Goal: Task Accomplishment & Management: Manage account settings

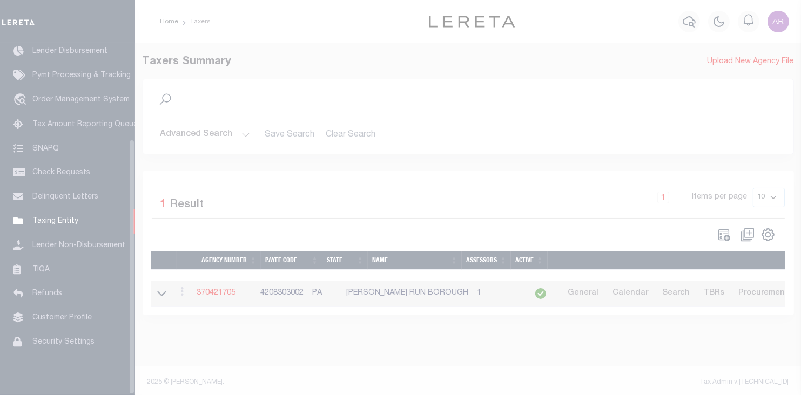
scroll to position [132, 0]
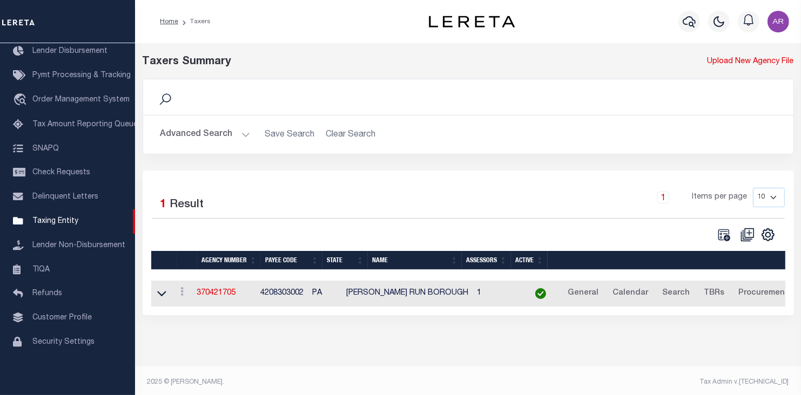
click at [242, 134] on button "Advanced Search" at bounding box center [205, 134] width 90 height 21
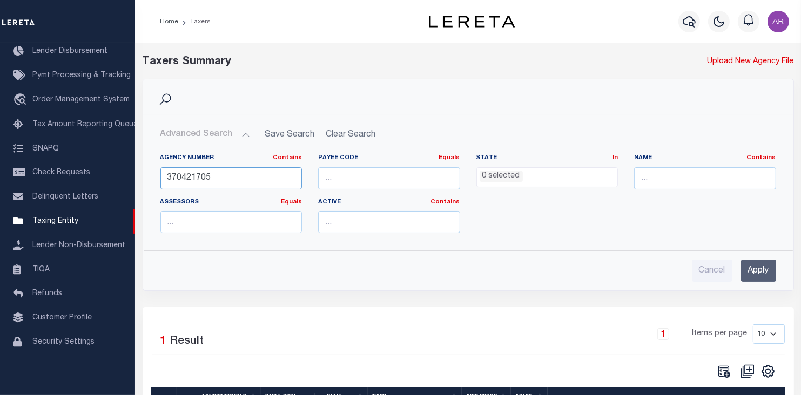
drag, startPoint x: 226, startPoint y: 173, endPoint x: 158, endPoint y: 176, distance: 67.6
click at [158, 176] on div "Agency Number Contains Contains Is 370421705" at bounding box center [231, 176] width 158 height 44
type input "270022736"
click at [765, 272] on input "Apply" at bounding box center [758, 271] width 35 height 22
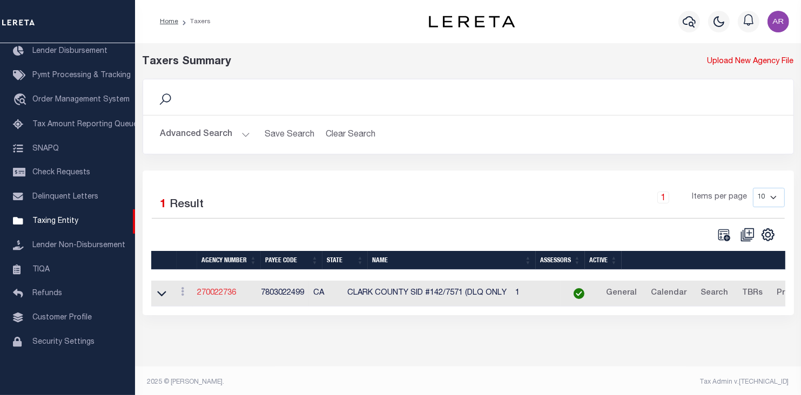
click at [228, 294] on link "270022736" at bounding box center [216, 293] width 39 height 8
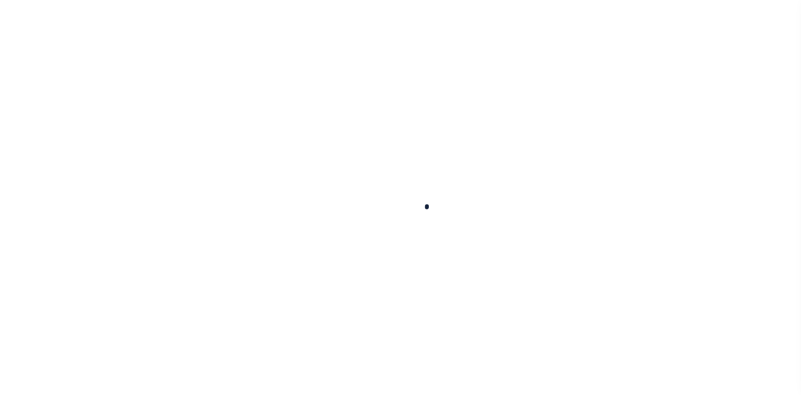
select select
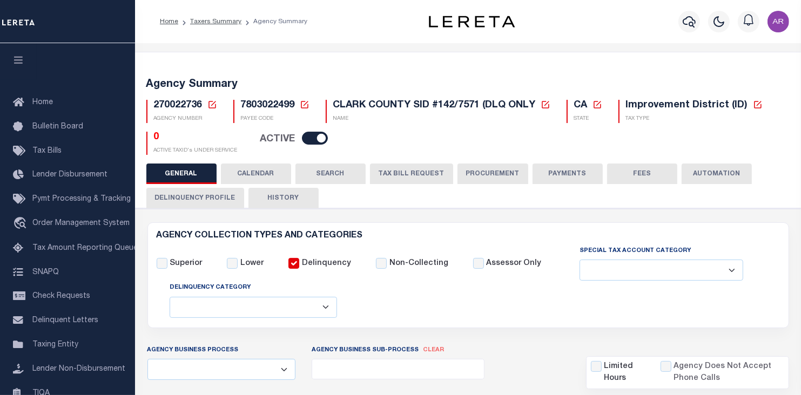
checkbox input "false"
select select "1"
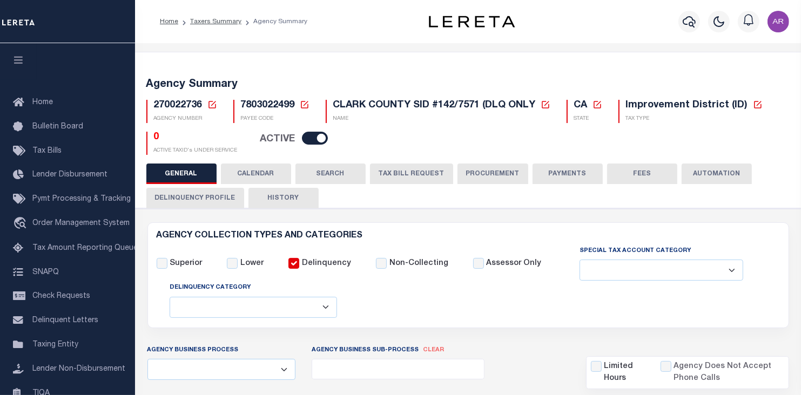
select select "2"
checkbox input "false"
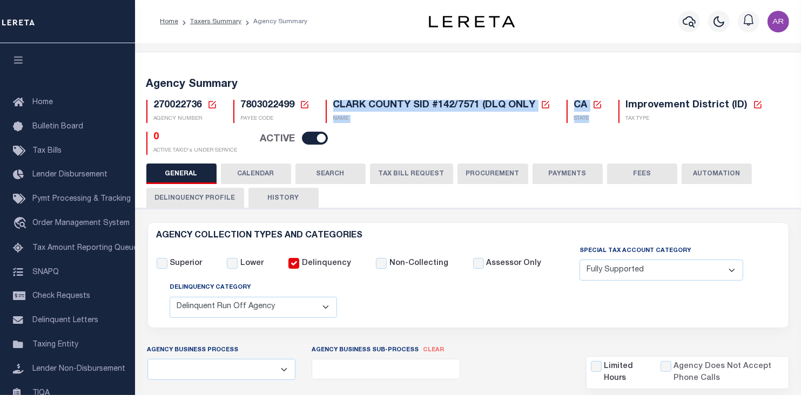
drag, startPoint x: 333, startPoint y: 104, endPoint x: 613, endPoint y: 105, distance: 280.8
click at [612, 105] on div "270022736 Agency Number Edit Cancel Ok" at bounding box center [468, 123] width 660 height 64
click at [613, 105] on div "Improvement District (ID) New Agency Tax Type - Tax Type - Assessments Bonds Bo…" at bounding box center [690, 111] width 160 height 23
drag, startPoint x: 334, startPoint y: 105, endPoint x: 542, endPoint y: 109, distance: 207.9
click at [542, 109] on h5 "CLARK COUNTY SID #142/7571 (DLQ ONLY New Agency Name Cancel Save" at bounding box center [441, 106] width 217 height 12
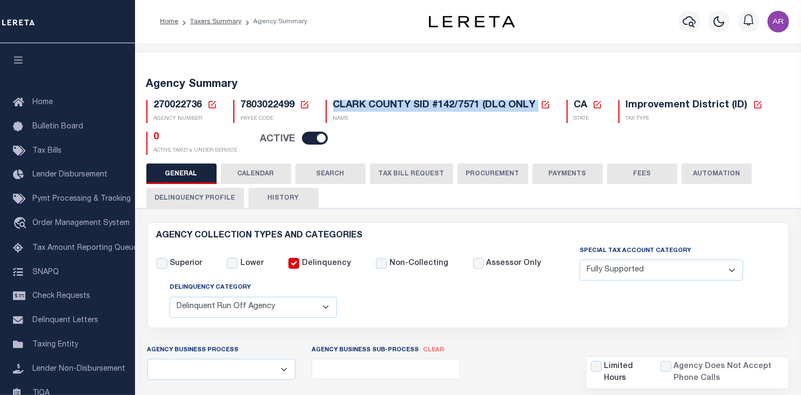
click at [545, 104] on icon at bounding box center [546, 105] width 10 height 10
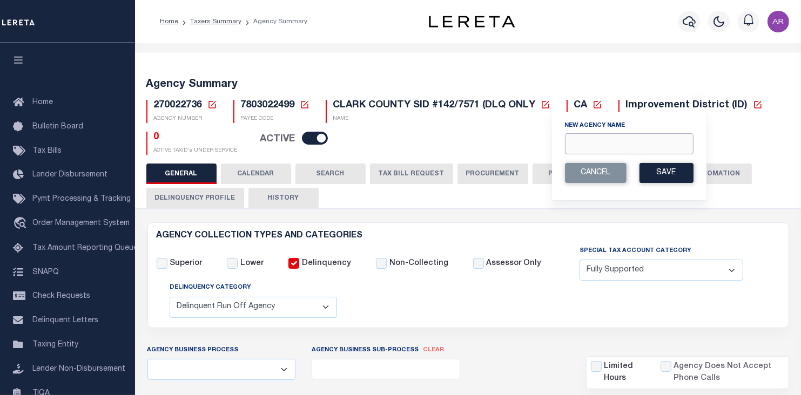
drag, startPoint x: 575, startPoint y: 142, endPoint x: 582, endPoint y: 153, distance: 12.6
click at [575, 142] on input "New Agency Name" at bounding box center [629, 143] width 129 height 21
paste input "CLARK COUNTY SID #142/7571(INACTIVE)"
type input "CLARK COUNTY SID #142/7571(INACTIVE)"
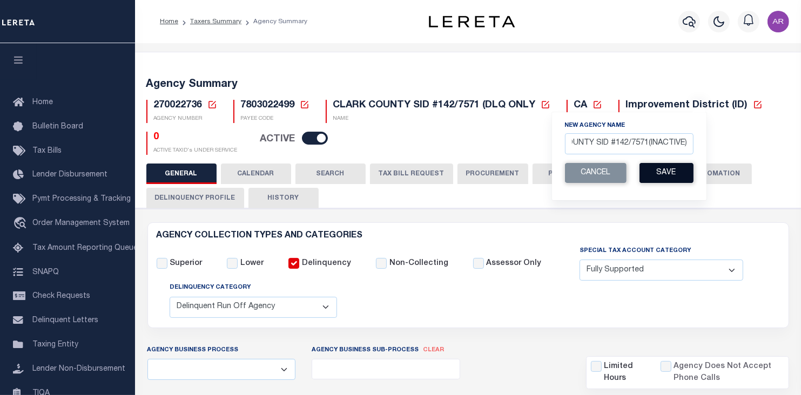
scroll to position [0, 0]
click at [672, 173] on button "Save" at bounding box center [666, 173] width 54 height 20
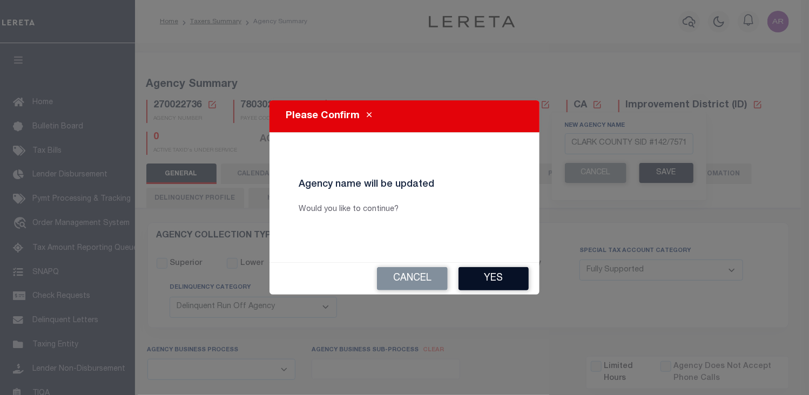
click at [503, 274] on button "Yes" at bounding box center [493, 278] width 70 height 23
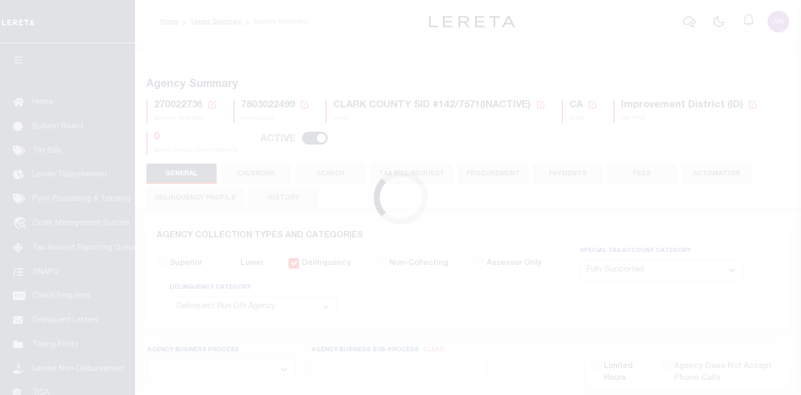
select select "1"
select select "2"
select select
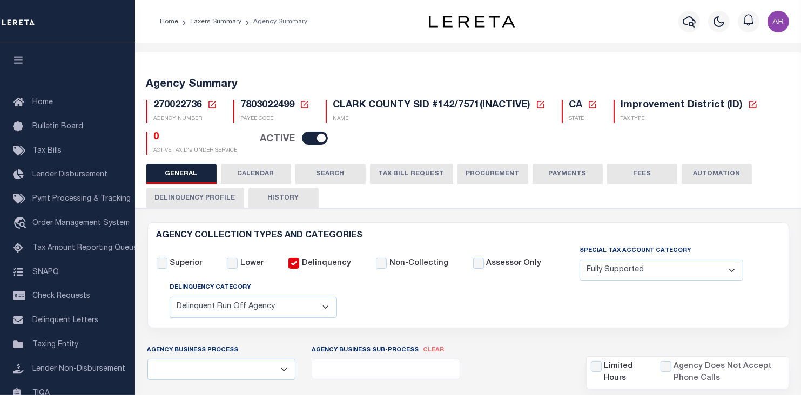
click at [320, 139] on input "checkbox" at bounding box center [315, 138] width 26 height 13
checkbox input "false"
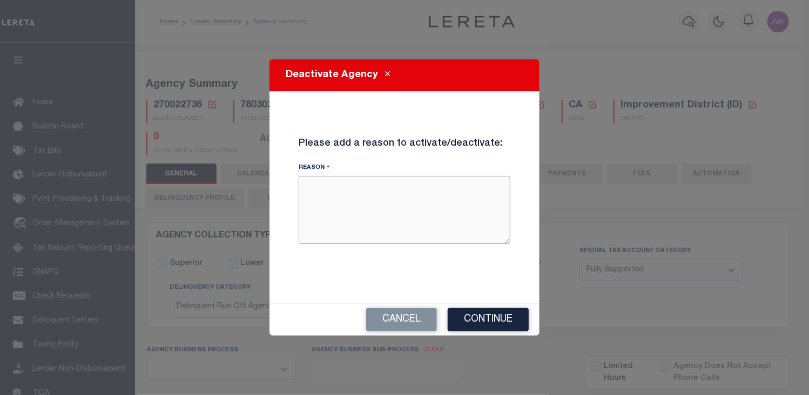
click at [324, 192] on textarea "Reason" at bounding box center [405, 210] width 212 height 68
type textarea "District has matured and is paid in full."
click at [510, 323] on button "Continue" at bounding box center [488, 319] width 81 height 23
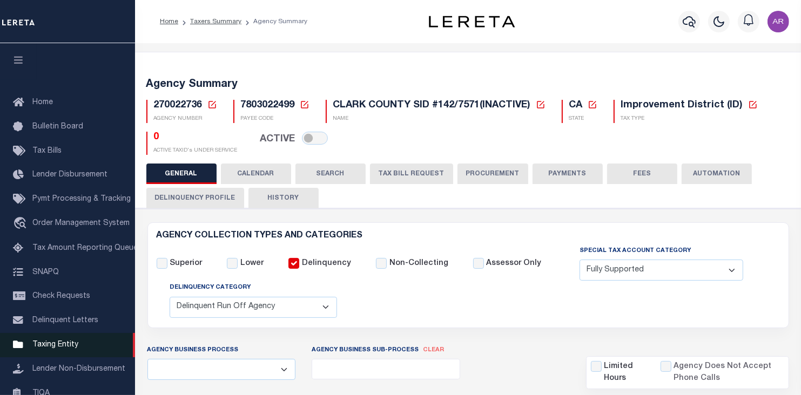
click at [68, 349] on span "Taxing Entity" at bounding box center [55, 345] width 46 height 8
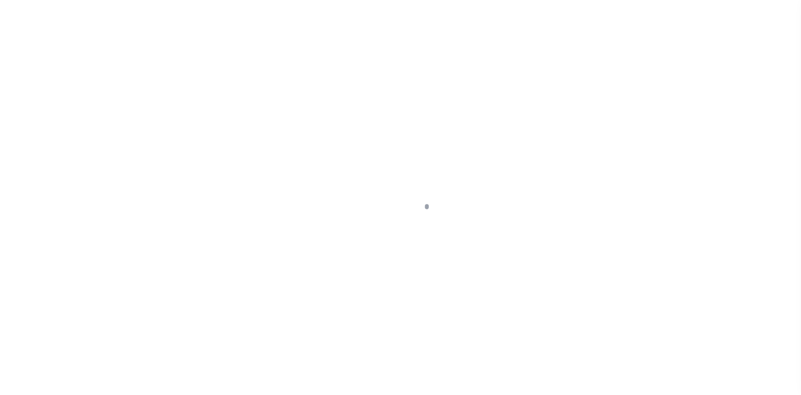
scroll to position [132, 0]
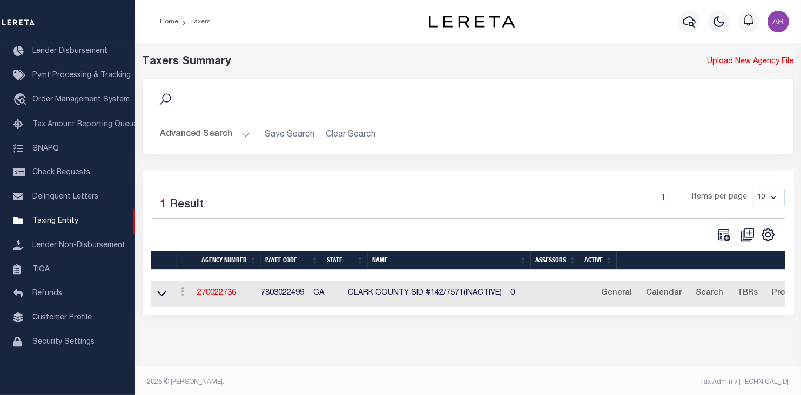
click at [241, 134] on button "Advanced Search" at bounding box center [205, 134] width 90 height 21
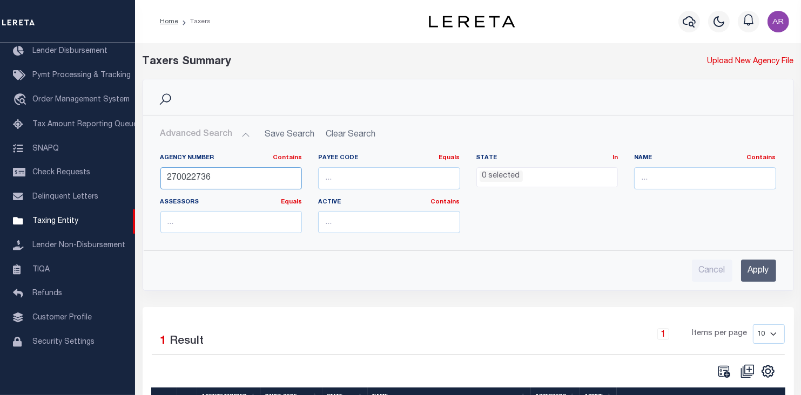
drag, startPoint x: 201, startPoint y: 178, endPoint x: 301, endPoint y: 175, distance: 100.0
click at [301, 175] on input "270022736" at bounding box center [231, 178] width 142 height 22
type input "270022763"
click at [760, 271] on input "Apply" at bounding box center [758, 271] width 35 height 22
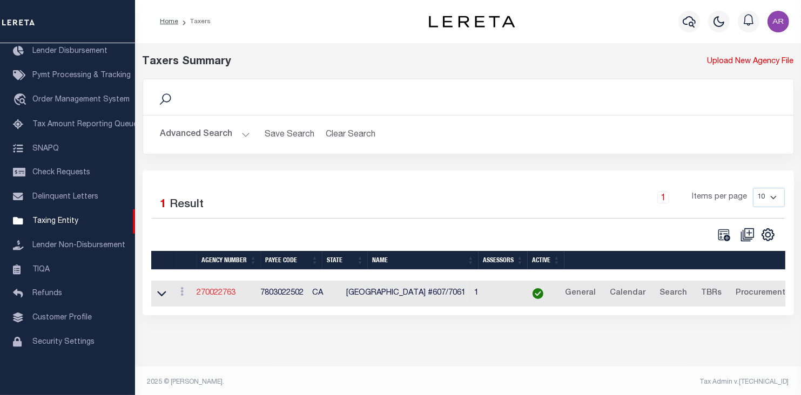
click at [230, 293] on link "270022763" at bounding box center [216, 293] width 39 height 8
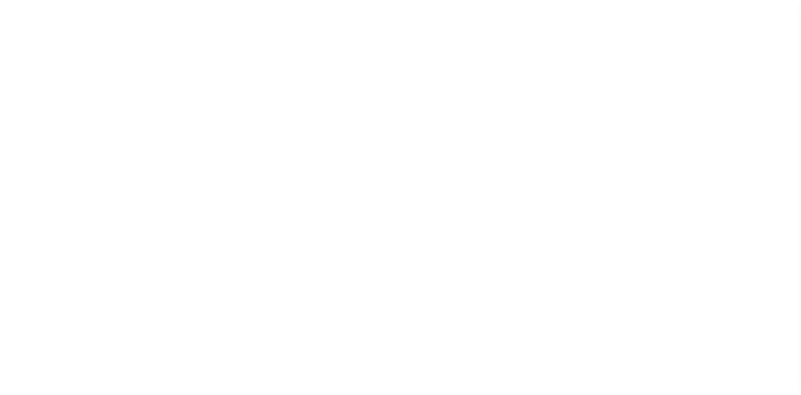
select select
checkbox input "false"
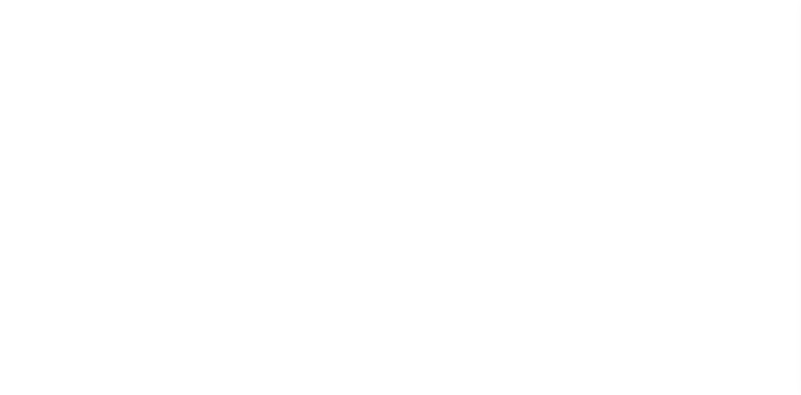
select select "1"
checkbox input "false"
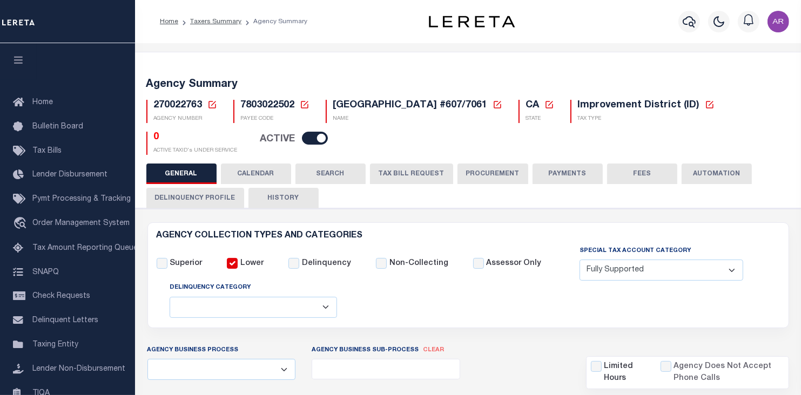
click at [616, 15] on div "Profile Sign out" at bounding box center [658, 22] width 267 height 38
click at [493, 105] on icon at bounding box center [498, 105] width 10 height 10
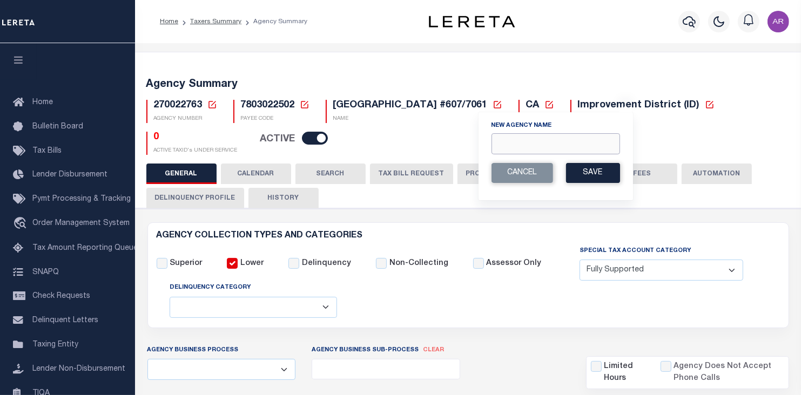
click at [501, 146] on input "New Agency Name" at bounding box center [555, 143] width 129 height 21
paste input "LAS VEGAS CITY #607/7061 (INACTIVE)"
type input "LAS VEGAS CITY #607/7061 (INACTIVE)"
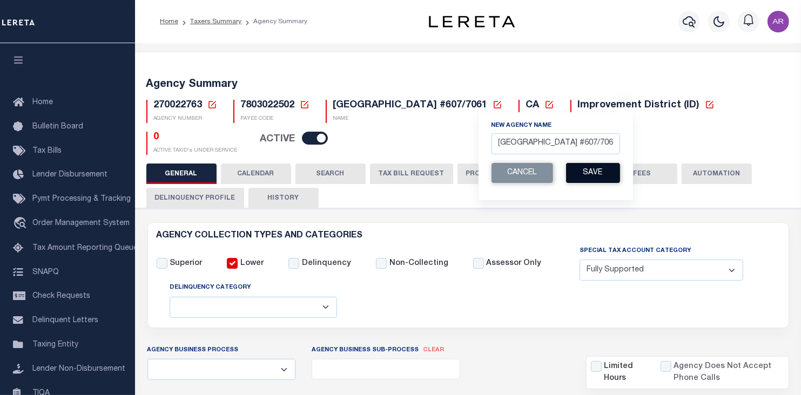
click at [600, 174] on button "Save" at bounding box center [593, 173] width 54 height 20
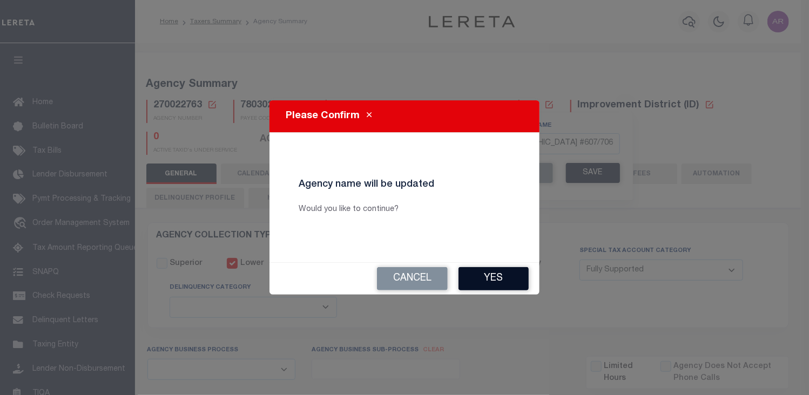
click at [510, 276] on button "Yes" at bounding box center [493, 278] width 70 height 23
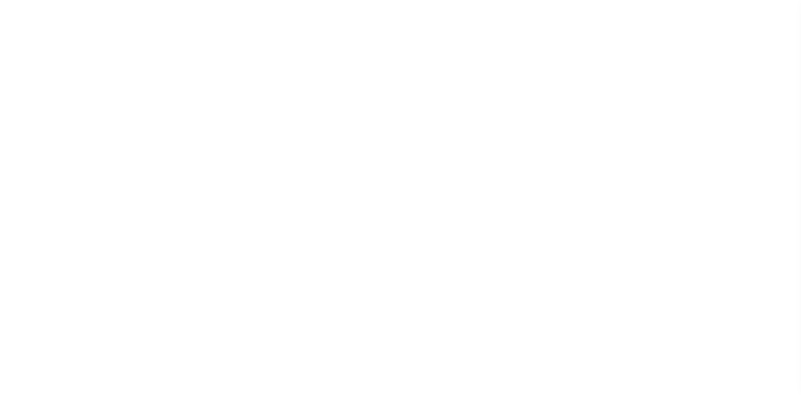
select select "1"
select select
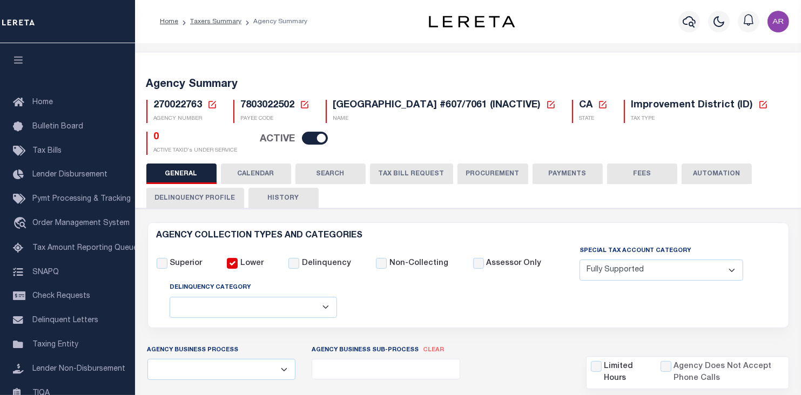
click at [320, 135] on input "checkbox" at bounding box center [315, 138] width 26 height 13
checkbox input "false"
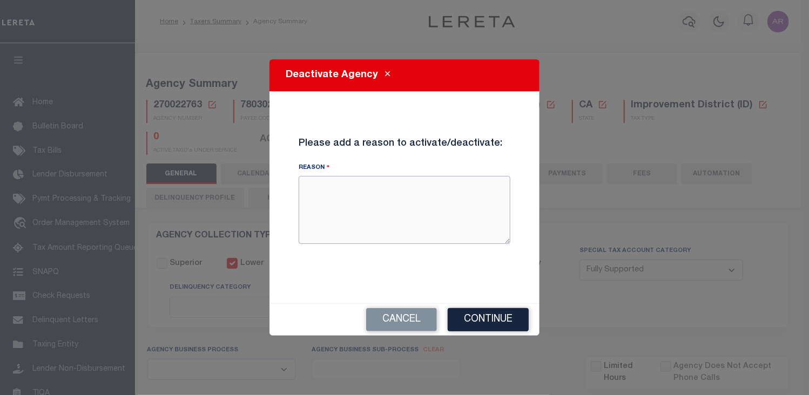
click at [352, 198] on textarea "Reason" at bounding box center [405, 210] width 212 height 68
type textarea "District has matured and is now paid in full."
click at [490, 319] on button "Continue" at bounding box center [488, 319] width 81 height 23
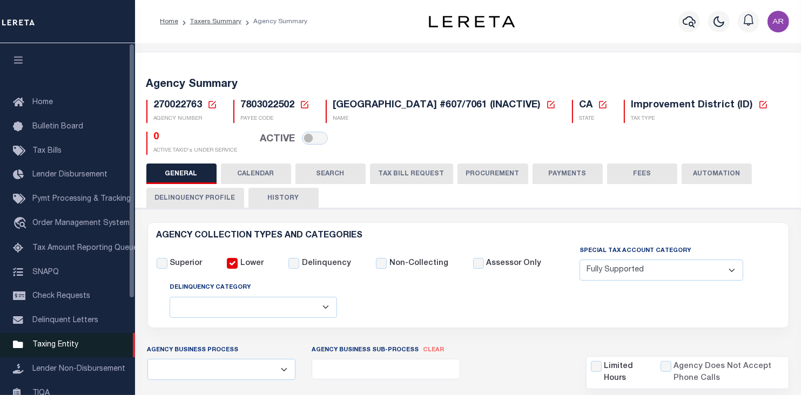
click at [63, 349] on span "Taxing Entity" at bounding box center [55, 345] width 46 height 8
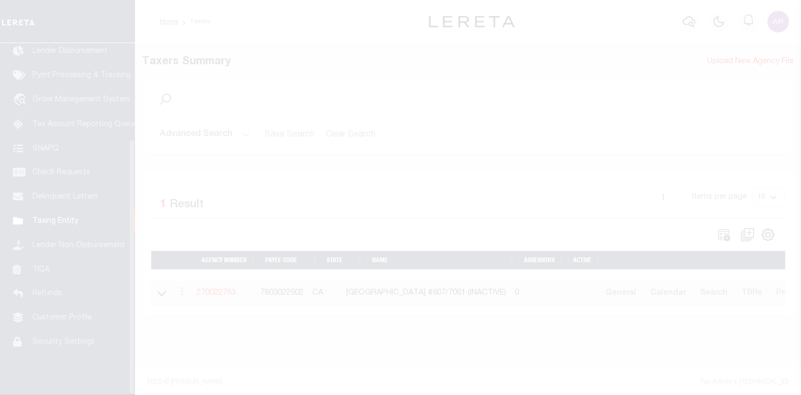
scroll to position [132, 0]
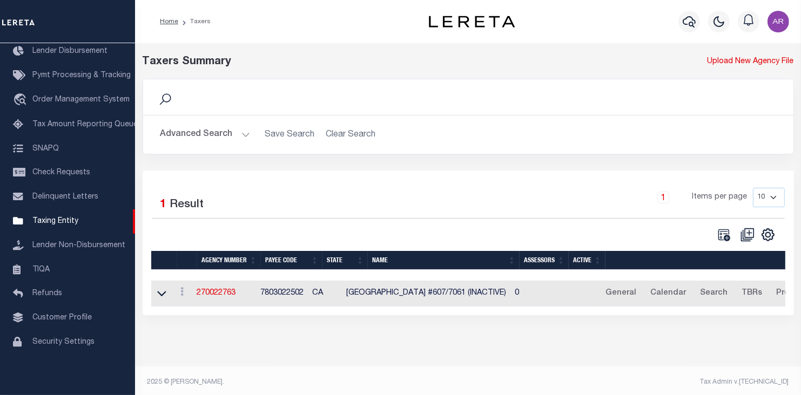
click at [243, 129] on button "Advanced Search" at bounding box center [205, 134] width 90 height 21
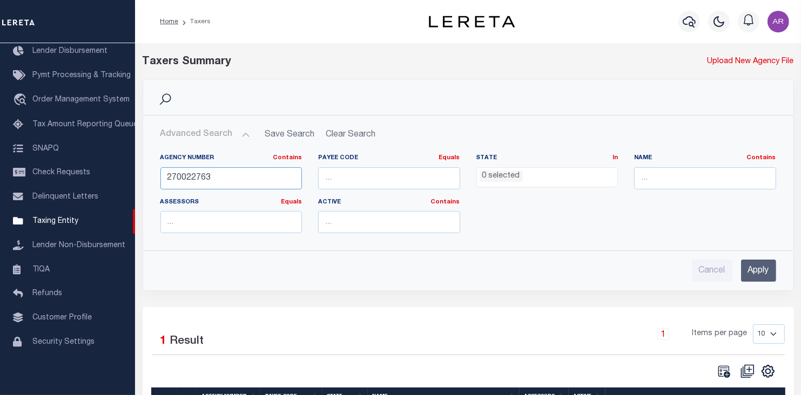
drag, startPoint x: 190, startPoint y: 178, endPoint x: 348, endPoint y: 172, distance: 157.8
click at [348, 172] on div "Agency Number Contains Contains Is 270022763 Payee Code Equals Equals Is Not Eq…" at bounding box center [468, 198] width 632 height 88
type input "270021071"
click at [765, 272] on input "Apply" at bounding box center [758, 271] width 35 height 22
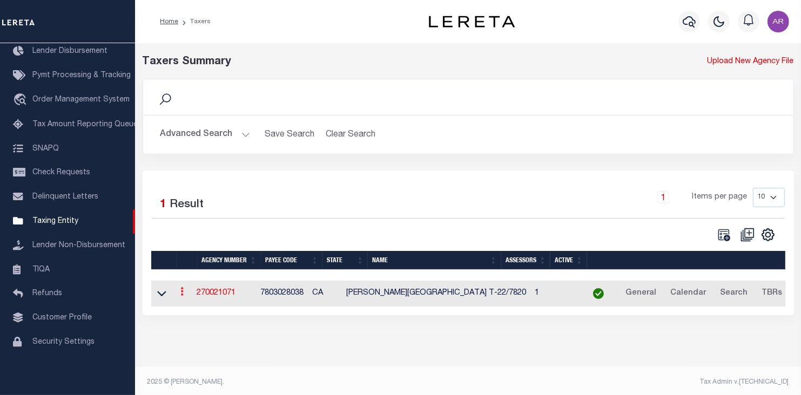
click at [184, 293] on icon at bounding box center [182, 291] width 3 height 9
click at [219, 328] on link "Clone agency" at bounding box center [214, 328] width 75 height 18
type input "270021074"
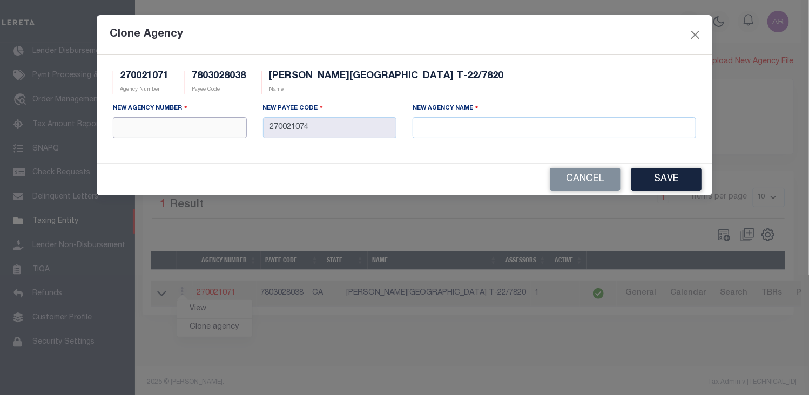
click at [160, 125] on input "text" at bounding box center [180, 127] width 134 height 21
click at [159, 125] on input "text" at bounding box center [180, 127] width 134 height 21
type input "270021074"
click at [586, 31] on div "Clone Agency" at bounding box center [405, 34] width 616 height 39
click at [443, 125] on input "text" at bounding box center [555, 127] width 284 height 21
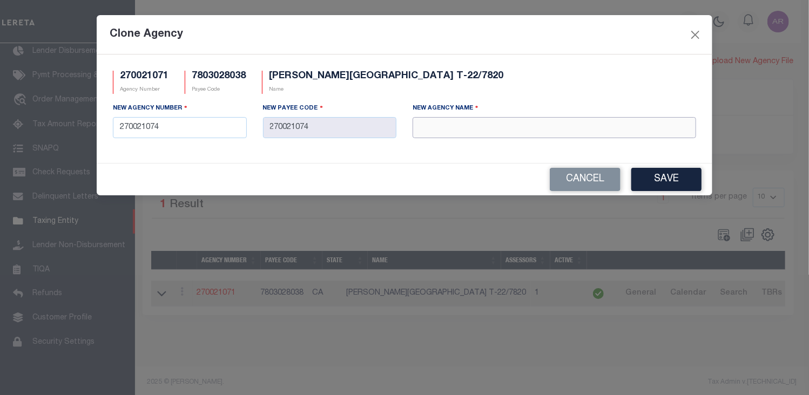
paste input "[PERSON_NAME][GEOGRAPHIC_DATA] T-23/7821"
type input "[PERSON_NAME][GEOGRAPHIC_DATA] T-23/7821"
click at [684, 183] on button "Save" at bounding box center [666, 179] width 70 height 23
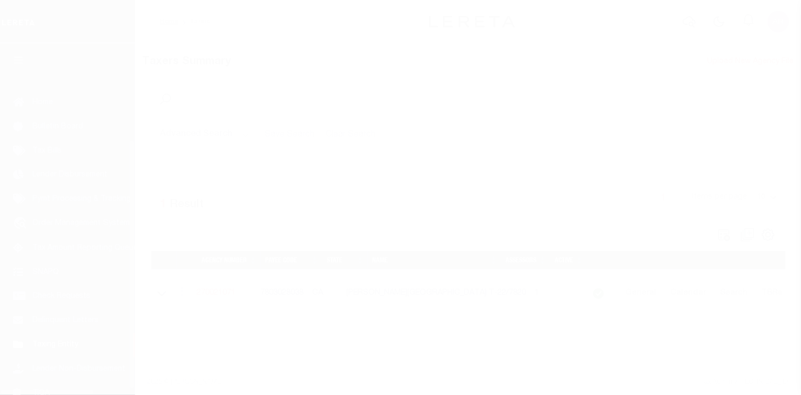
scroll to position [124, 0]
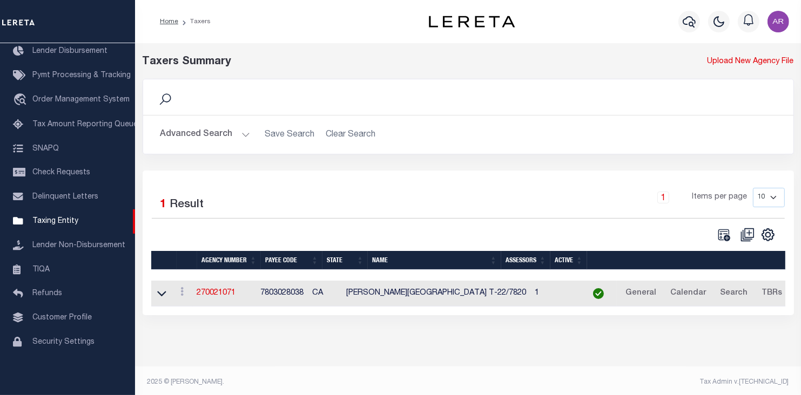
click at [244, 133] on button "Advanced Search" at bounding box center [205, 134] width 90 height 21
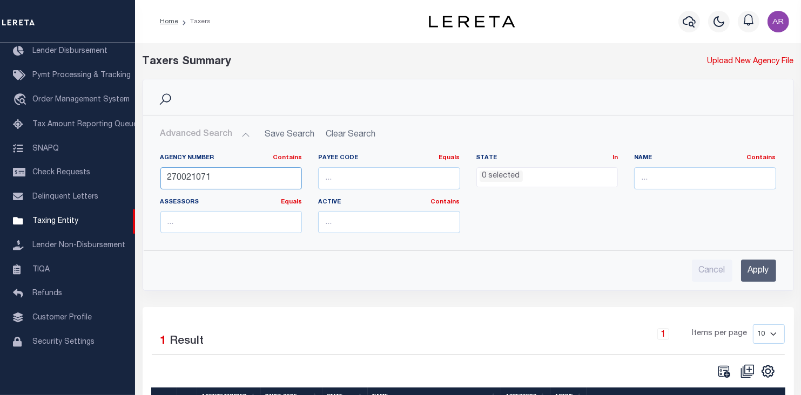
drag, startPoint x: 205, startPoint y: 177, endPoint x: 331, endPoint y: 177, distance: 125.8
click at [331, 177] on div "Agency Number Contains Contains Is 270021071 Payee Code Equals Equals Is Not Eq…" at bounding box center [468, 198] width 632 height 88
type input "270021074"
click at [763, 270] on input "Apply" at bounding box center [758, 271] width 35 height 22
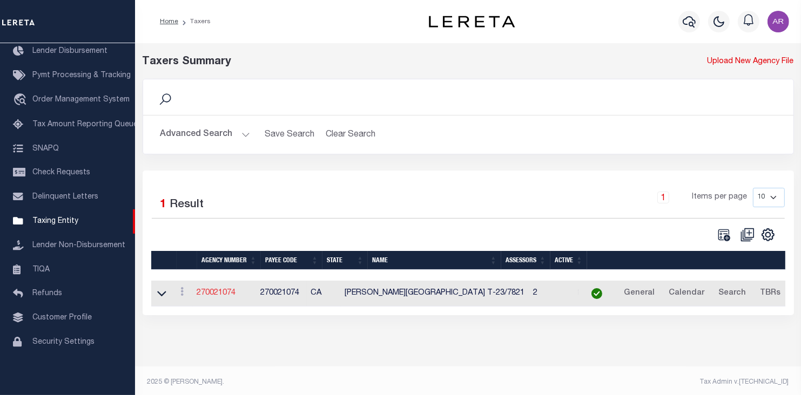
click at [225, 293] on link "270021074" at bounding box center [216, 293] width 39 height 8
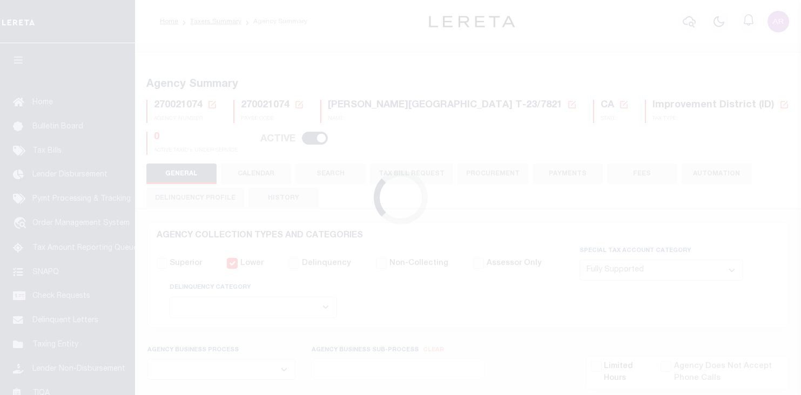
select select "1"
select select
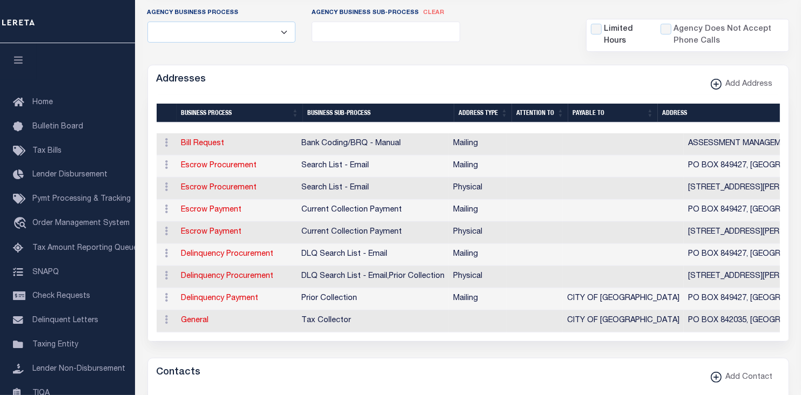
scroll to position [341, 0]
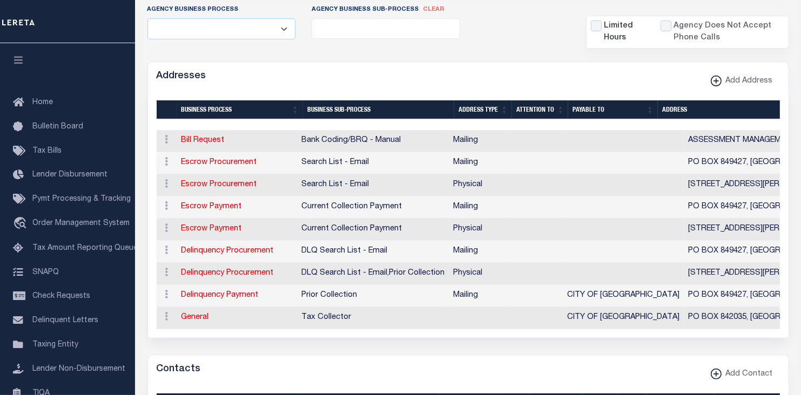
click at [527, 29] on div "Agency Business Process All Automation Bill Request Delinquency Payment Delinqu…" at bounding box center [468, 26] width 658 height 45
click at [218, 207] on link "Escrow Payment" at bounding box center [211, 207] width 60 height 8
select select "1"
checkbox input "false"
select select
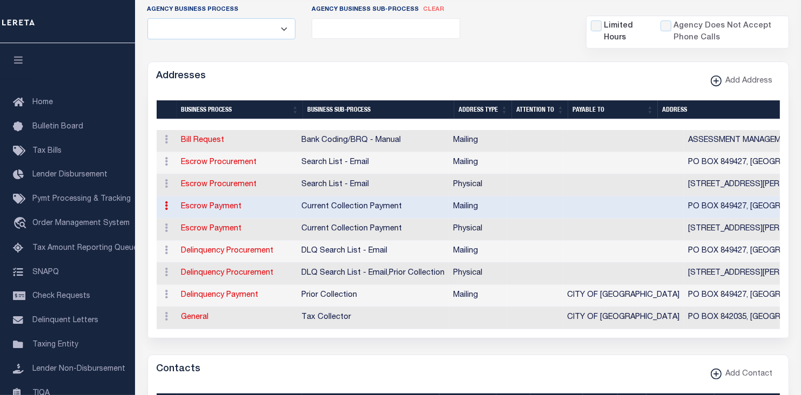
type input "PO BOX 849427"
type input "LOS ANGELES"
select select "CA"
type input "90084"
checkbox input "true"
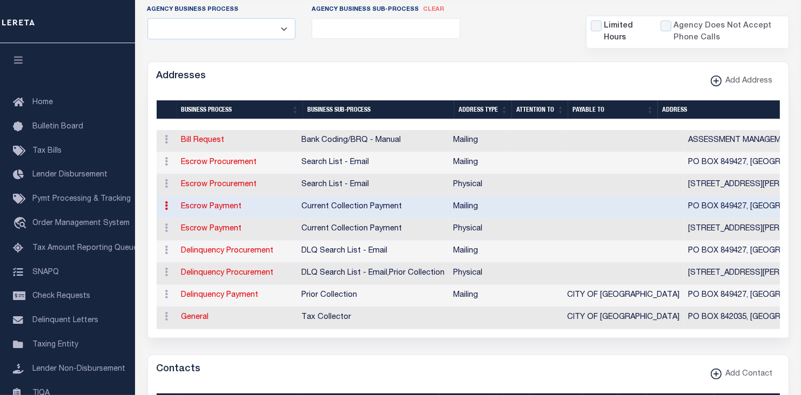
select select "3"
select select "11"
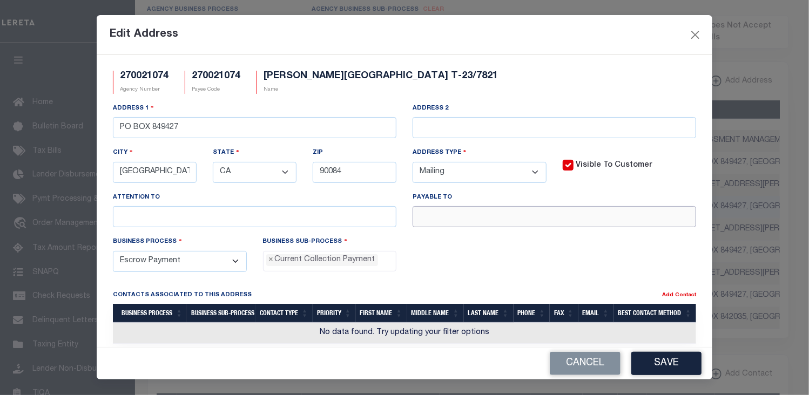
click at [451, 217] on input "text" at bounding box center [555, 216] width 284 height 21
paste input "CITY OF HENDERSON"
type input "CITY OF HENDERSON"
drag, startPoint x: 151, startPoint y: 125, endPoint x: 244, endPoint y: 126, distance: 92.4
click at [244, 126] on input "PO BOX 849427" at bounding box center [255, 127] width 284 height 21
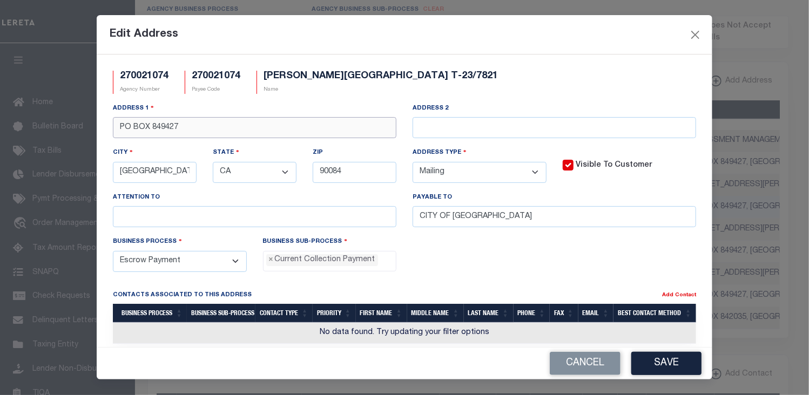
paste input "2035"
type input "PO BOX 842035"
click at [531, 26] on div "Edit Address" at bounding box center [405, 34] width 616 height 39
click at [349, 174] on input "90084" at bounding box center [355, 172] width 84 height 21
type input "90084-2035"
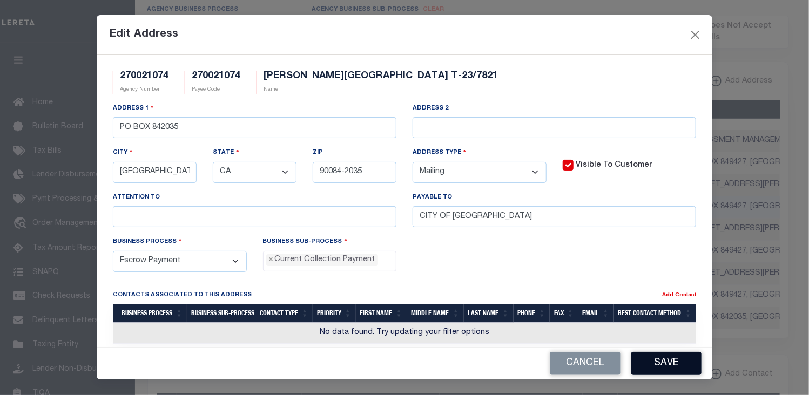
click at [666, 361] on button "Save" at bounding box center [666, 363] width 70 height 23
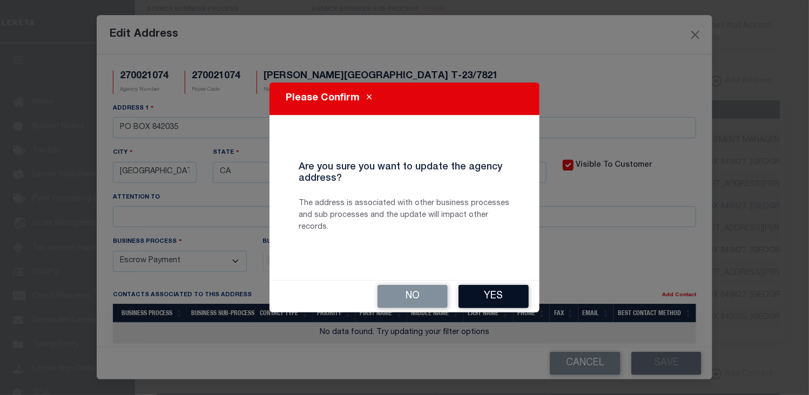
click at [507, 296] on button "Yes" at bounding box center [493, 296] width 70 height 23
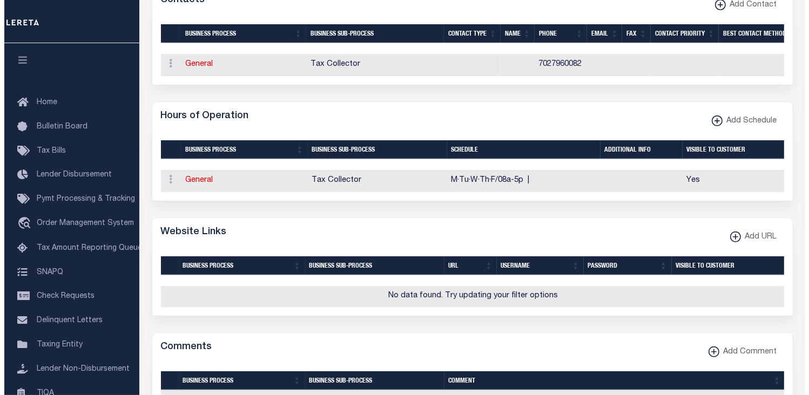
scroll to position [754, 0]
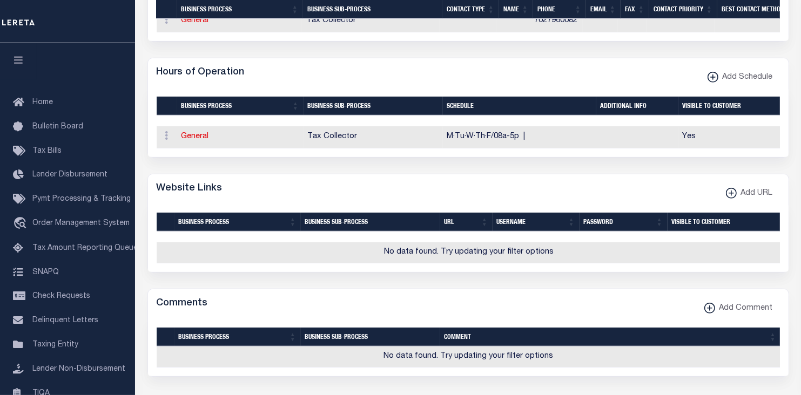
click at [568, 83] on div "Hours of Operation Add Schedule" at bounding box center [468, 73] width 640 height 30
click at [730, 199] on xmlns\ "button" at bounding box center [731, 193] width 11 height 11
select select
checkbox input "true"
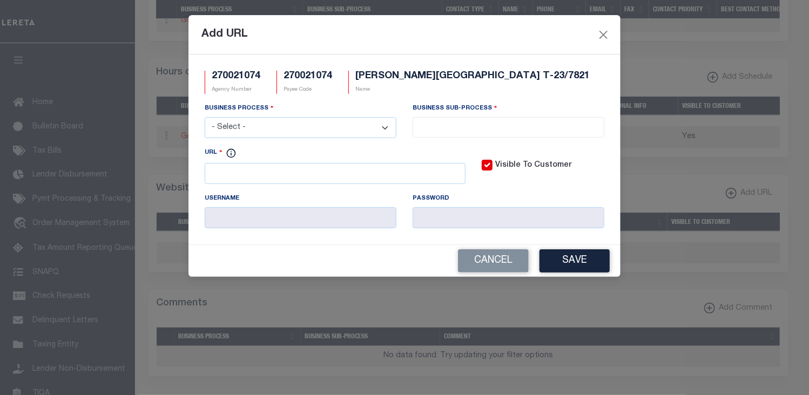
drag, startPoint x: 383, startPoint y: 126, endPoint x: 371, endPoint y: 130, distance: 12.5
click at [383, 126] on select "- Select - All Automation Bill Request Delinquency Payment Delinquency Procurem…" at bounding box center [301, 127] width 192 height 21
select select "6"
click at [205, 118] on select "- Select - All Automation Bill Request Delinquency Payment Delinquency Procurem…" at bounding box center [301, 127] width 192 height 21
click at [433, 125] on input "search" at bounding box center [508, 126] width 185 height 12
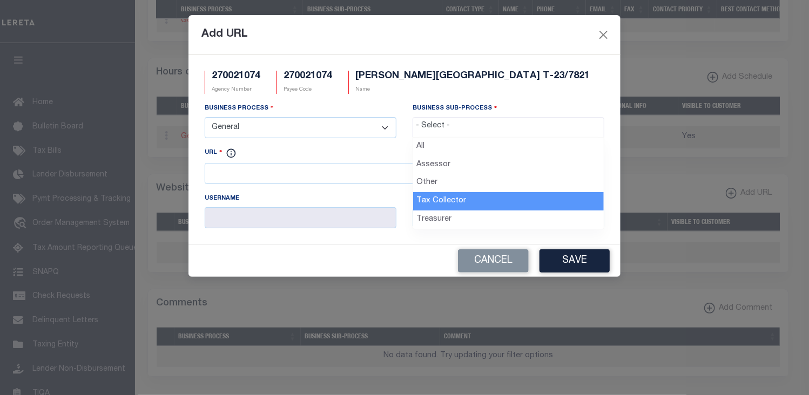
select select "31"
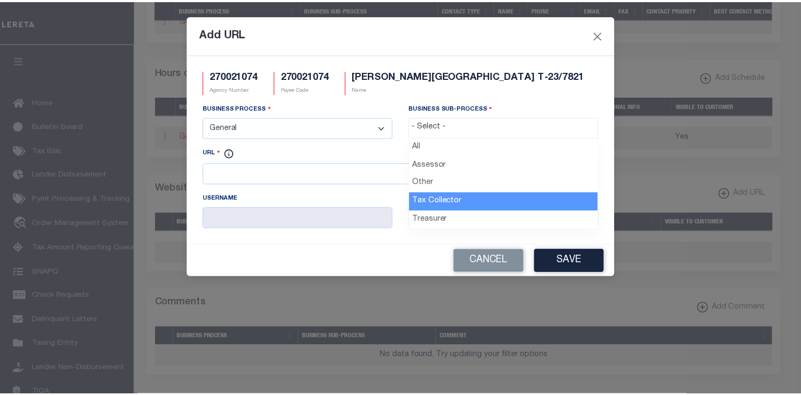
scroll to position [30, 0]
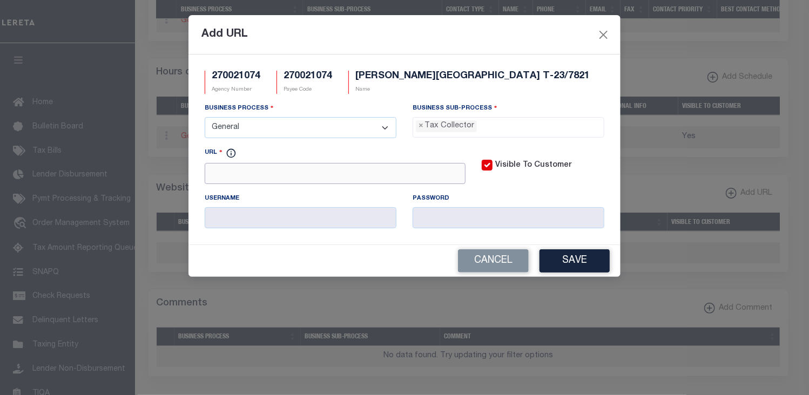
click at [277, 177] on input "URL" at bounding box center [335, 173] width 261 height 21
click at [508, 39] on div "Add URL" at bounding box center [404, 34] width 432 height 39
click at [246, 177] on input "https://" at bounding box center [335, 173] width 261 height 21
paste input "www.amgnv.com"
type input "https://www.amgnv.com"
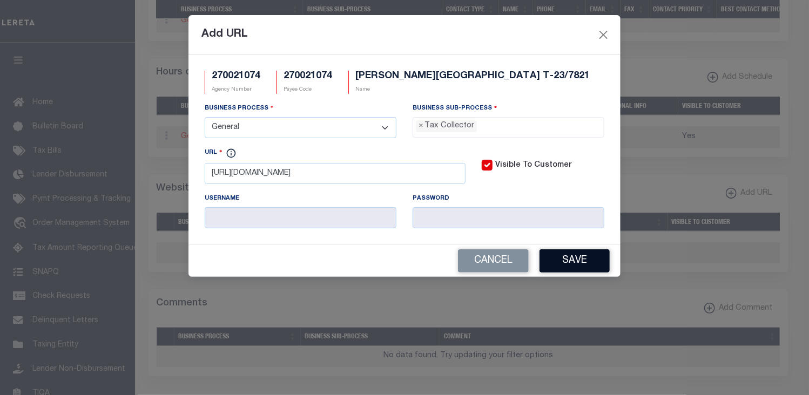
click at [572, 265] on button "Save" at bounding box center [574, 260] width 70 height 23
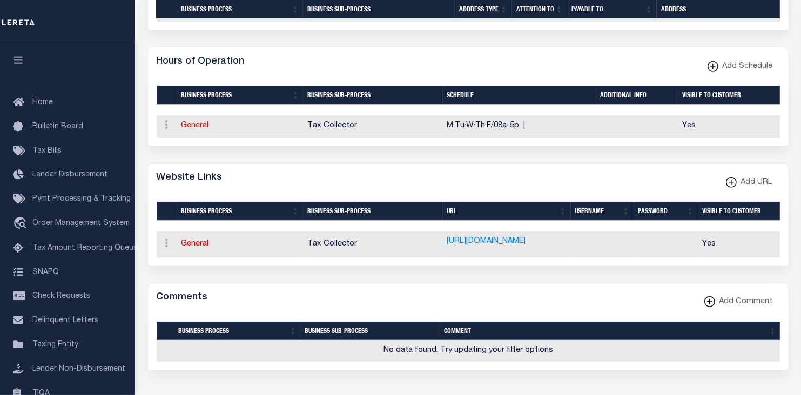
scroll to position [633, 0]
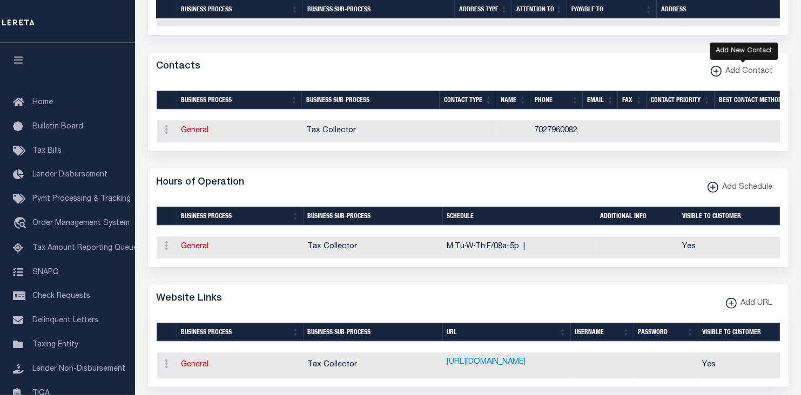
click at [717, 74] on icon "button" at bounding box center [716, 71] width 1 height 5
select select "1"
checkbox input "false"
checkbox input "true"
select select
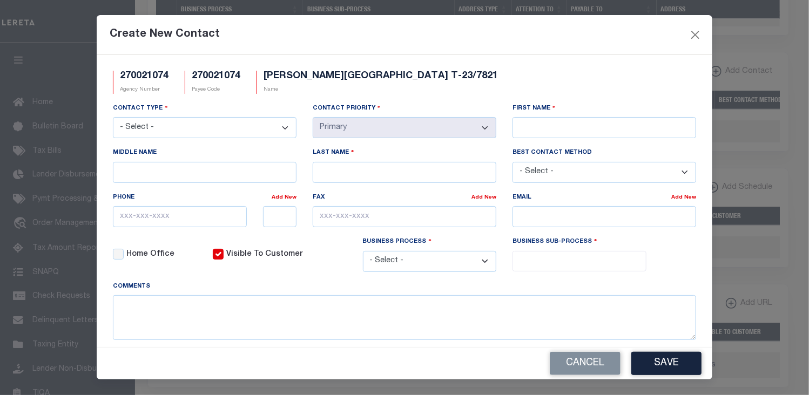
click at [570, 35] on div "Create New Contact" at bounding box center [405, 34] width 616 height 39
click at [698, 33] on button "Close" at bounding box center [696, 35] width 14 height 14
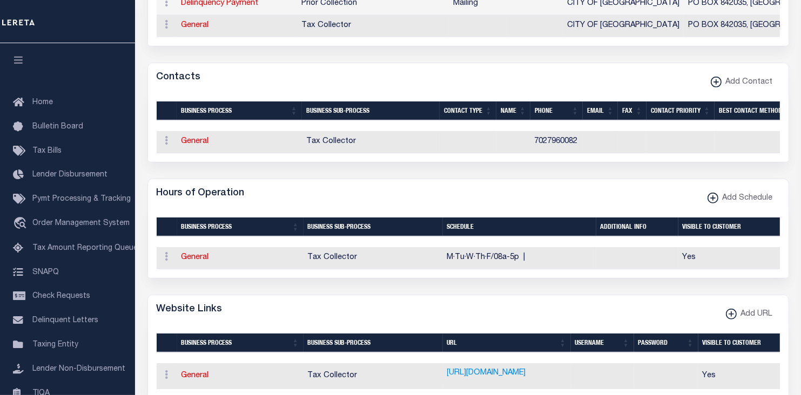
scroll to position [0, 0]
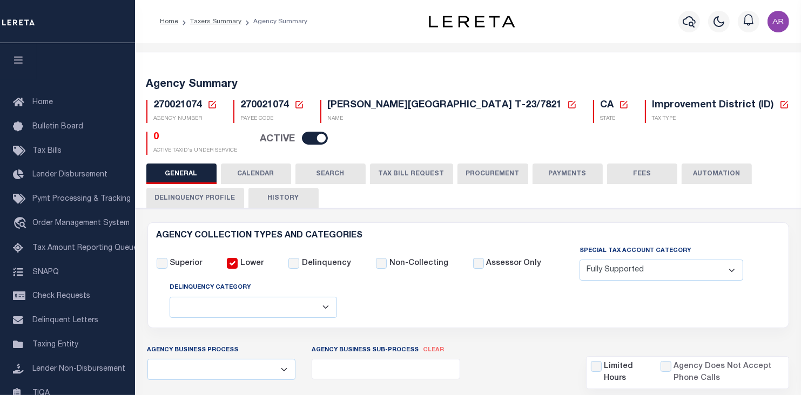
click at [570, 170] on button "PAYMENTS" at bounding box center [567, 174] width 70 height 21
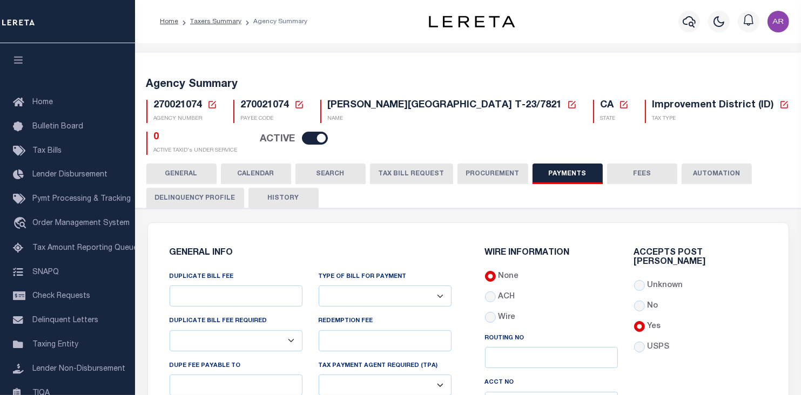
scroll to position [303, 0]
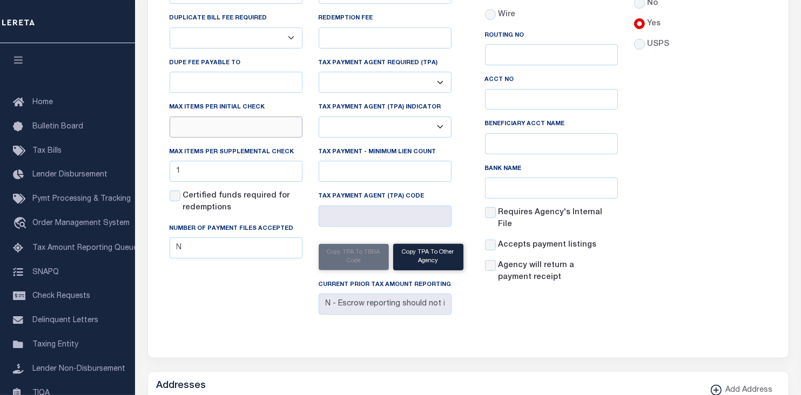
click at [223, 126] on input "text" at bounding box center [236, 127] width 133 height 21
type input "1"
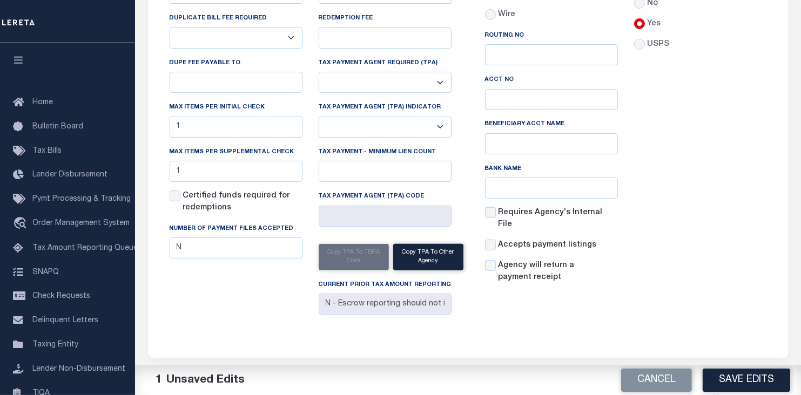
click at [681, 167] on div "Accepts Post Mark Unknown No Yes" at bounding box center [700, 119] width 149 height 347
click at [753, 381] on button "Save Edits" at bounding box center [746, 380] width 87 height 23
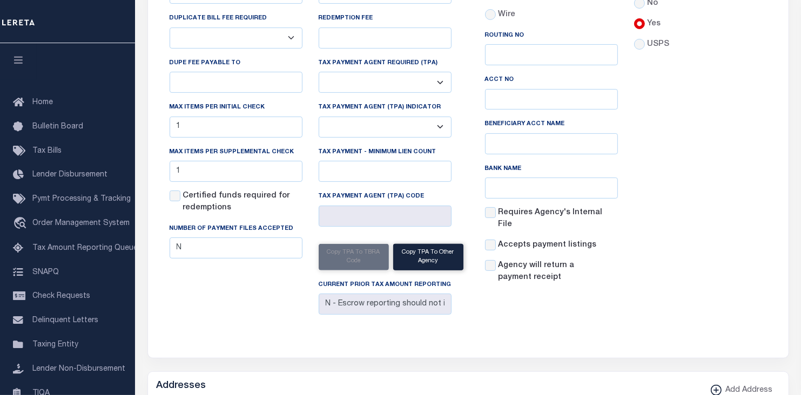
scroll to position [0, 0]
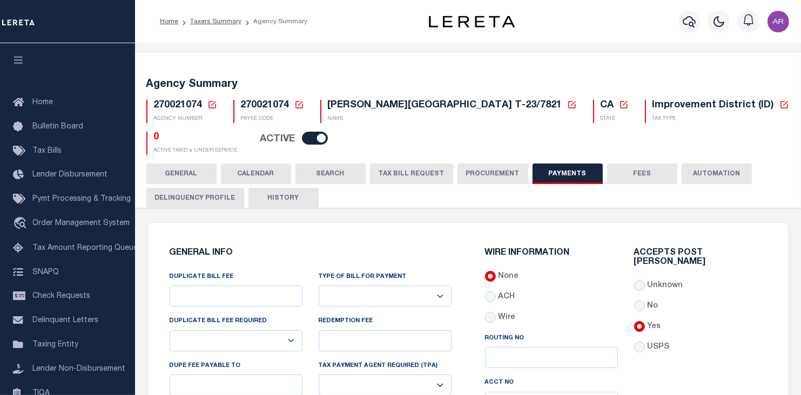
click at [195, 170] on button "GENERAL" at bounding box center [181, 174] width 70 height 21
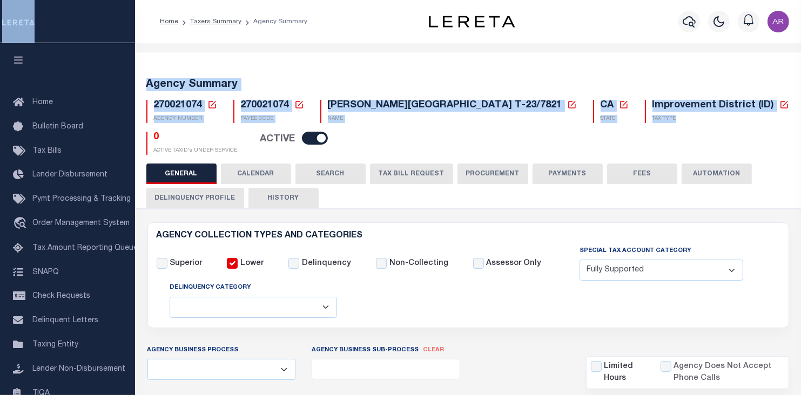
drag, startPoint x: 800, startPoint y: 39, endPoint x: 784, endPoint y: 123, distance: 85.3
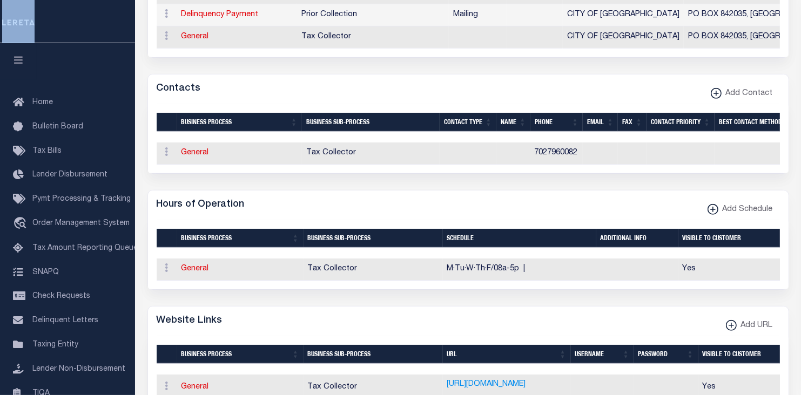
scroll to position [625, 0]
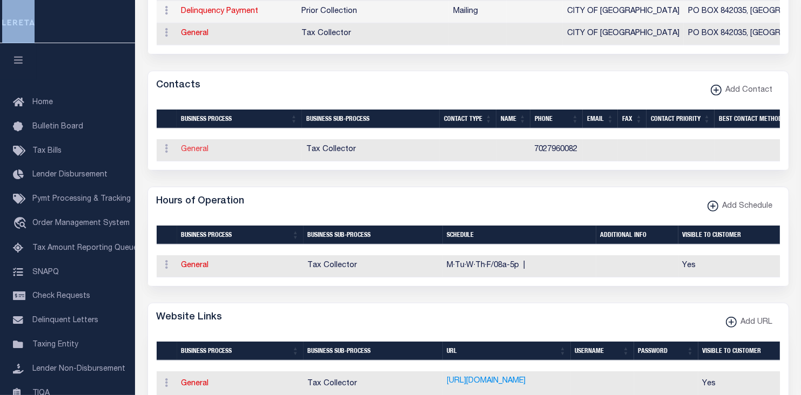
click at [199, 153] on link "General" at bounding box center [195, 150] width 28 height 8
select select
checkbox input "false"
select select
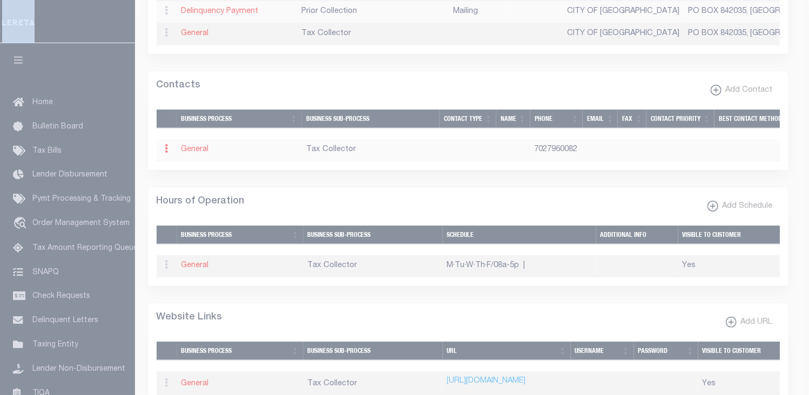
select select
type input "7027960082"
checkbox input "false"
select select "6"
select select "31"
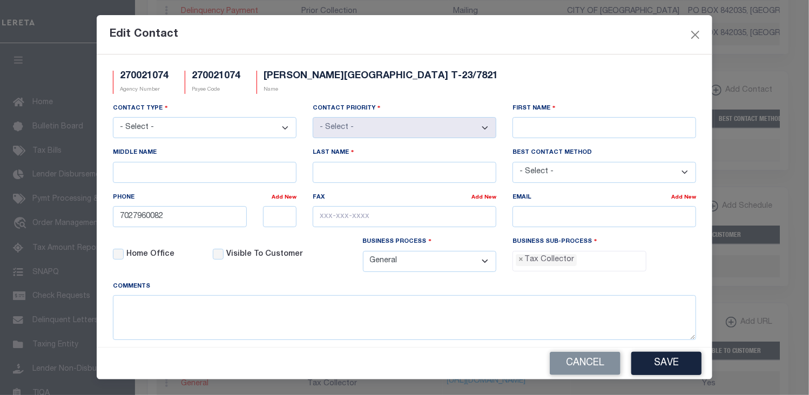
click at [539, 31] on div "Edit Contact" at bounding box center [405, 34] width 616 height 39
click at [338, 170] on input "Last Name" at bounding box center [405, 172] width 184 height 21
paste input "GARDNER"
type input "GARDNER"
click at [549, 130] on input "First Name" at bounding box center [604, 127] width 184 height 21
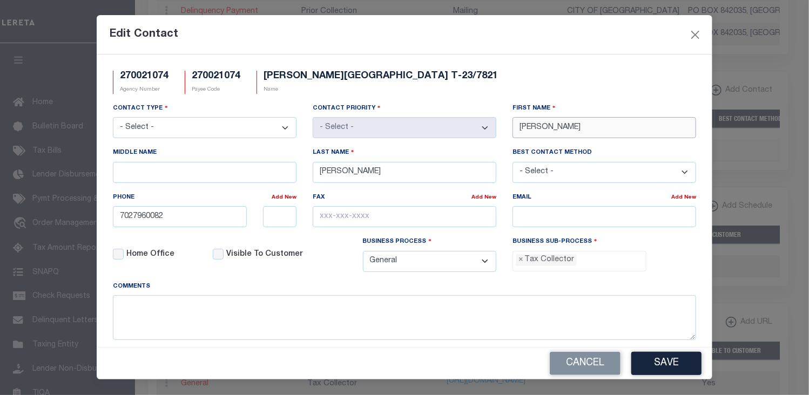
type input "ALLEN"
click at [283, 129] on select "- Select - Assessor Clerk Internal Contacts 1 Internal Contacts 2 Internal Cont…" at bounding box center [205, 127] width 184 height 21
select select "5"
click at [113, 118] on select "- Select - Assessor Clerk Internal Contacts 1 Internal Contacts 2 Internal Cont…" at bounding box center [205, 127] width 184 height 21
select select "1"
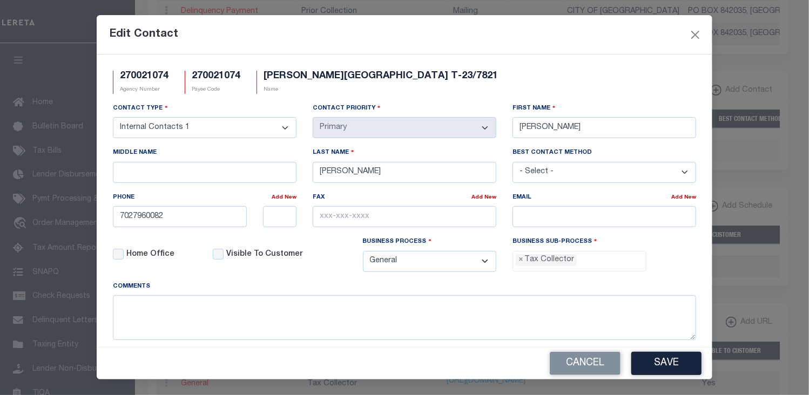
click at [525, 26] on div "Edit Contact" at bounding box center [405, 34] width 616 height 39
click at [593, 39] on div "Edit Contact" at bounding box center [405, 34] width 616 height 39
click at [535, 220] on input "email" at bounding box center [604, 216] width 184 height 21
paste input "MHOWARTH@AMGNV.COM"
type input "MHOWARTH@AMGNV.COM"
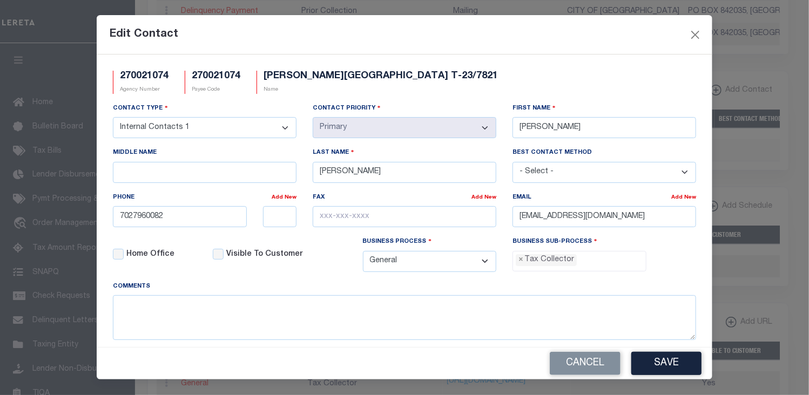
click at [670, 362] on button "Save" at bounding box center [666, 363] width 70 height 23
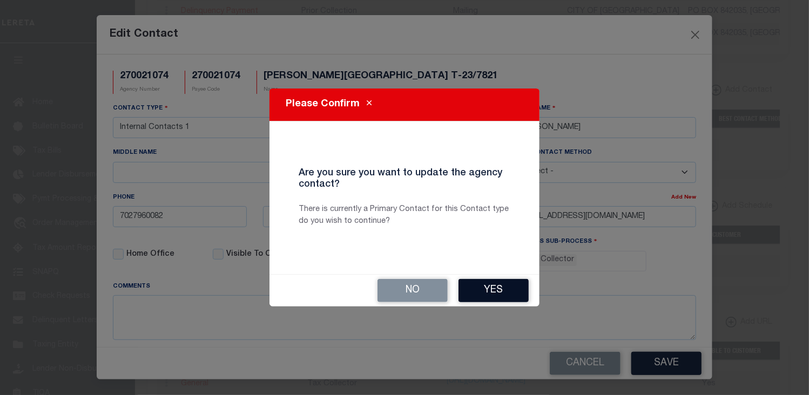
click at [502, 287] on button "Yes" at bounding box center [493, 290] width 70 height 23
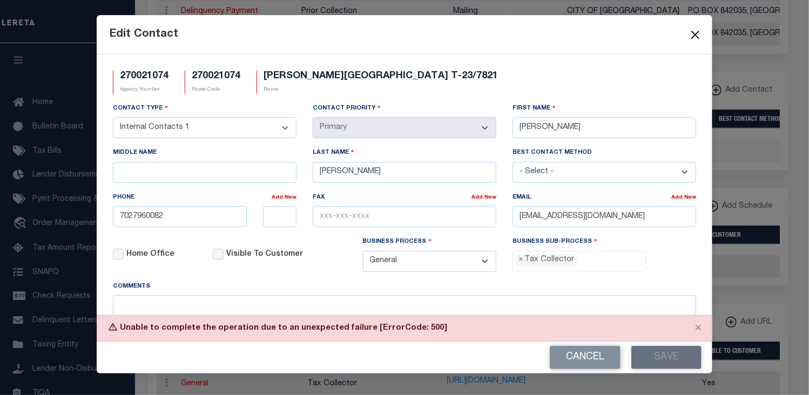
click at [695, 32] on button "Close" at bounding box center [696, 35] width 14 height 14
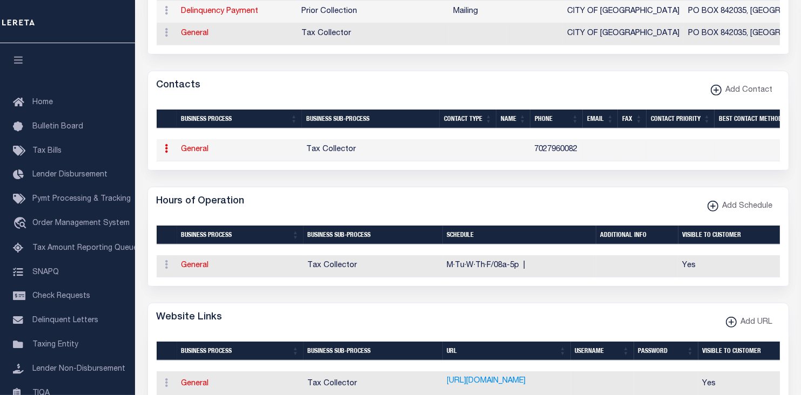
click at [165, 153] on icon at bounding box center [166, 148] width 3 height 9
click at [195, 187] on link "Edit Contact" at bounding box center [202, 184] width 82 height 18
select select
checkbox input "false"
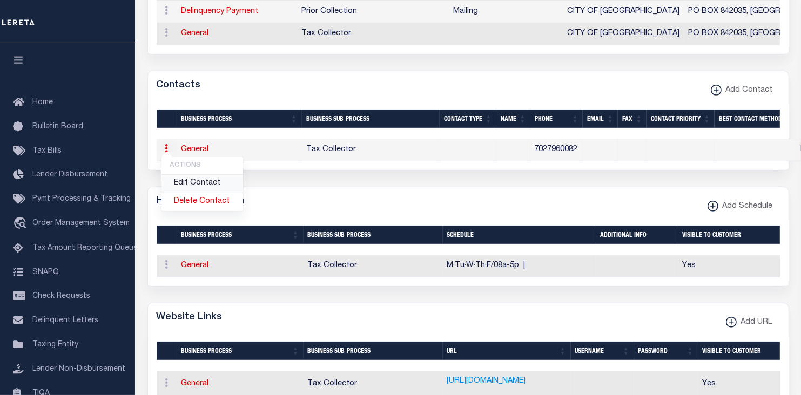
select select
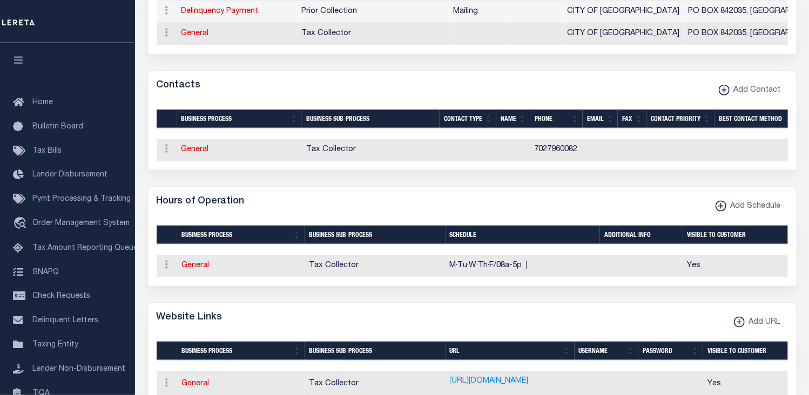
select select
type input "7027960082"
checkbox input "false"
select select "6"
select select "31"
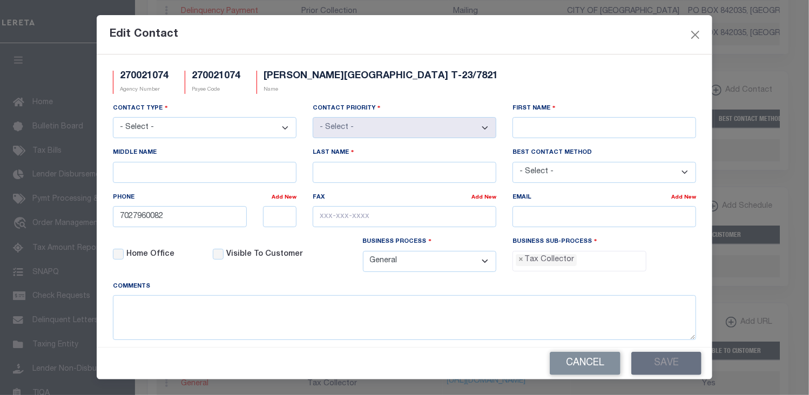
click at [282, 127] on select "- Select - Assessor Clerk Internal Contacts 1 Internal Contacts 2 Internal Cont…" at bounding box center [205, 127] width 184 height 21
select select "5"
click at [113, 118] on select "- Select - Assessor Clerk Internal Contacts 1 Internal Contacts 2 Internal Cont…" at bounding box center [205, 127] width 184 height 21
select select "1"
click at [514, 127] on input "First Name" at bounding box center [604, 127] width 184 height 21
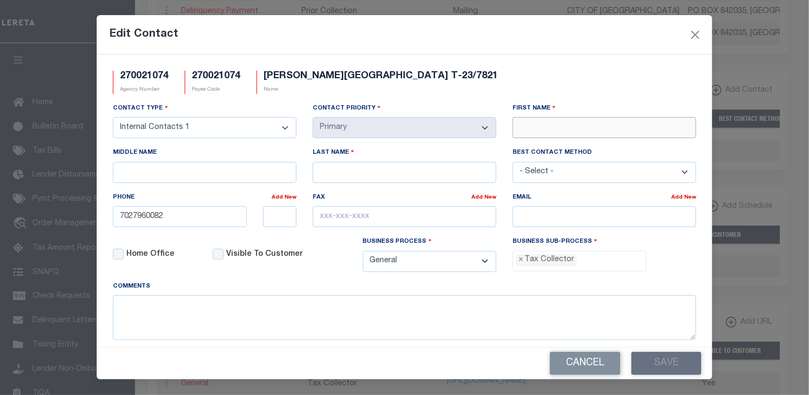
type input "ALLEN"
type input "GARDNER"
type input "MHOWARTH@AMGNV.COM"
click at [636, 34] on div "Edit Contact" at bounding box center [405, 34] width 616 height 39
click at [450, 261] on select "- Select - All Automation Bill Request Delinquency Payment Delinquency Procurem…" at bounding box center [430, 261] width 134 height 21
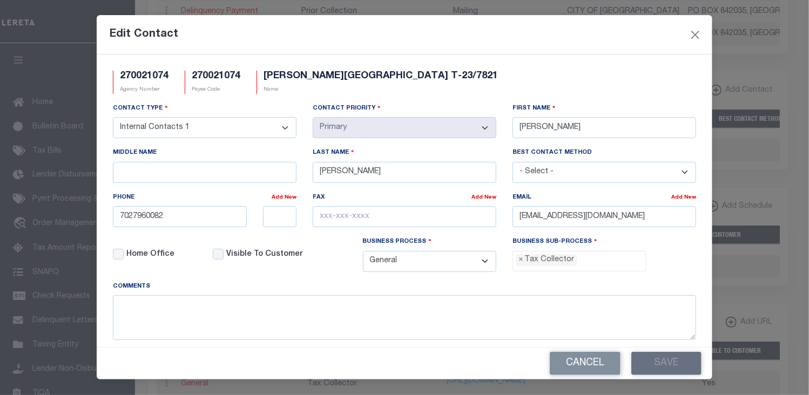
click at [480, 261] on select "- Select - All Automation Bill Request Delinquency Payment Delinquency Procurem…" at bounding box center [430, 261] width 134 height 21
click at [674, 363] on div "Cancel Save" at bounding box center [405, 364] width 616 height 32
click at [694, 30] on button "Close" at bounding box center [696, 35] width 14 height 14
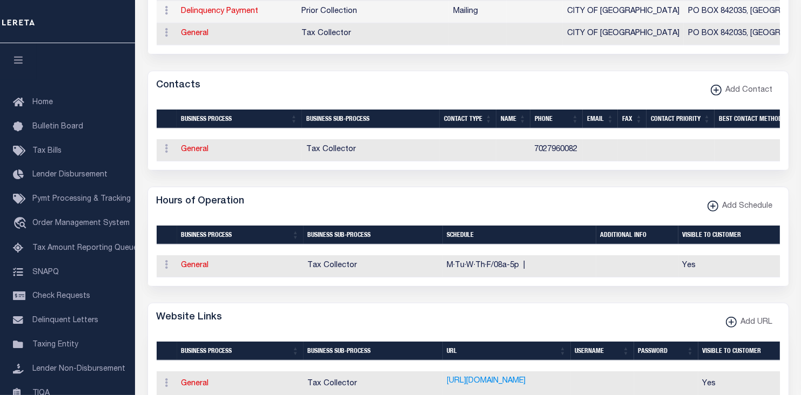
scroll to position [0, 0]
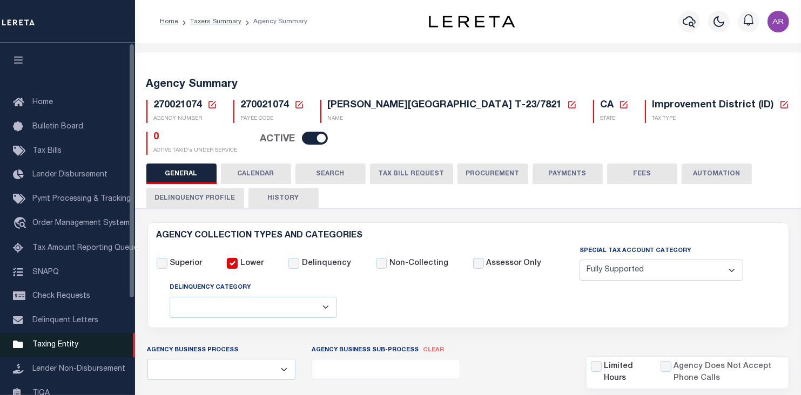
click at [61, 348] on span "Taxing Entity" at bounding box center [55, 345] width 46 height 8
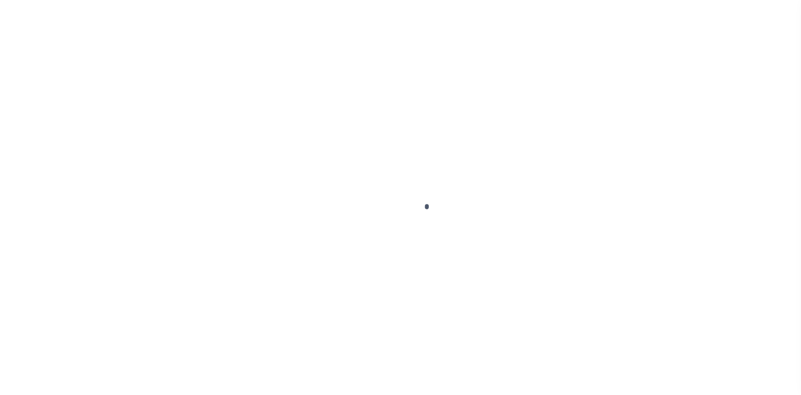
scroll to position [124, 0]
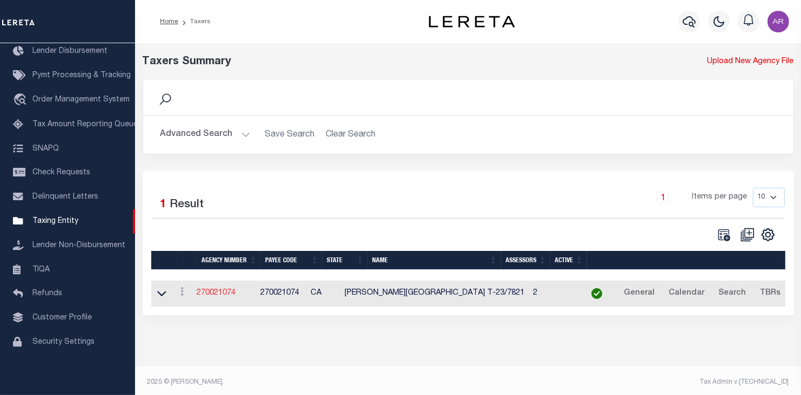
click at [228, 294] on link "270021074" at bounding box center [216, 293] width 39 height 8
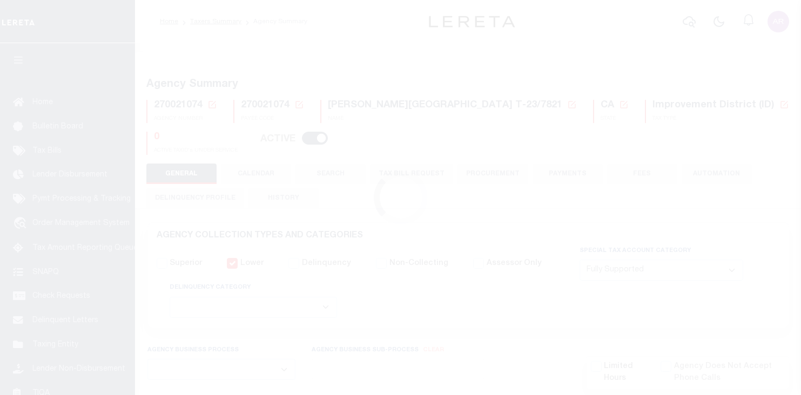
select select "1"
select select
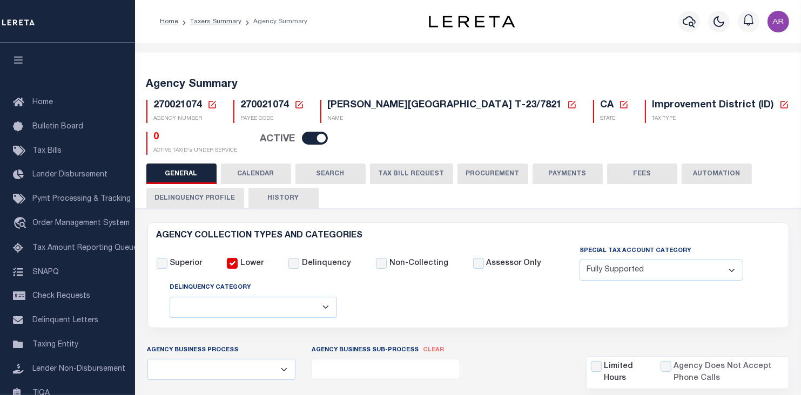
click at [300, 103] on icon at bounding box center [299, 105] width 8 height 8
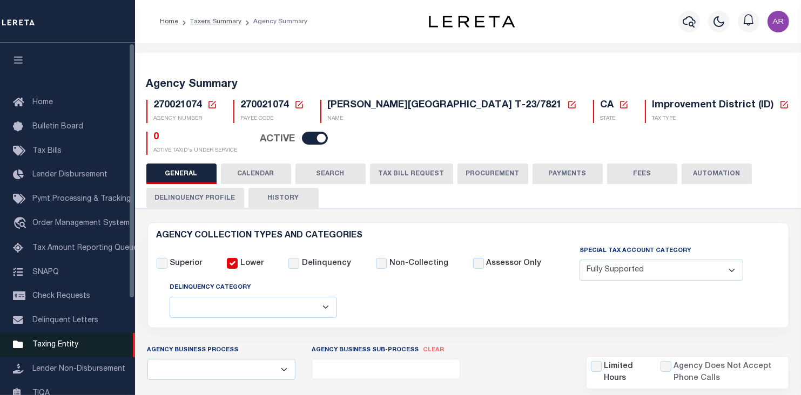
click at [56, 349] on span "Taxing Entity" at bounding box center [55, 345] width 46 height 8
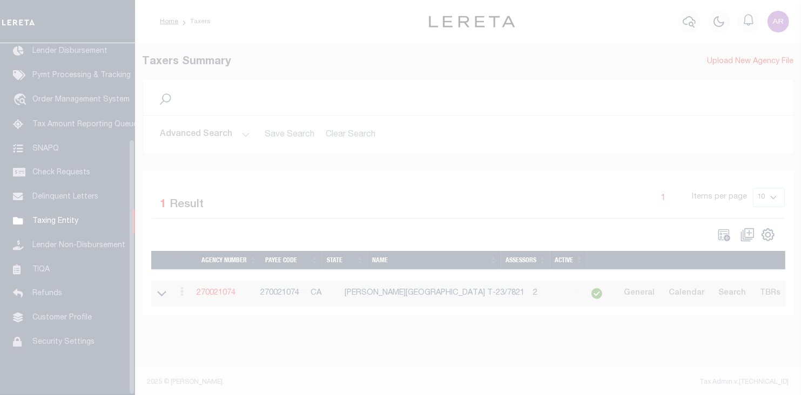
scroll to position [132, 0]
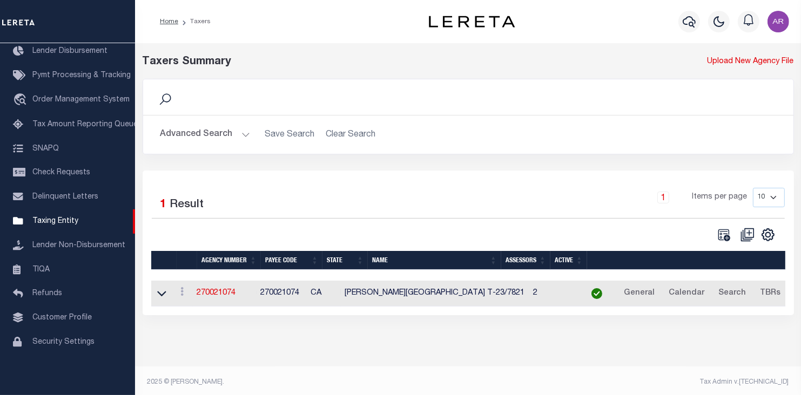
click at [244, 133] on button "Advanced Search" at bounding box center [205, 134] width 90 height 21
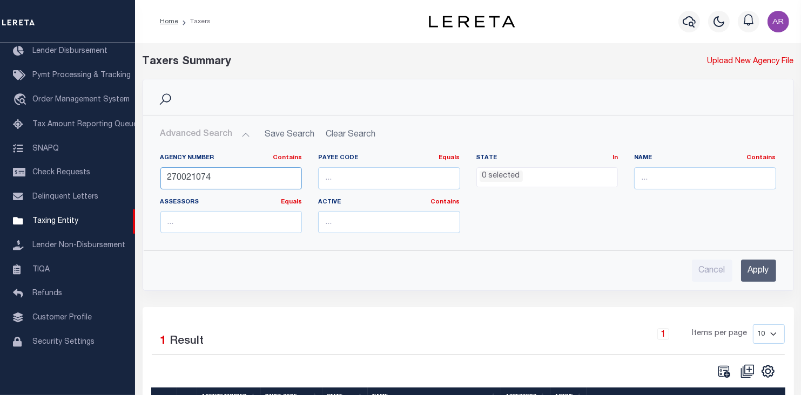
drag, startPoint x: 206, startPoint y: 175, endPoint x: 267, endPoint y: 177, distance: 60.5
click at [267, 177] on input "270021074" at bounding box center [231, 178] width 142 height 22
type input "270021071"
click at [754, 267] on input "Apply" at bounding box center [758, 271] width 35 height 22
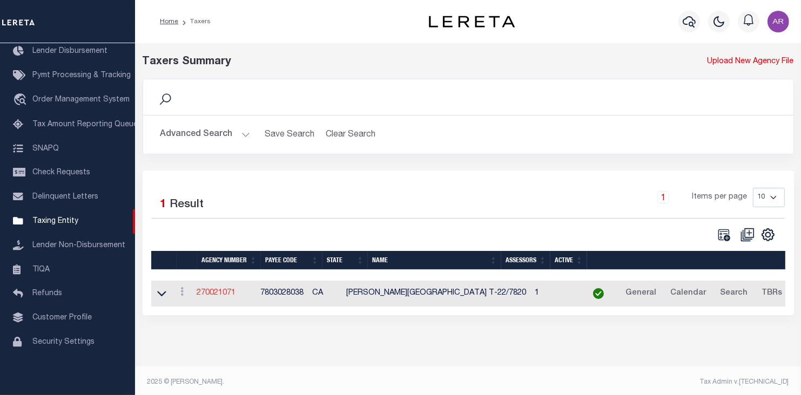
click at [220, 292] on link "270021071" at bounding box center [216, 293] width 39 height 8
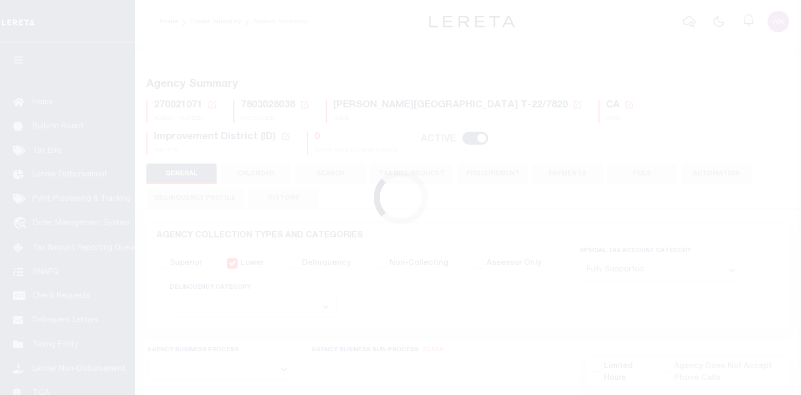
select select "1"
select select
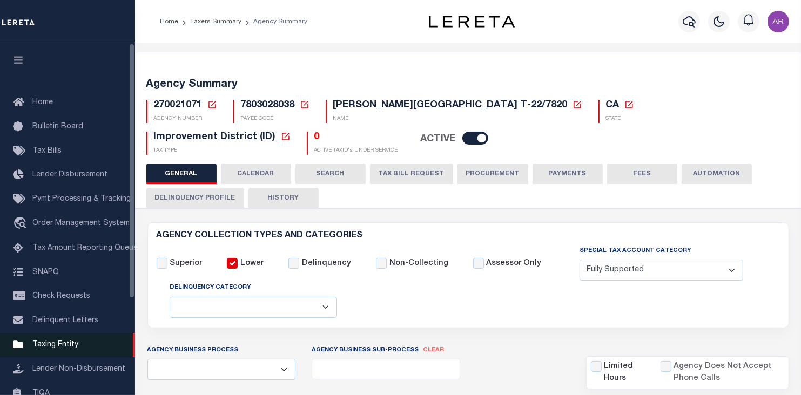
click at [67, 349] on span "Taxing Entity" at bounding box center [55, 345] width 46 height 8
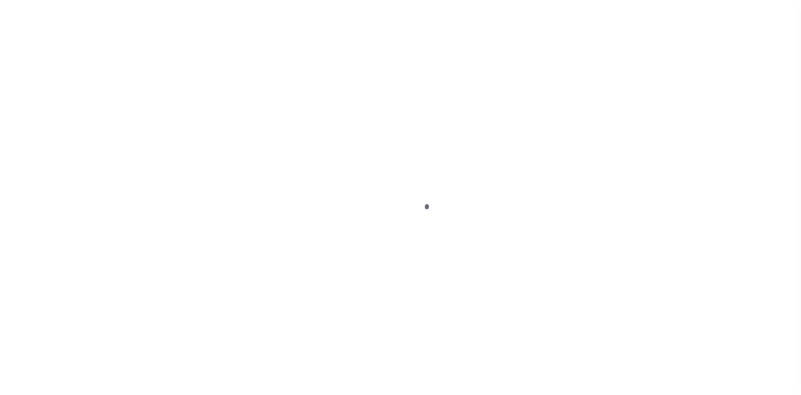
select select
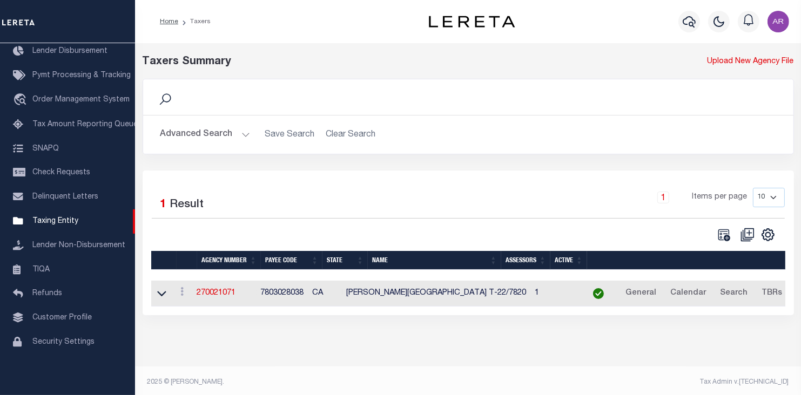
click at [242, 132] on button "Advanced Search" at bounding box center [205, 134] width 90 height 21
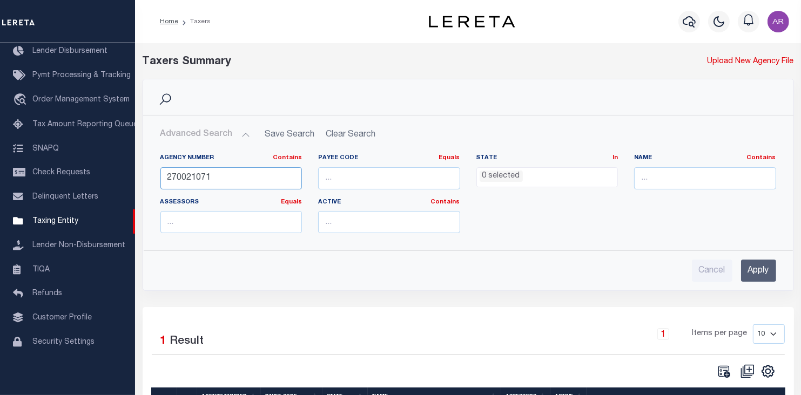
drag, startPoint x: 180, startPoint y: 177, endPoint x: 355, endPoint y: 187, distance: 175.8
click at [355, 187] on div "Agency Number Contains Contains Is 270021071 Payee Code Equals Equals Is Not Eq…" at bounding box center [468, 198] width 632 height 88
click at [754, 275] on input "Apply" at bounding box center [758, 271] width 35 height 22
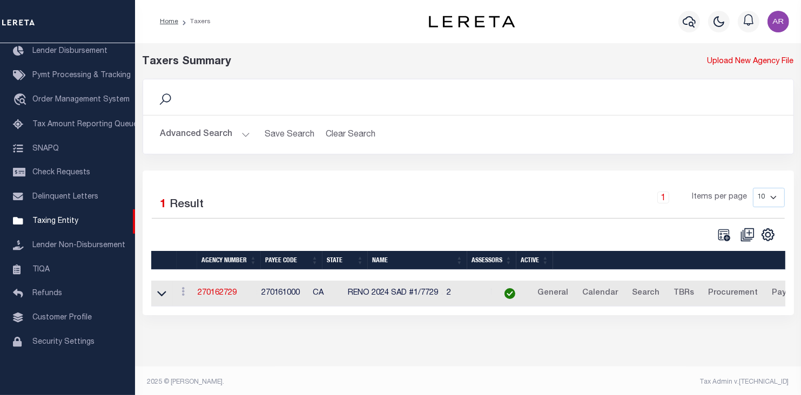
click at [244, 133] on button "Advanced Search" at bounding box center [205, 134] width 90 height 21
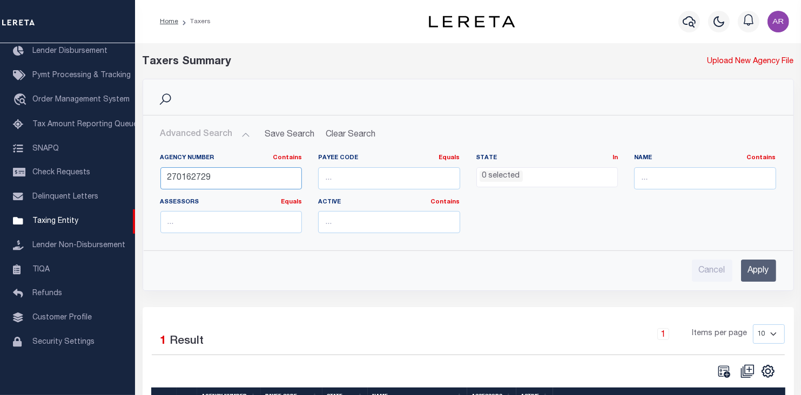
drag, startPoint x: 181, startPoint y: 177, endPoint x: 309, endPoint y: 179, distance: 128.0
click at [309, 179] on div "Agency Number Contains Contains Is 270162729 Payee Code Equals Equals Is Not Eq…" at bounding box center [468, 198] width 632 height 88
click at [751, 265] on input "Apply" at bounding box center [758, 271] width 35 height 22
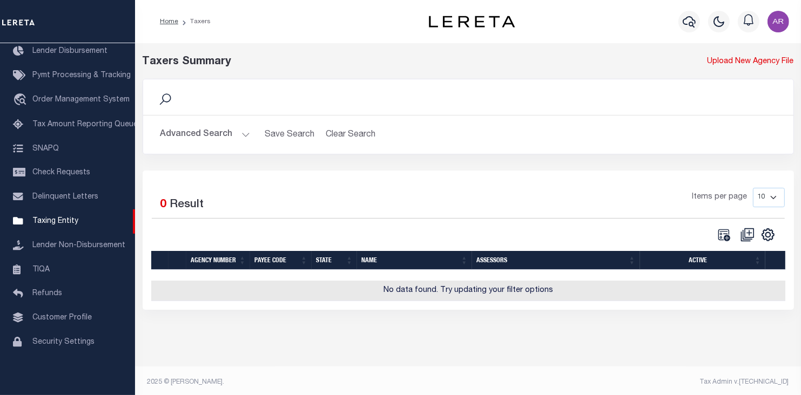
click at [241, 132] on button "Advanced Search" at bounding box center [205, 134] width 90 height 21
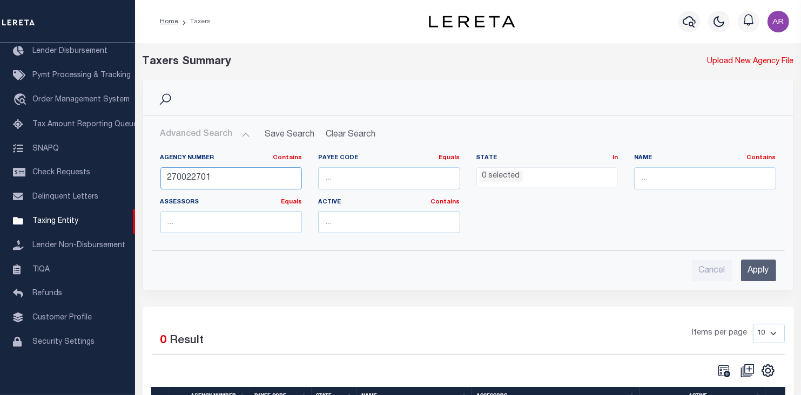
click at [222, 176] on input "270022701" at bounding box center [231, 178] width 142 height 22
click at [758, 270] on input "Apply" at bounding box center [758, 271] width 35 height 22
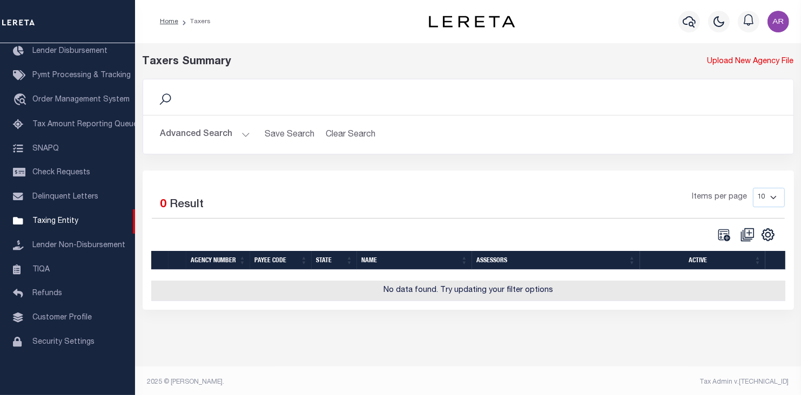
click at [242, 133] on button "Advanced Search" at bounding box center [205, 134] width 90 height 21
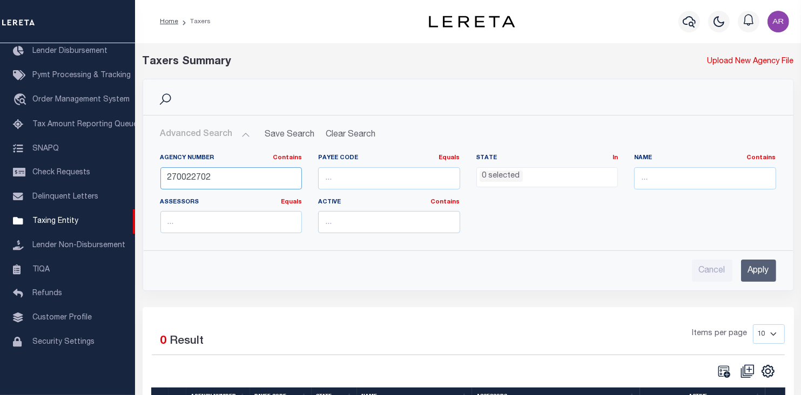
click at [216, 177] on input "270022702" at bounding box center [231, 178] width 142 height 22
click at [750, 272] on input "Apply" at bounding box center [758, 271] width 35 height 22
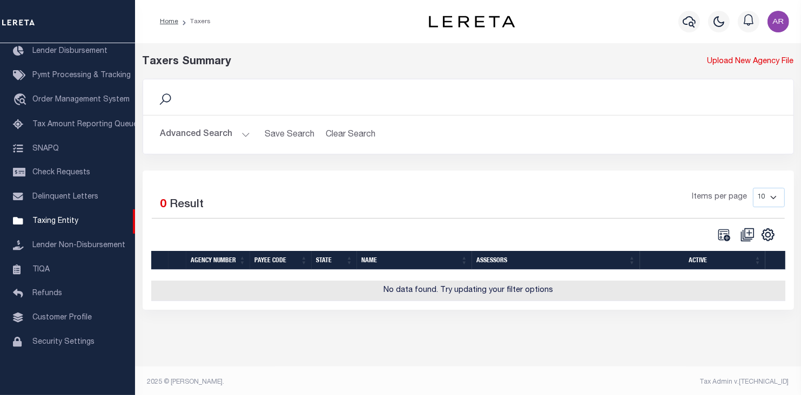
click at [591, 9] on div "Profile Sign out" at bounding box center [658, 22] width 267 height 38
click at [242, 133] on button "Advanced Search" at bounding box center [205, 134] width 90 height 21
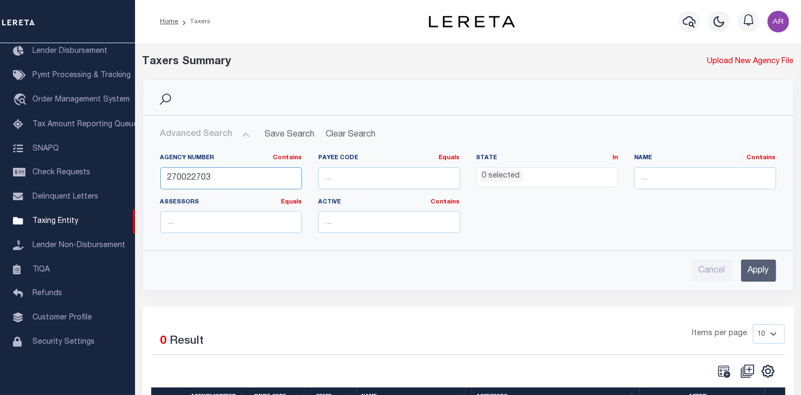
click at [218, 177] on input "270022703" at bounding box center [231, 178] width 142 height 22
click at [753, 267] on input "Apply" at bounding box center [758, 271] width 35 height 22
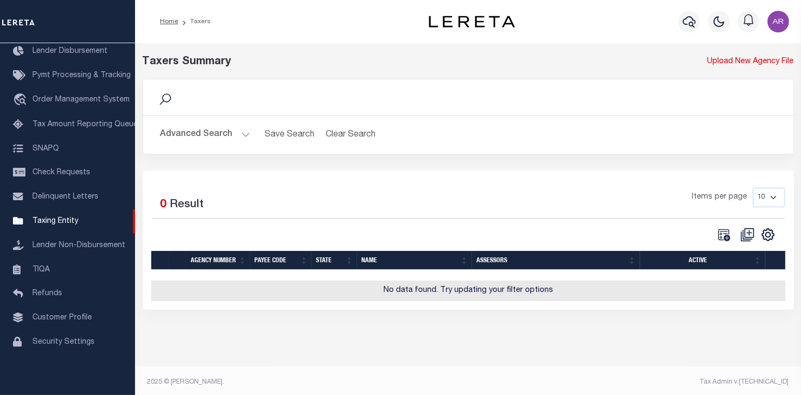
click at [605, 26] on div "Profile Sign out" at bounding box center [658, 22] width 267 height 38
click at [242, 131] on button "Advanced Search" at bounding box center [205, 134] width 90 height 21
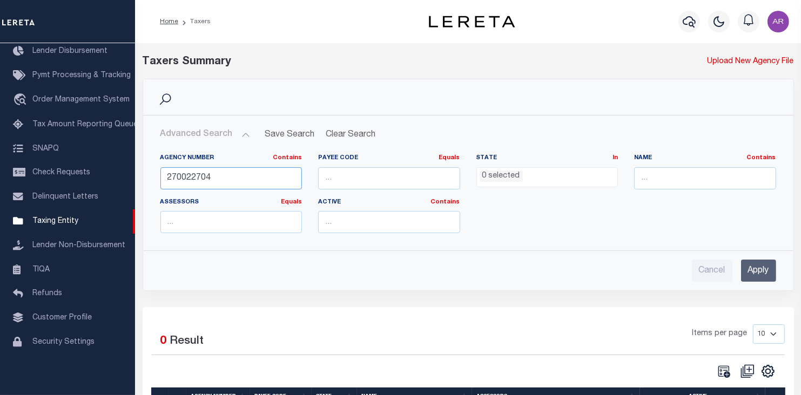
drag, startPoint x: 192, startPoint y: 177, endPoint x: 296, endPoint y: 173, distance: 104.3
click at [295, 173] on input "270022704" at bounding box center [231, 178] width 142 height 22
click at [761, 271] on input "Apply" at bounding box center [758, 271] width 35 height 22
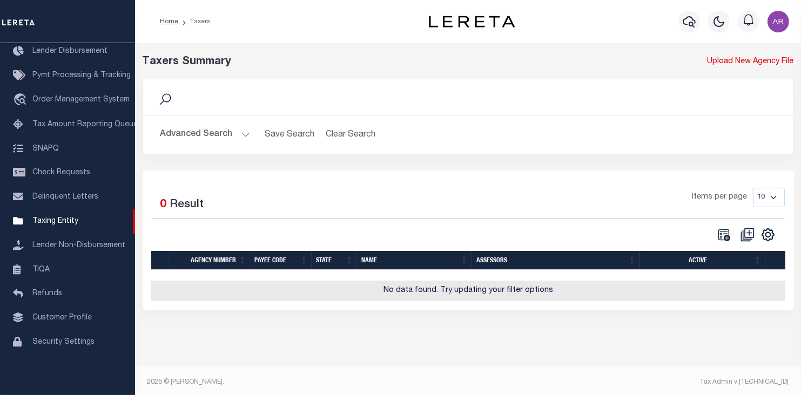
click at [241, 132] on button "Advanced Search" at bounding box center [205, 134] width 90 height 21
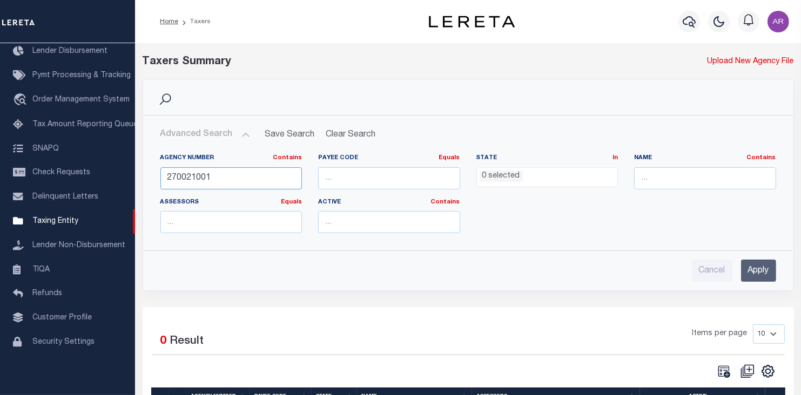
click at [206, 174] on input "270021001" at bounding box center [231, 178] width 142 height 22
click at [767, 270] on input "Apply" at bounding box center [758, 271] width 35 height 22
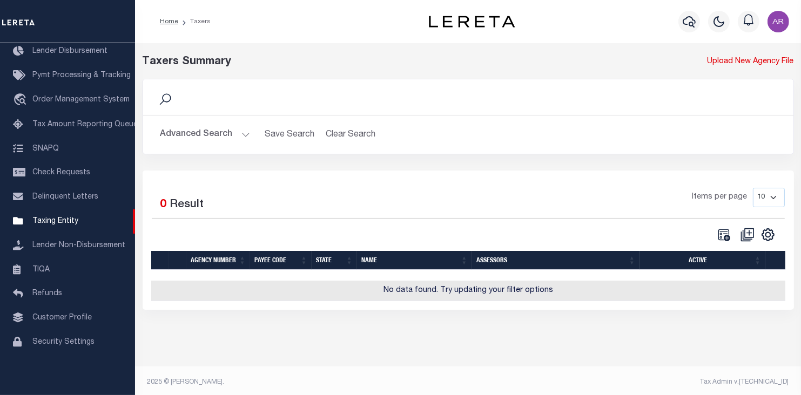
drag, startPoint x: 616, startPoint y: 29, endPoint x: 584, endPoint y: 41, distance: 34.0
click at [616, 29] on div "Profile Sign out" at bounding box center [658, 22] width 267 height 38
click at [240, 132] on button "Advanced Search" at bounding box center [205, 134] width 90 height 21
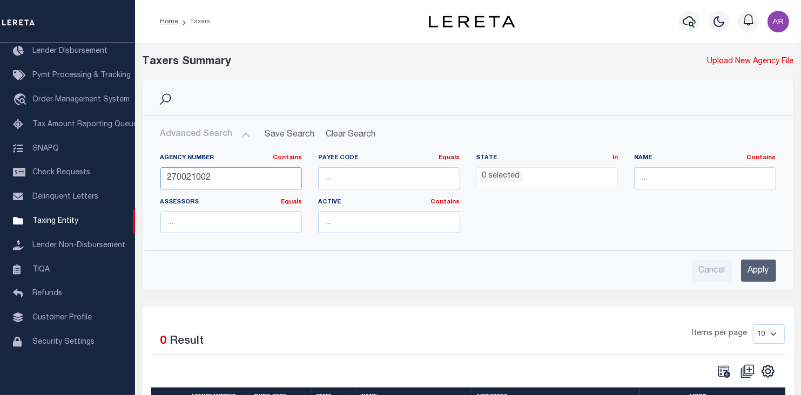
click at [220, 176] on input "270021002" at bounding box center [231, 178] width 142 height 22
type input "270021005"
click at [767, 273] on input "Apply" at bounding box center [758, 271] width 35 height 22
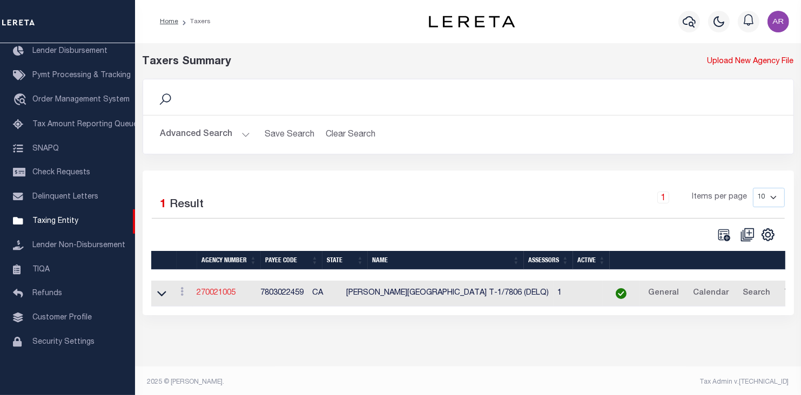
click at [227, 293] on link "270021005" at bounding box center [216, 293] width 39 height 8
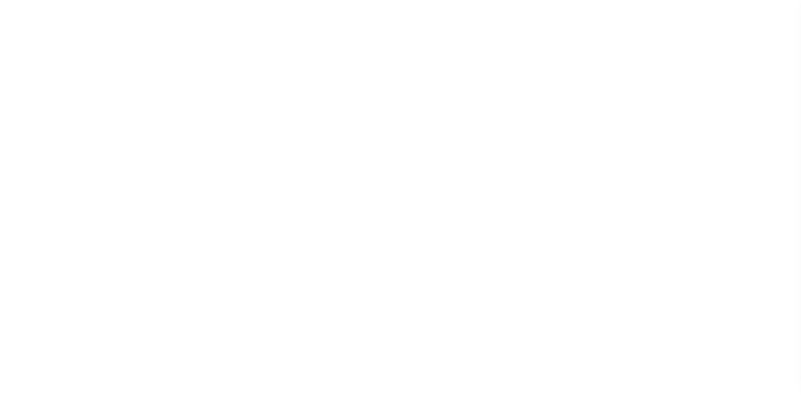
select select "2"
select select
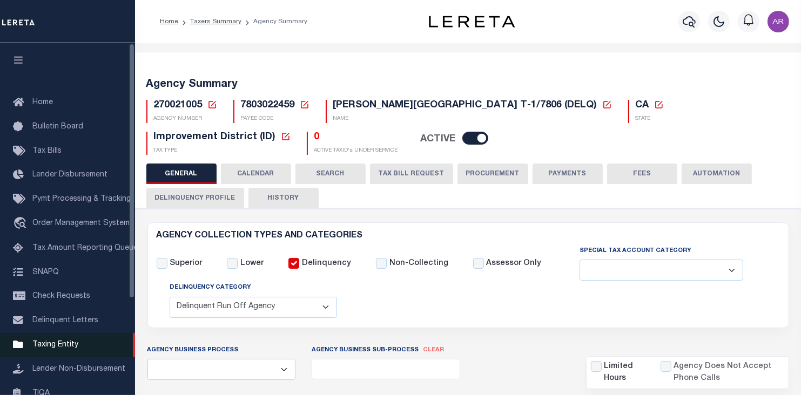
click at [68, 349] on span "Taxing Entity" at bounding box center [55, 345] width 46 height 8
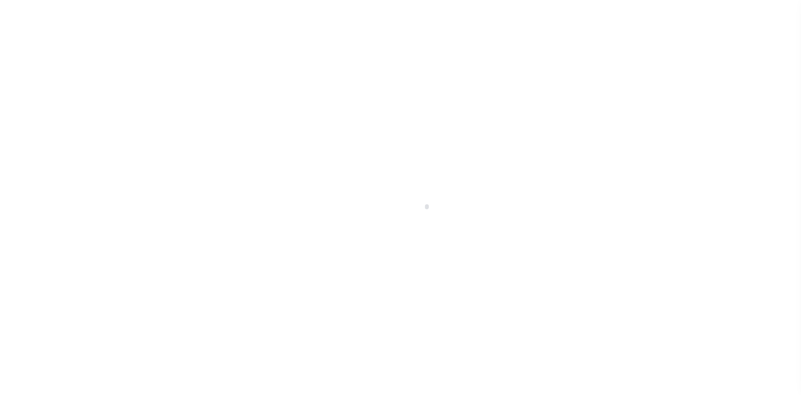
select select
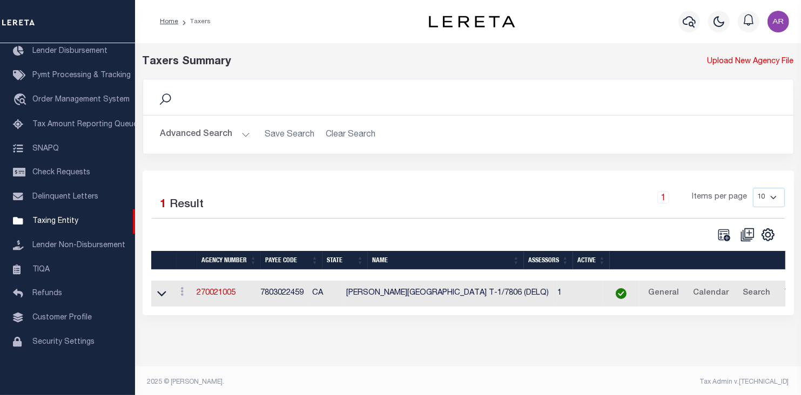
click at [243, 131] on button "Advanced Search" at bounding box center [205, 134] width 90 height 21
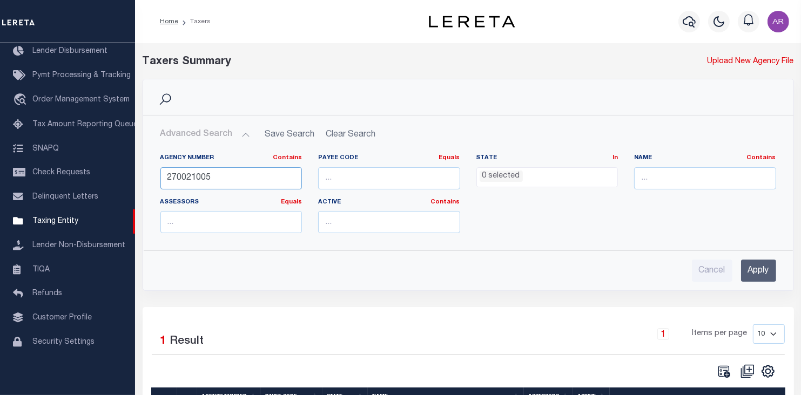
drag, startPoint x: 200, startPoint y: 179, endPoint x: 356, endPoint y: 183, distance: 155.6
click at [356, 183] on div "Agency Number Contains Contains Is 270021005 Payee Code Equals Equals Is Not Eq…" at bounding box center [468, 198] width 632 height 88
click at [763, 269] on input "Apply" at bounding box center [758, 271] width 35 height 22
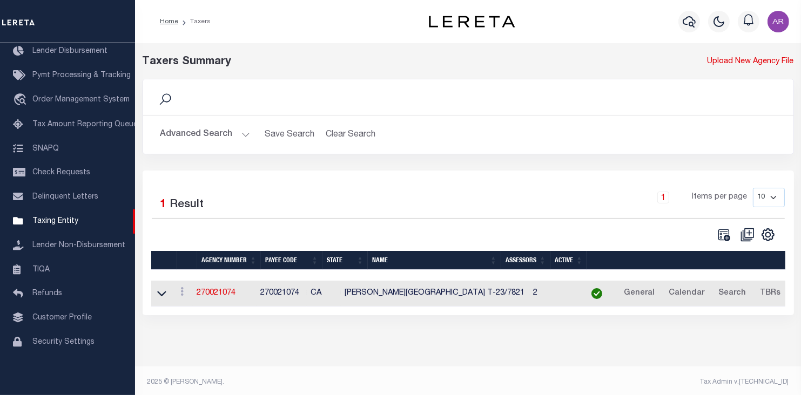
click at [246, 131] on button "Advanced Search" at bounding box center [205, 134] width 90 height 21
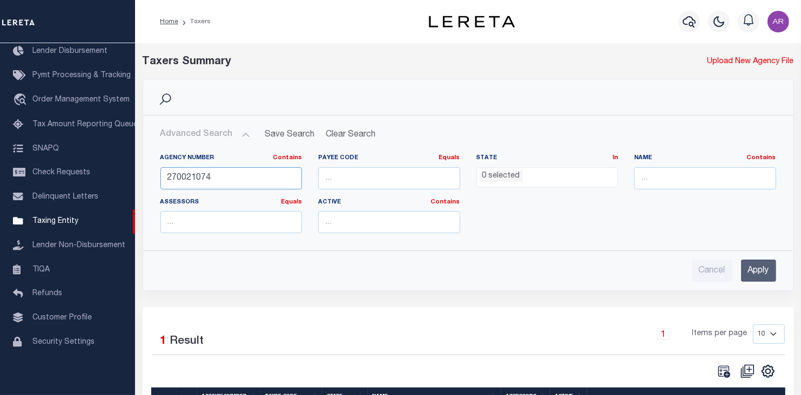
click at [217, 179] on input "270021074" at bounding box center [231, 178] width 142 height 22
click at [755, 269] on input "Apply" at bounding box center [758, 271] width 35 height 22
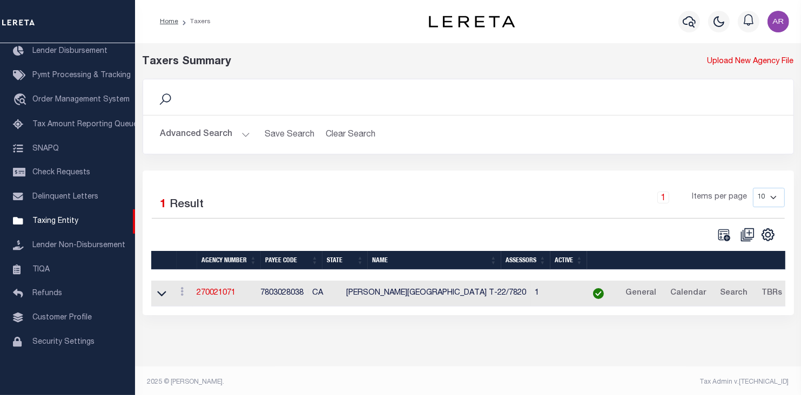
click at [618, 17] on div "Profile Sign out" at bounding box center [658, 22] width 267 height 38
click at [616, 82] on div "Search" at bounding box center [468, 97] width 650 height 36
click at [244, 134] on button "Advanced Search" at bounding box center [205, 134] width 90 height 21
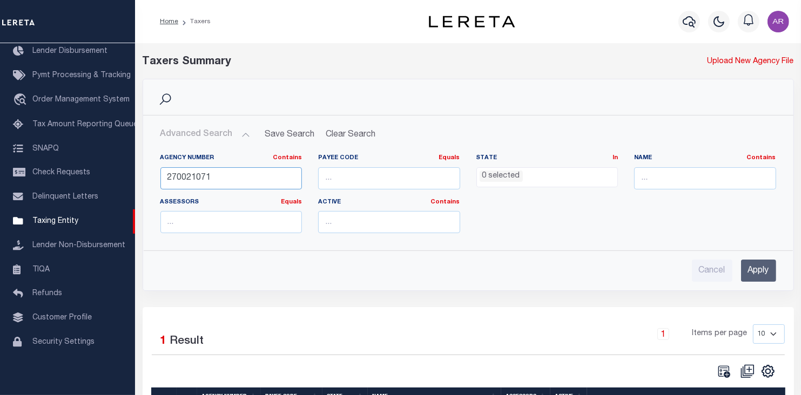
click at [224, 179] on input "270021071" at bounding box center [231, 178] width 142 height 22
type input "270021074"
click at [753, 266] on input "Apply" at bounding box center [758, 271] width 35 height 22
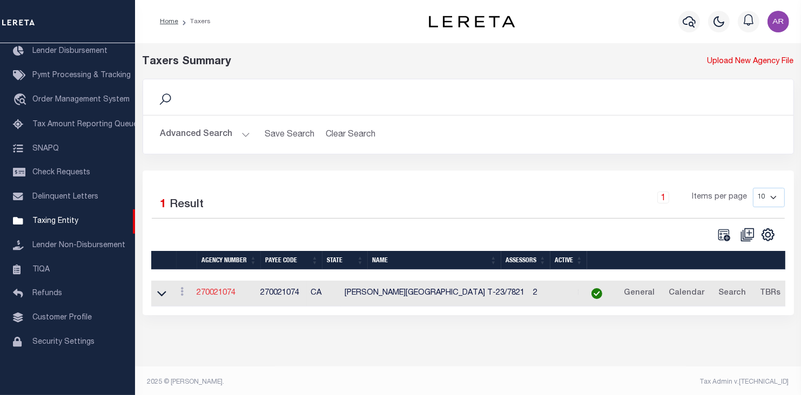
click at [222, 292] on link "270021074" at bounding box center [216, 293] width 39 height 8
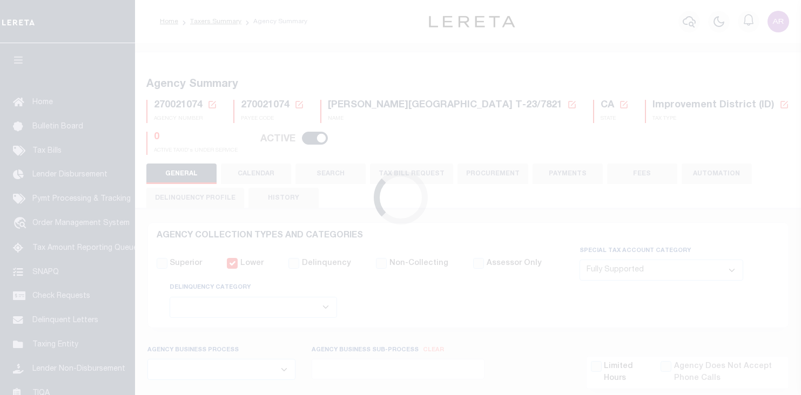
select select "1"
select select
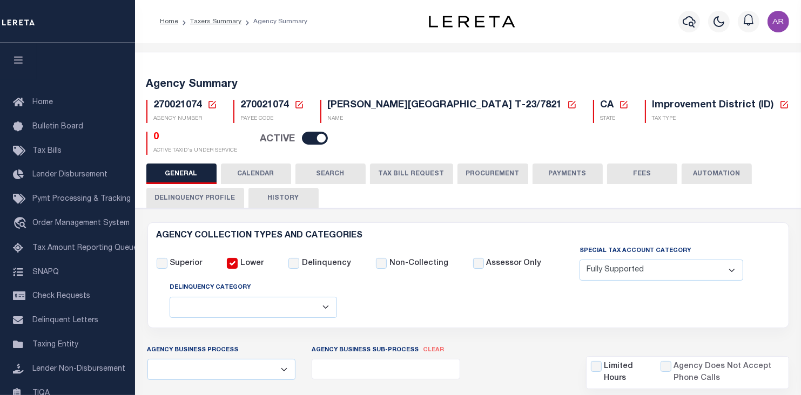
click at [298, 104] on icon at bounding box center [299, 105] width 8 height 8
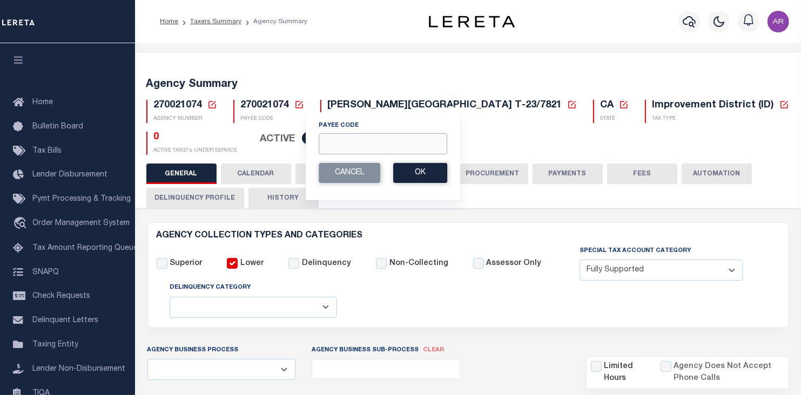
click at [334, 140] on input "Payee Code" at bounding box center [383, 143] width 129 height 21
click at [415, 174] on button "Ok" at bounding box center [420, 173] width 54 height 20
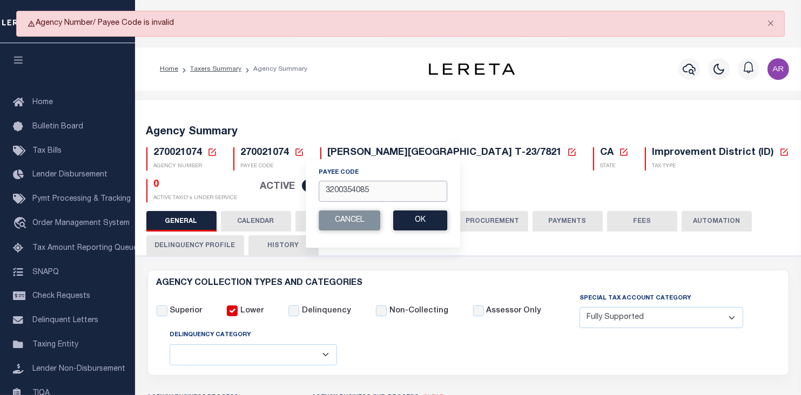
drag, startPoint x: 385, startPoint y: 190, endPoint x: 280, endPoint y: 184, distance: 104.9
click at [280, 184] on div "270021074 Agency Number Edit Cancel Ok" at bounding box center [468, 171] width 660 height 64
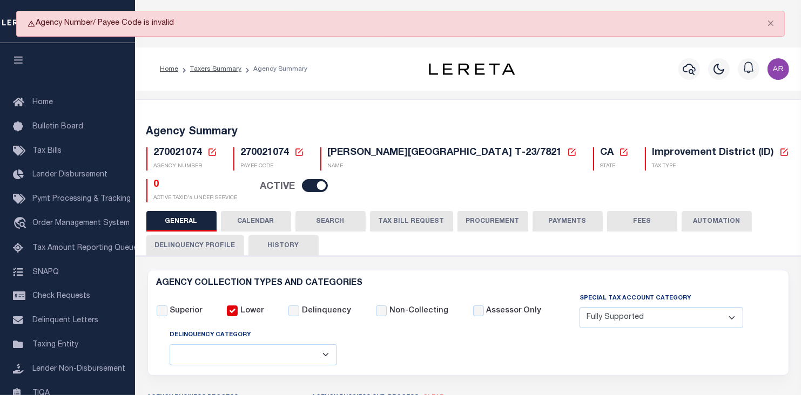
click at [299, 153] on icon at bounding box center [299, 152] width 10 height 10
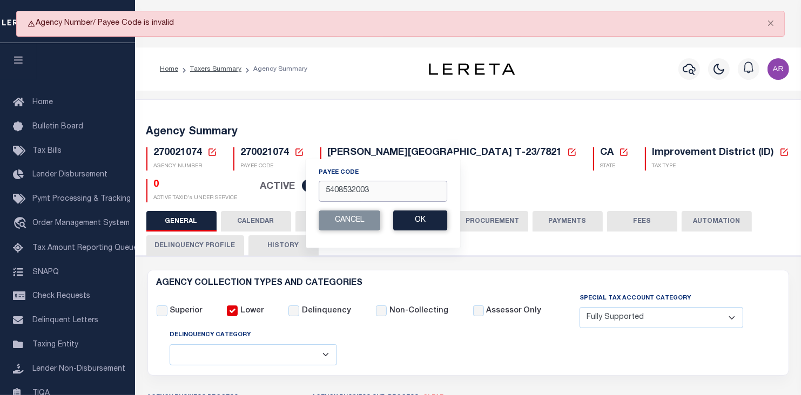
click at [373, 186] on input "5408532003" at bounding box center [383, 191] width 129 height 21
type input "5"
click at [430, 224] on button "Ok" at bounding box center [420, 221] width 54 height 20
click at [353, 214] on button "Cancel" at bounding box center [350, 221] width 62 height 20
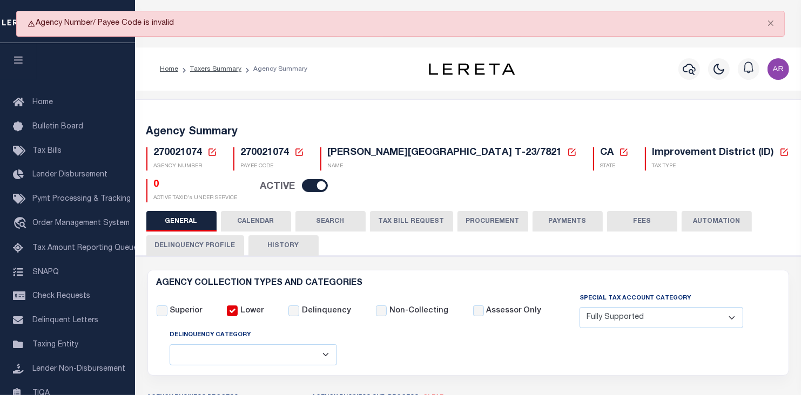
click at [212, 149] on icon at bounding box center [212, 152] width 10 height 10
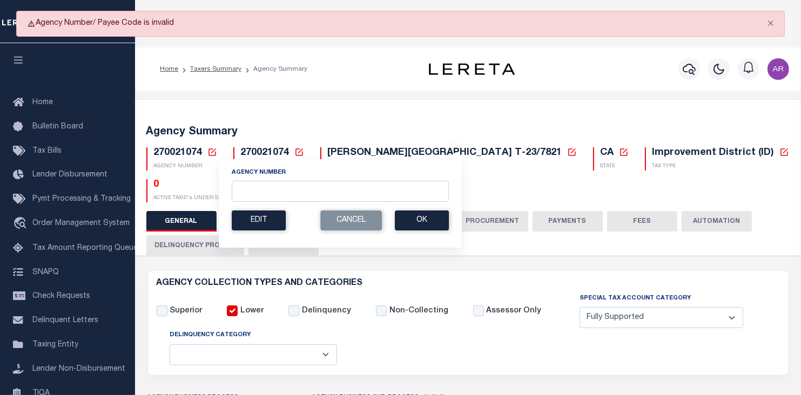
click at [300, 151] on icon at bounding box center [299, 152] width 10 height 10
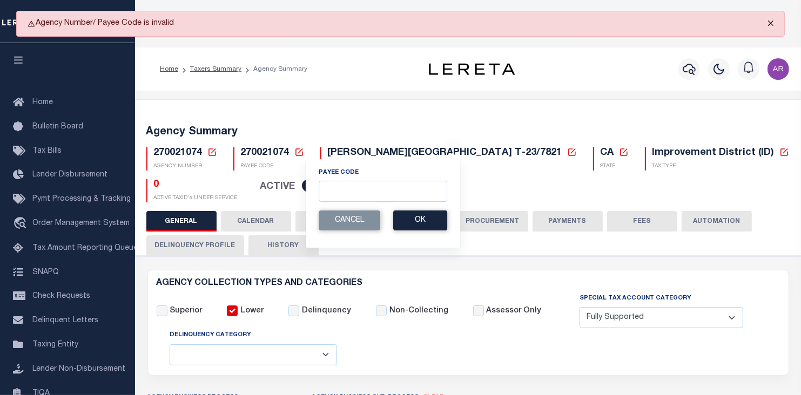
click at [769, 18] on button "Close" at bounding box center [770, 23] width 27 height 24
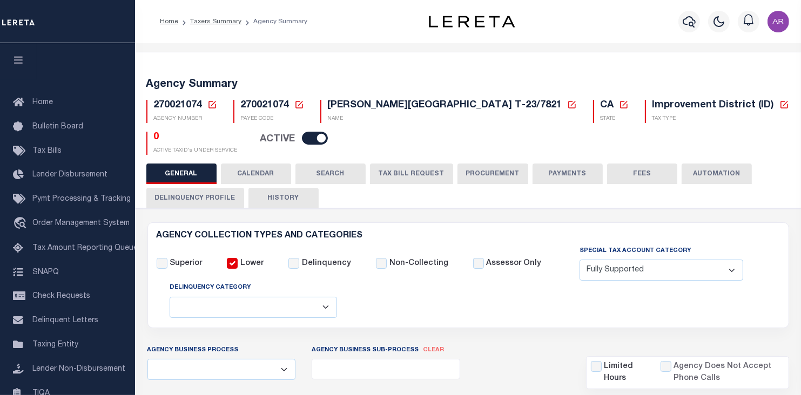
click at [299, 102] on icon at bounding box center [299, 105] width 10 height 10
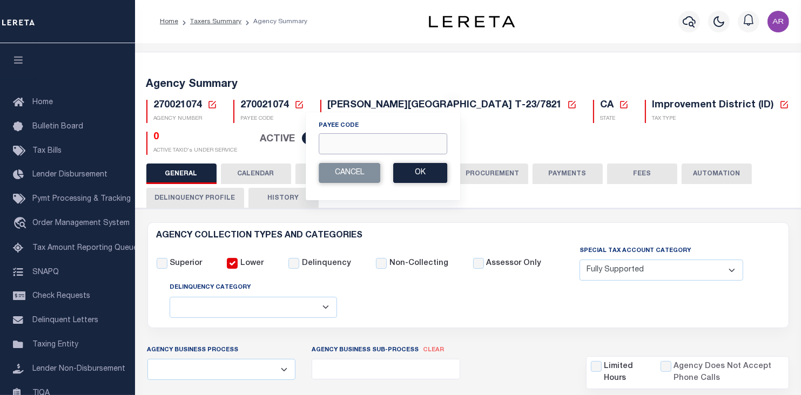
click at [322, 137] on input "Payee Code" at bounding box center [383, 143] width 129 height 21
type input "270021000"
click at [428, 174] on button "Ok" at bounding box center [420, 173] width 54 height 20
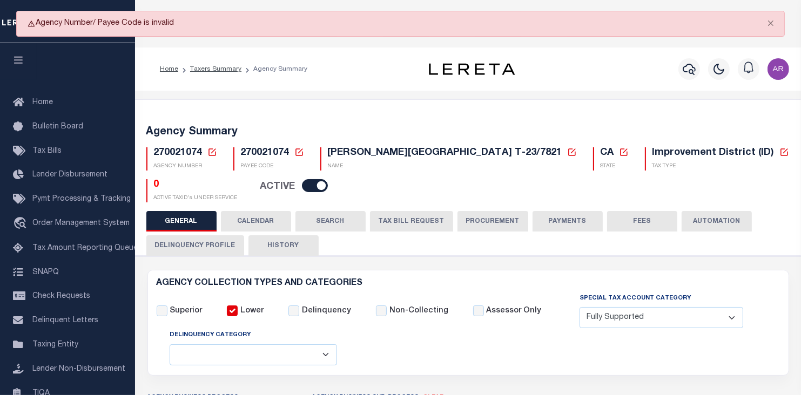
click at [211, 149] on icon at bounding box center [212, 152] width 10 height 10
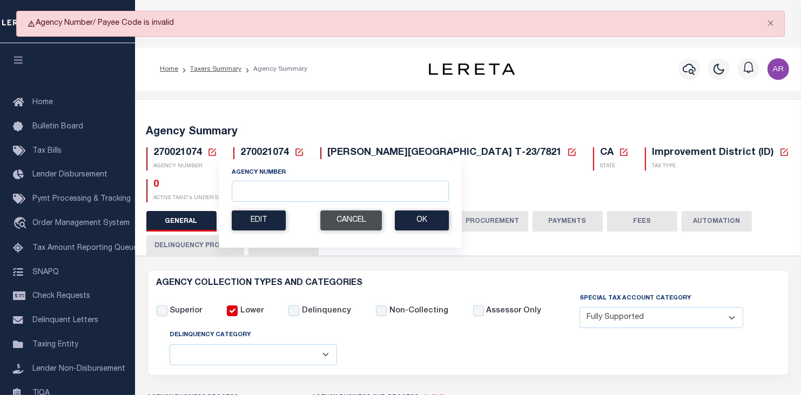
click at [359, 220] on button "Cancel" at bounding box center [351, 221] width 62 height 20
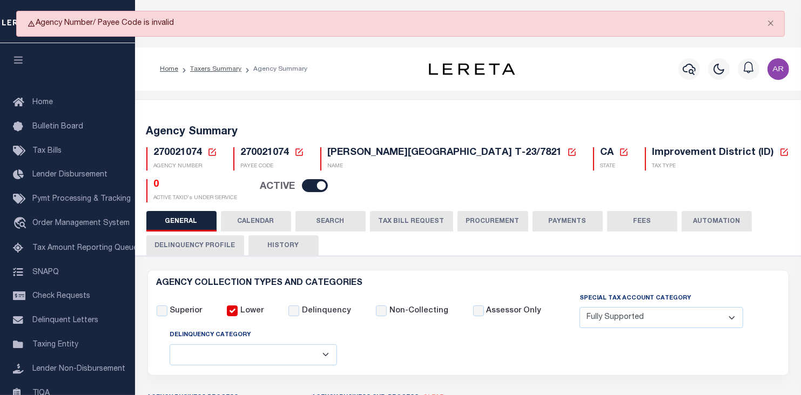
click at [620, 151] on icon at bounding box center [624, 153] width 8 height 8
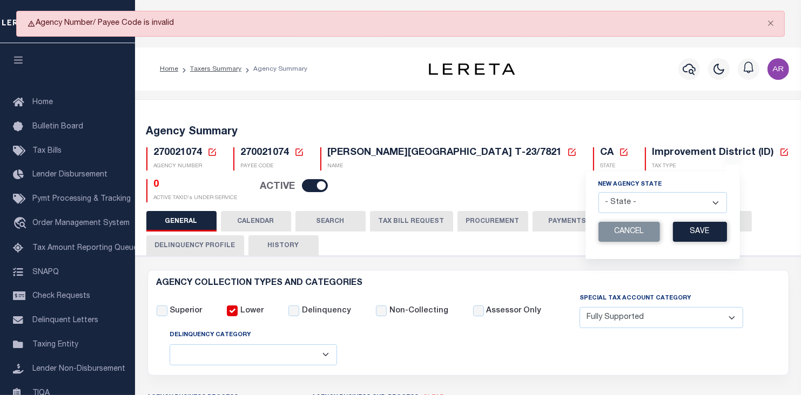
click at [642, 200] on select "- State - AK AL AR AZ CA CO CT DC DE FL GA GU HI IA ID IL IN KS KY LA MA MD ME …" at bounding box center [662, 202] width 129 height 21
select select "NV"
click at [598, 192] on select "- State - AK AL AR AZ CA CO CT DC DE FL GA GU HI IA ID IL IN KS KY LA MA MD ME …" at bounding box center [662, 202] width 129 height 21
click at [673, 231] on button "Save" at bounding box center [700, 232] width 54 height 20
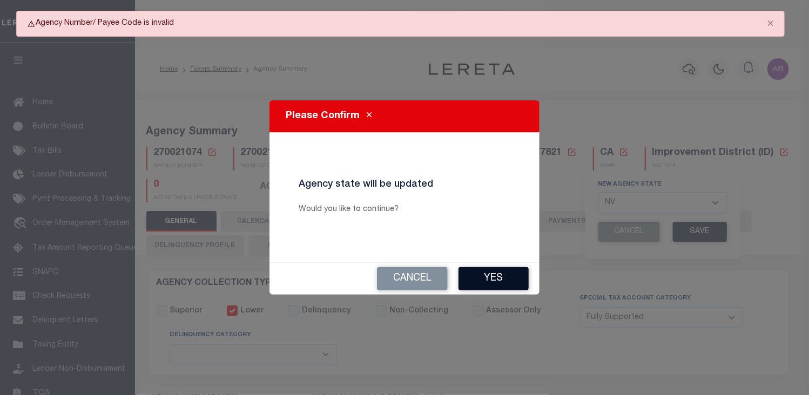
click at [497, 276] on button "Yes" at bounding box center [493, 278] width 70 height 23
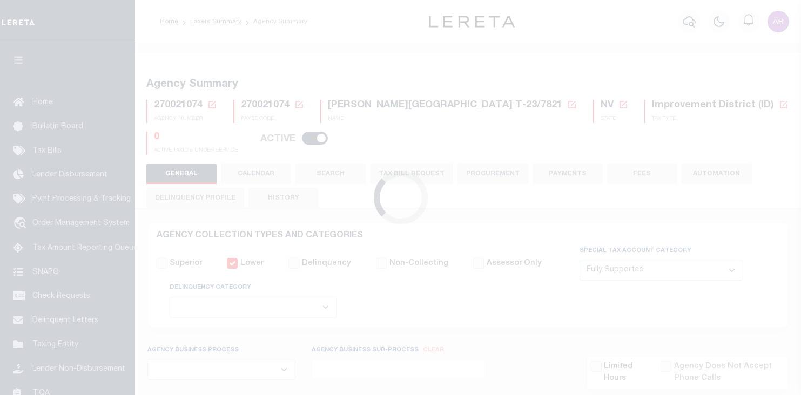
select select "1"
select select
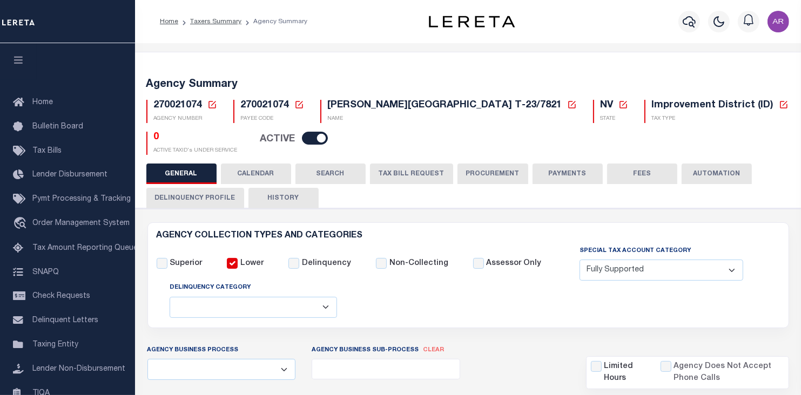
click at [299, 103] on icon at bounding box center [299, 105] width 10 height 10
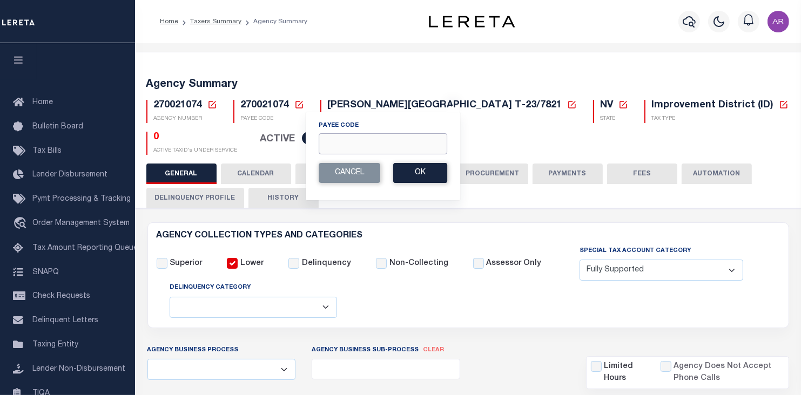
click at [348, 146] on input "Payee Code" at bounding box center [383, 143] width 129 height 21
type input "3200354085"
click at [439, 172] on button "Ok" at bounding box center [420, 173] width 54 height 20
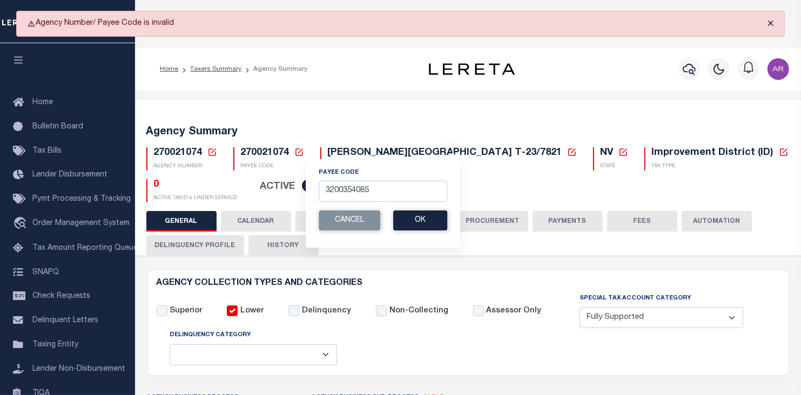
click at [773, 19] on button "Close" at bounding box center [770, 23] width 27 height 24
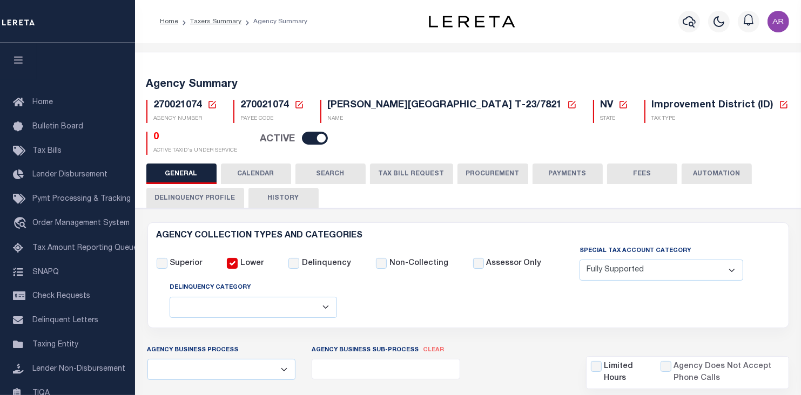
click at [628, 18] on div "Profile Sign out" at bounding box center [658, 22] width 267 height 38
click at [69, 349] on span "Taxing Entity" at bounding box center [55, 345] width 46 height 8
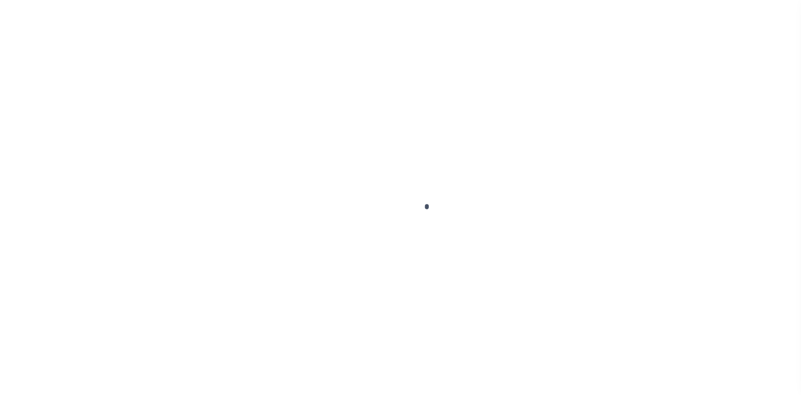
scroll to position [132, 0]
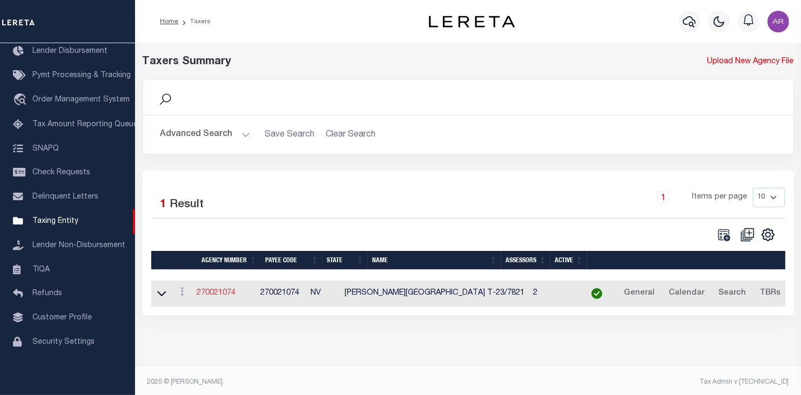
click at [222, 296] on link "270021074" at bounding box center [216, 293] width 39 height 8
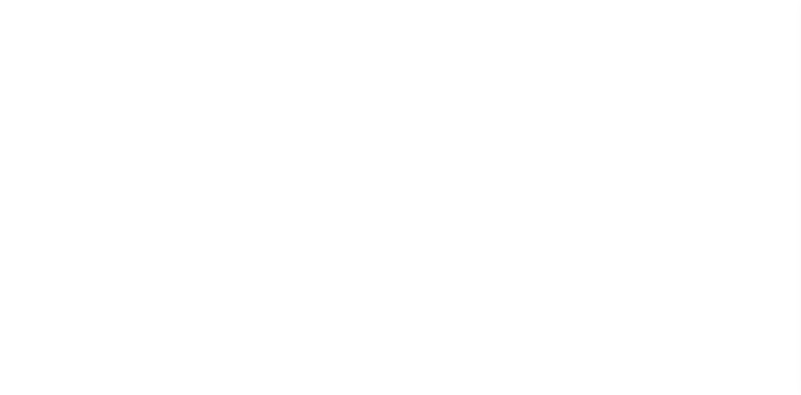
select select "1"
select select
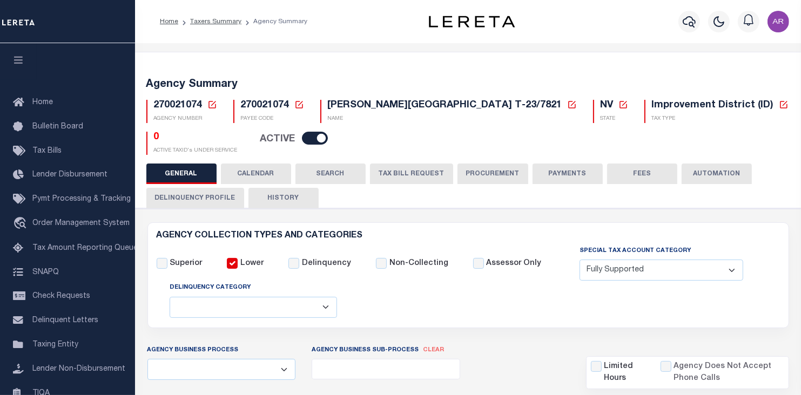
click at [299, 103] on icon at bounding box center [299, 105] width 10 height 10
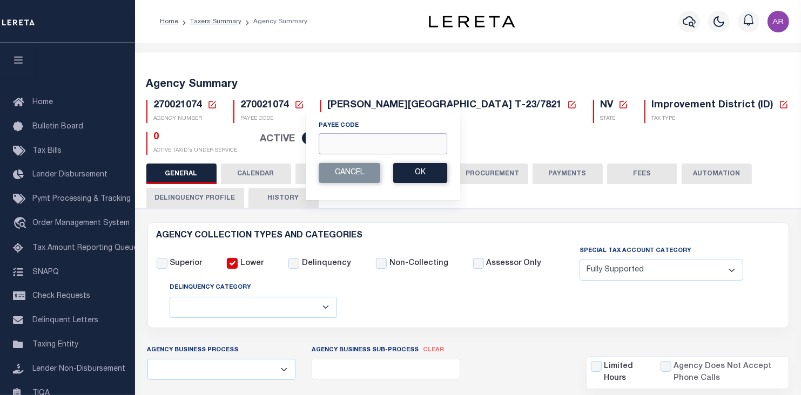
click at [326, 142] on input "Payee Code" at bounding box center [383, 143] width 129 height 21
type input "270021000"
click at [439, 172] on button "Ok" at bounding box center [420, 173] width 54 height 20
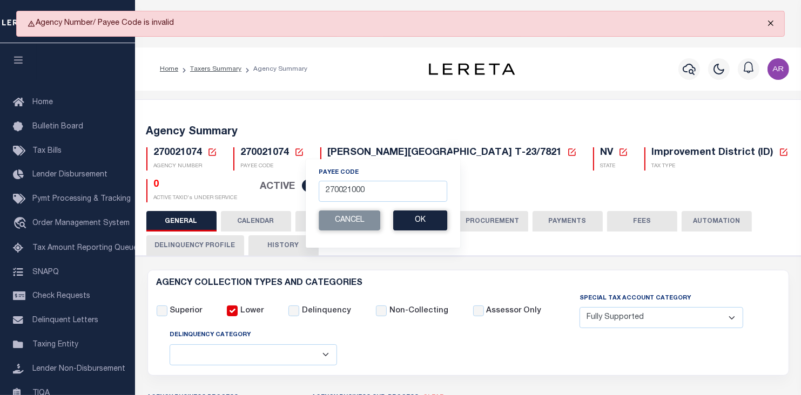
click at [773, 23] on button "Close" at bounding box center [770, 23] width 27 height 24
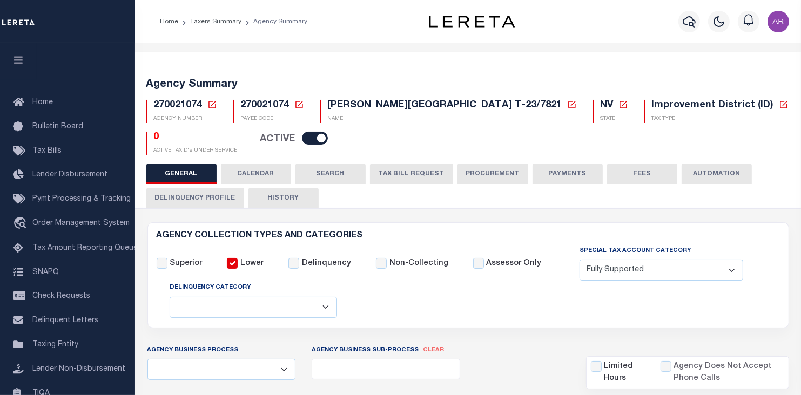
click at [530, 352] on div "Agency Business Process All Automation Bill Request Delinquency Payment Delinqu…" at bounding box center [468, 367] width 658 height 45
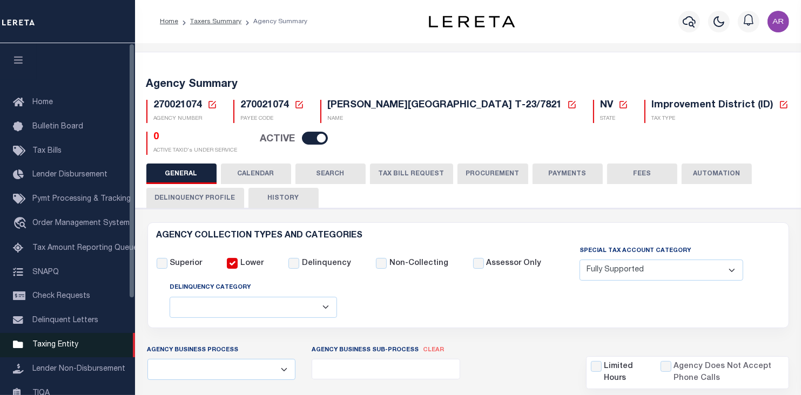
click at [60, 349] on span "Taxing Entity" at bounding box center [55, 345] width 46 height 8
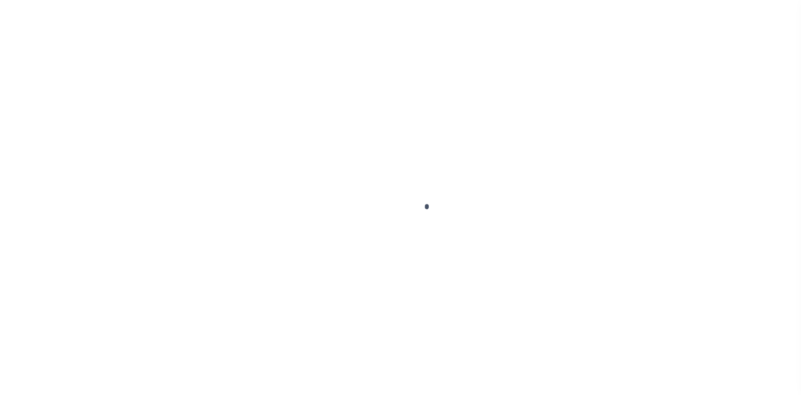
scroll to position [132, 0]
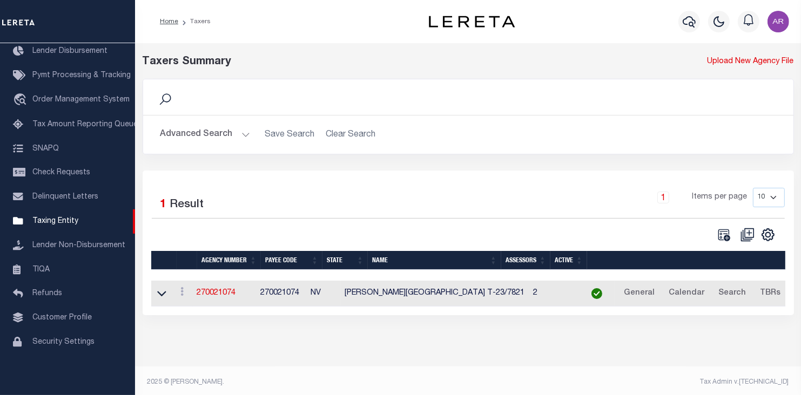
click at [246, 128] on button "Advanced Search" at bounding box center [205, 134] width 90 height 21
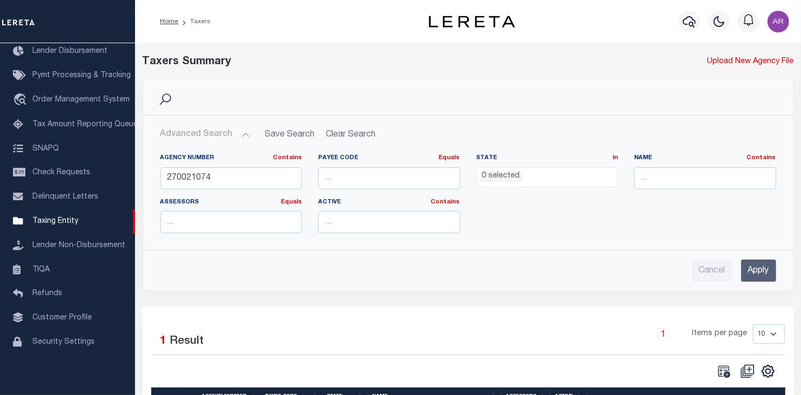
click at [755, 271] on input "Apply" at bounding box center [758, 271] width 35 height 22
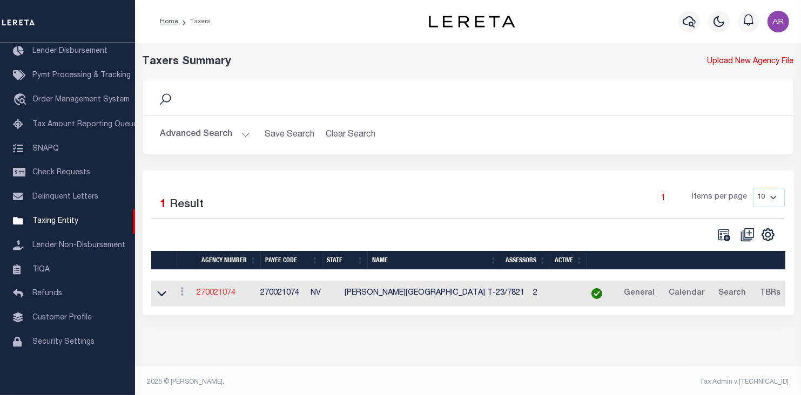
click at [229, 292] on link "270021074" at bounding box center [216, 293] width 39 height 8
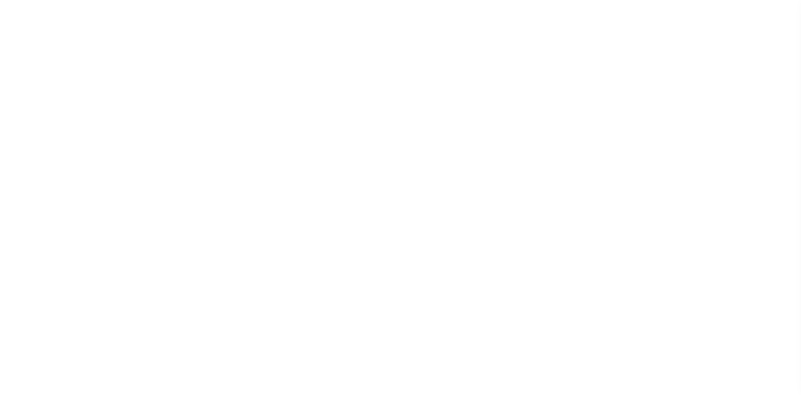
select select "1"
select select
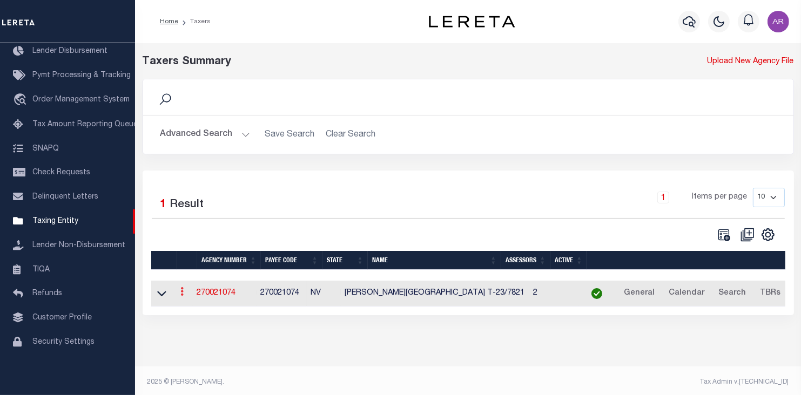
click at [184, 294] on icon at bounding box center [182, 291] width 3 height 9
click at [462, 194] on div "1 Items per page 10 25 50 100" at bounding box center [549, 202] width 471 height 28
click at [244, 132] on button "Advanced Search" at bounding box center [205, 134] width 90 height 21
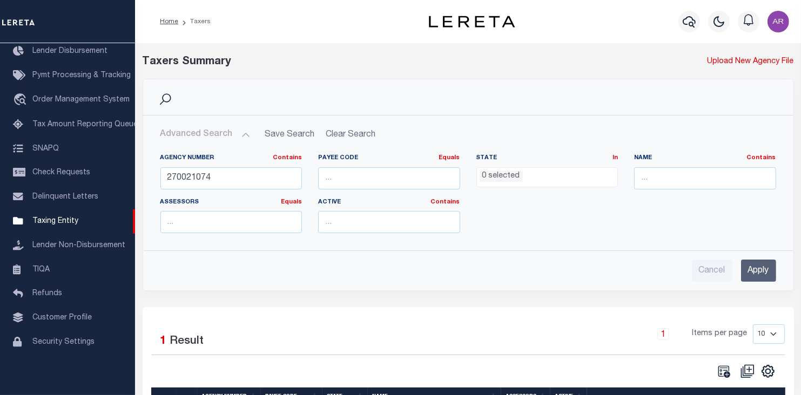
click at [758, 267] on input "Apply" at bounding box center [758, 271] width 35 height 22
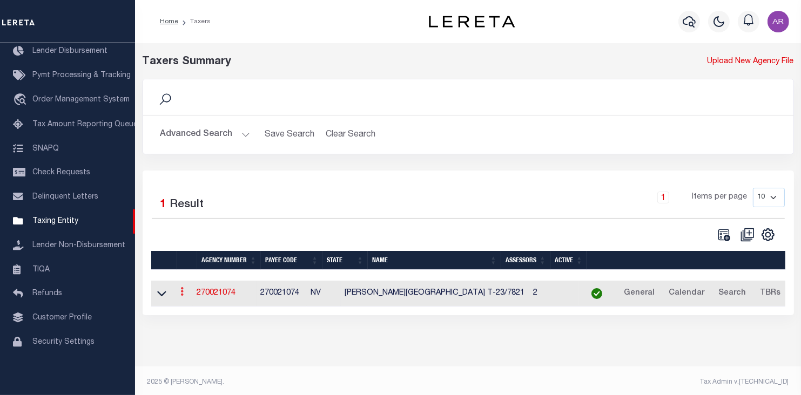
click at [184, 295] on icon at bounding box center [182, 291] width 3 height 9
click at [449, 174] on div "Selected 1 Result 1 Items per page 10 25 50 100" at bounding box center [468, 243] width 651 height 145
click at [163, 294] on icon at bounding box center [161, 293] width 9 height 11
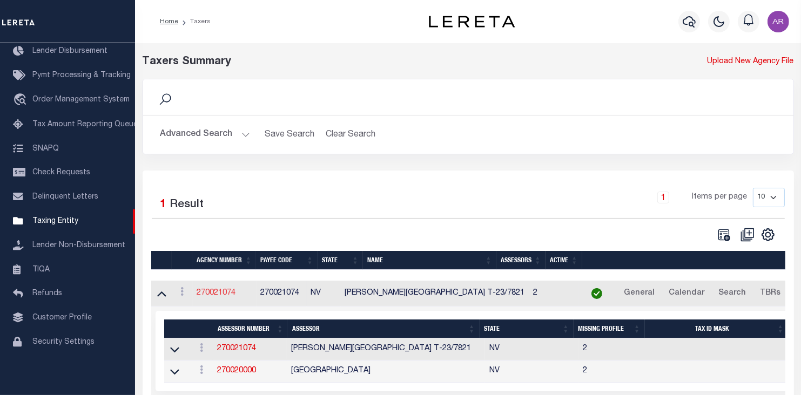
click at [227, 291] on link "270021074" at bounding box center [216, 293] width 39 height 8
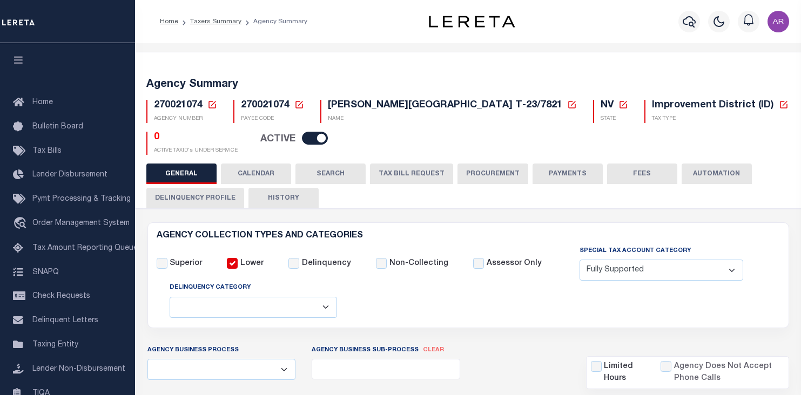
select select "1"
select select
click at [294, 102] on icon at bounding box center [299, 105] width 10 height 10
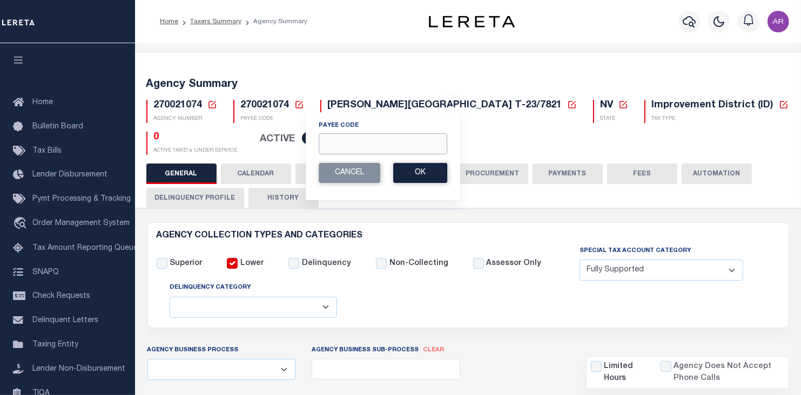
click at [328, 138] on input "Payee Code" at bounding box center [383, 143] width 129 height 21
type input "270020000"
click at [432, 176] on button "Ok" at bounding box center [420, 173] width 54 height 20
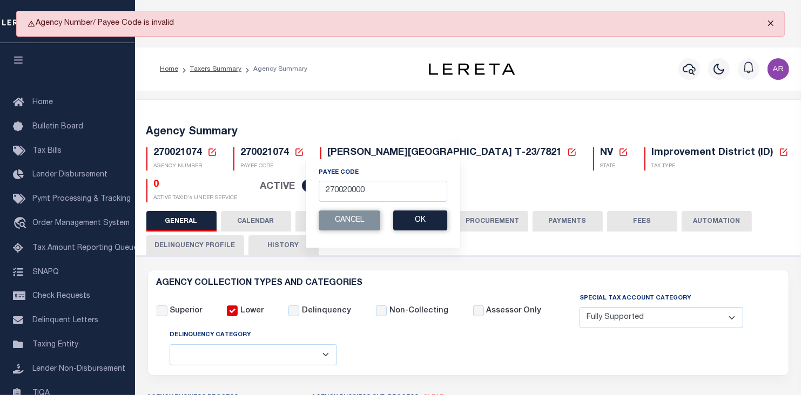
click at [771, 24] on button "Close" at bounding box center [770, 23] width 27 height 24
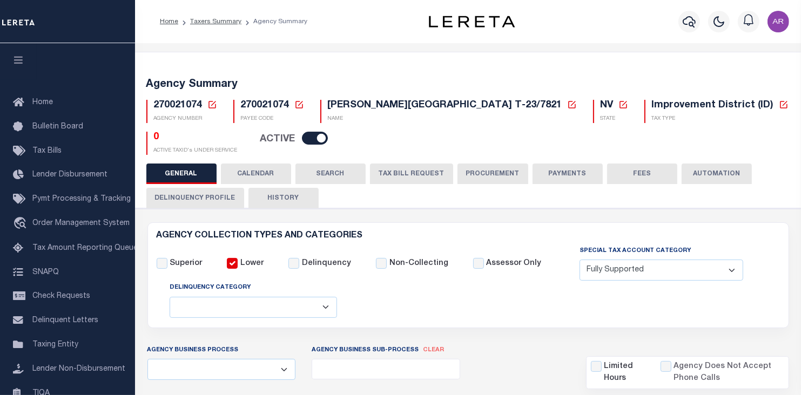
click at [264, 102] on span "270021074" at bounding box center [265, 105] width 49 height 10
click at [300, 105] on icon at bounding box center [299, 105] width 10 height 10
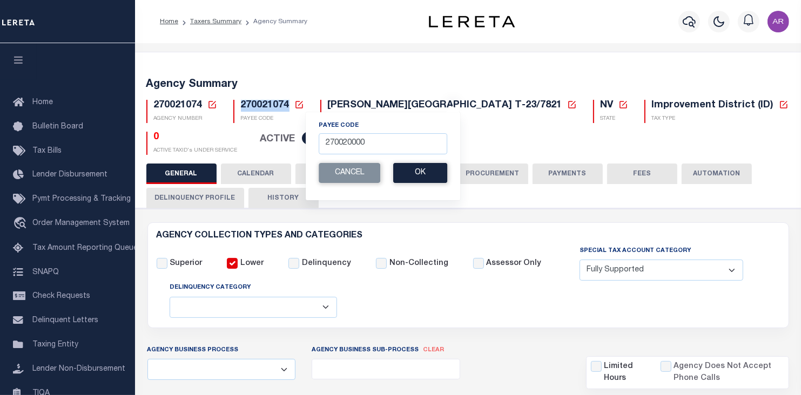
click at [300, 105] on icon at bounding box center [299, 105] width 10 height 10
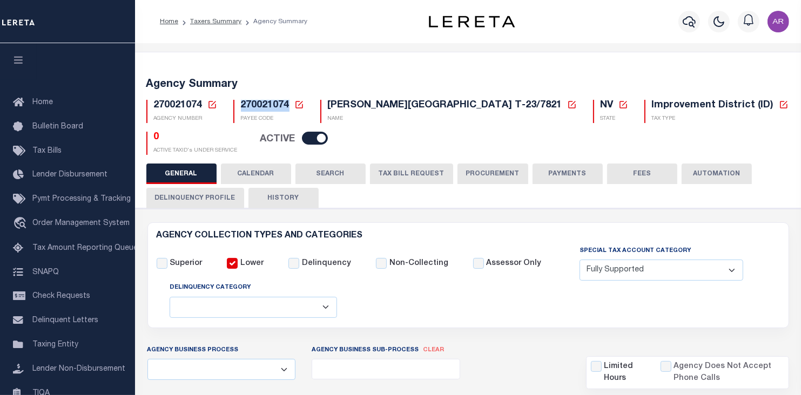
click at [211, 103] on icon at bounding box center [212, 105] width 10 height 10
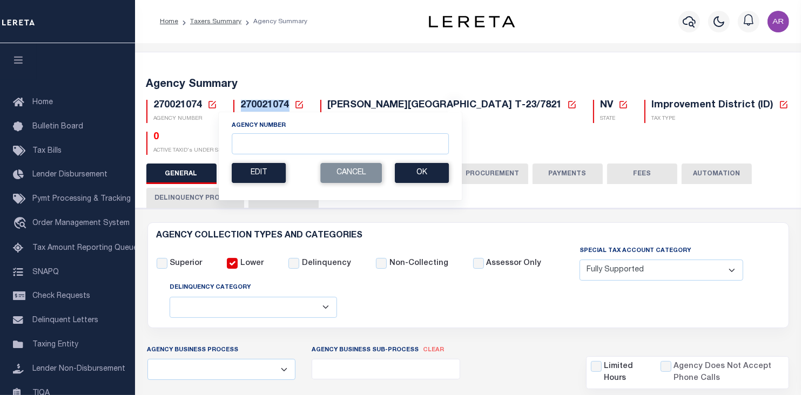
click at [302, 103] on icon at bounding box center [299, 105] width 10 height 10
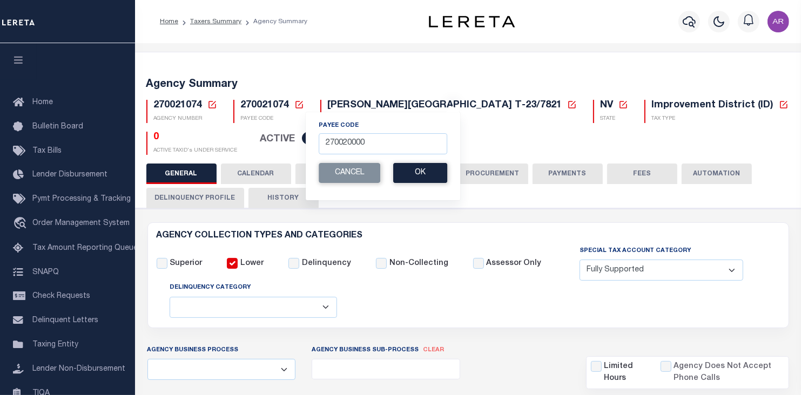
click at [431, 65] on div "Agency Summary 270021074 Agency Number Edit Cancel Ok New Agency Number Cancel …" at bounding box center [468, 114] width 670 height 98
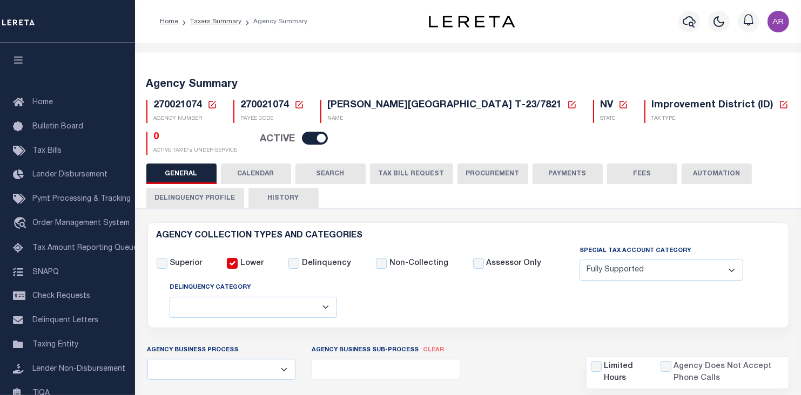
click at [781, 77] on div "Agency Summary 270021074 Agency Number Edit Cancel Ok New Agency Number Cancel …" at bounding box center [468, 114] width 670 height 98
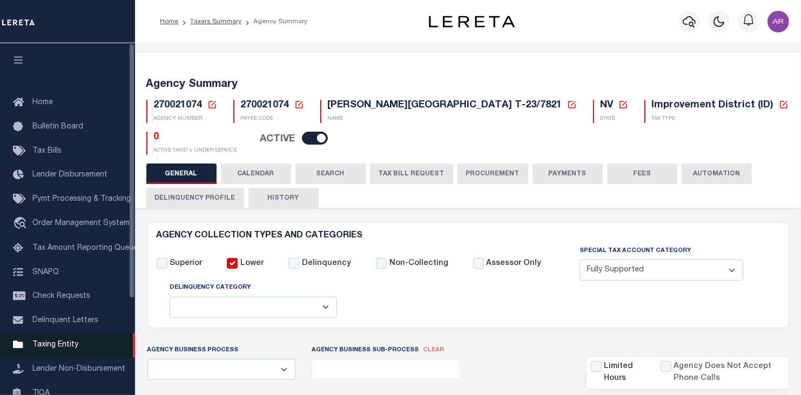
click at [64, 349] on span "Taxing Entity" at bounding box center [55, 345] width 46 height 8
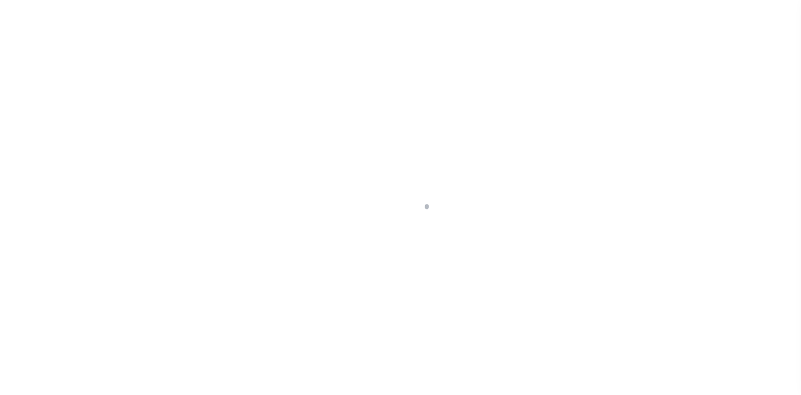
scroll to position [124, 0]
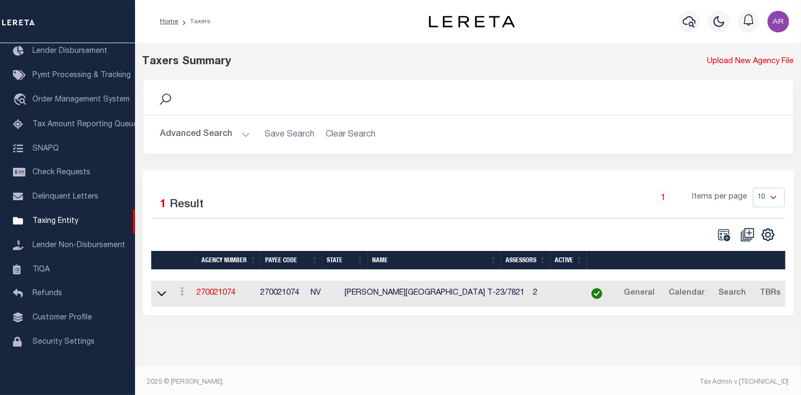
click at [242, 133] on button "Advanced Search" at bounding box center [205, 134] width 90 height 21
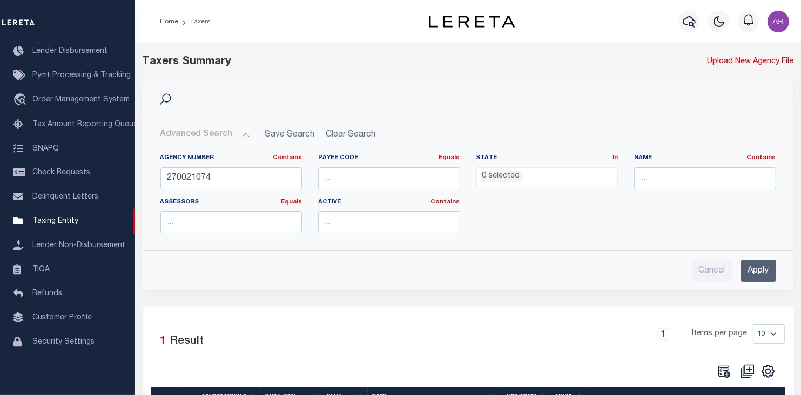
drag, startPoint x: 615, startPoint y: 16, endPoint x: 600, endPoint y: 20, distance: 15.2
click at [614, 16] on div "Profile Sign out" at bounding box center [658, 22] width 267 height 38
drag, startPoint x: 220, startPoint y: 177, endPoint x: 151, endPoint y: 177, distance: 69.1
click at [151, 177] on div "Agency Number Contains Contains Is 270021074 Payee Code Equals Equals Is Not Eq…" at bounding box center [468, 193] width 649 height 97
paste input "370010630"
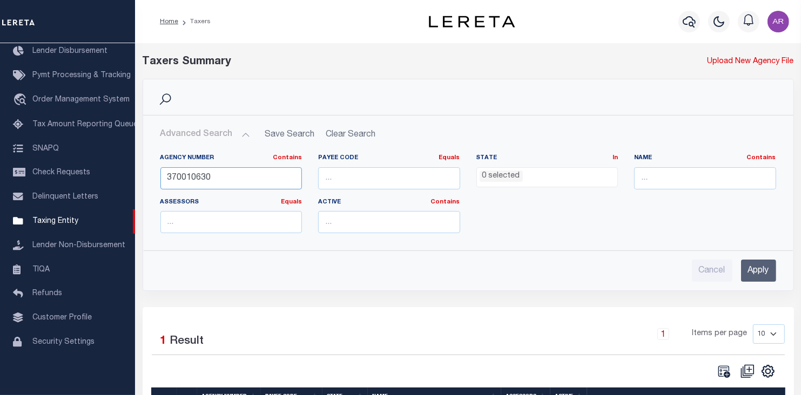
type input "370010630"
click at [759, 268] on input "Apply" at bounding box center [758, 271] width 35 height 22
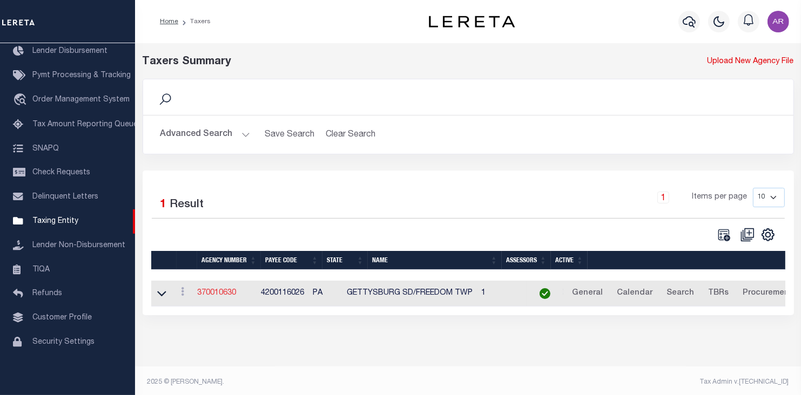
click at [231, 291] on link "370010630" at bounding box center [216, 293] width 39 height 8
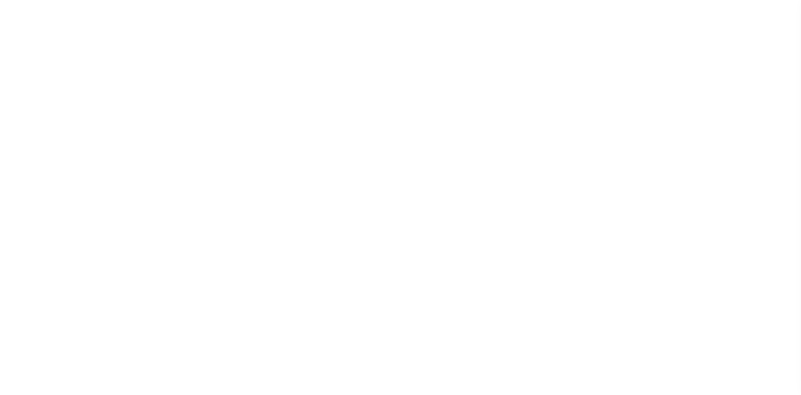
select select
checkbox input "false"
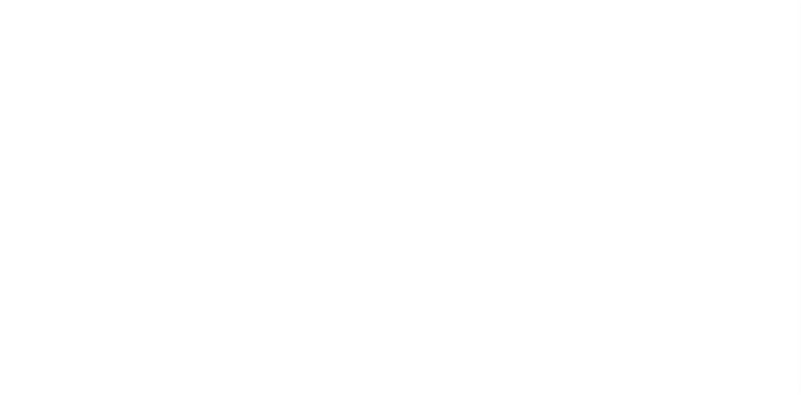
checkbox input "false"
type input "4200116026"
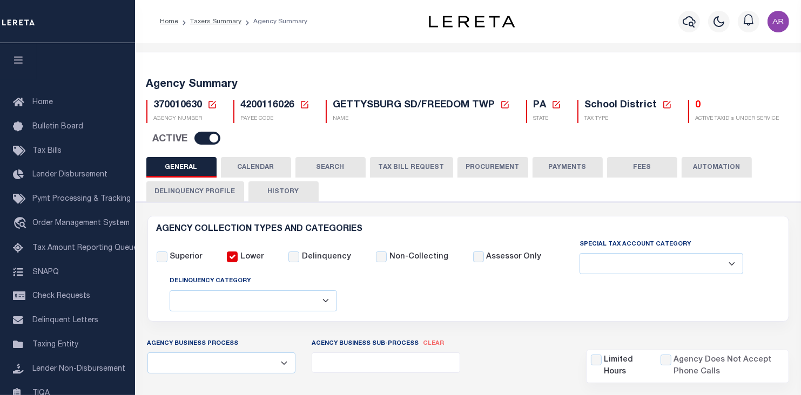
drag, startPoint x: 603, startPoint y: 69, endPoint x: 626, endPoint y: 102, distance: 40.6
click at [603, 69] on div "Agency Summary 370010630 Agency Number Edit Cancel Ok New Agency Number Cancel …" at bounding box center [468, 111] width 670 height 92
click at [637, 167] on button "FEES" at bounding box center [642, 167] width 70 height 21
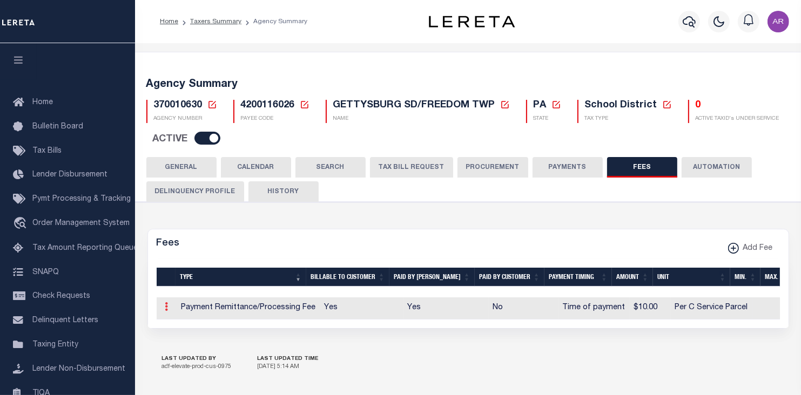
click at [165, 308] on icon at bounding box center [166, 306] width 3 height 9
click at [187, 378] on link "View" at bounding box center [185, 378] width 49 height 18
select select
checkbox input "false"
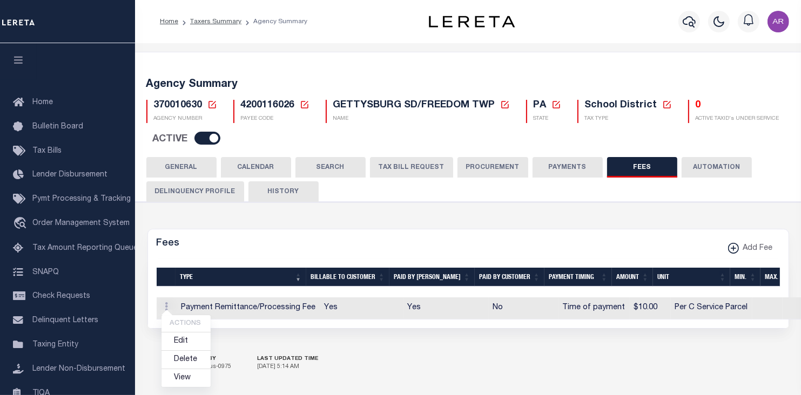
checkbox input "false"
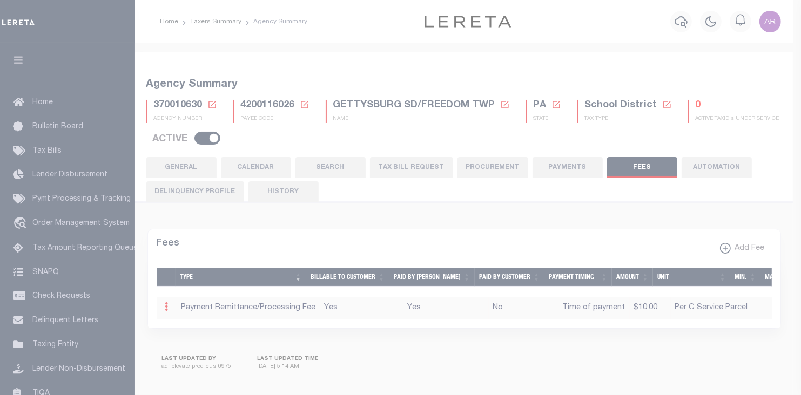
select select "10"
select select "7"
type input "$10"
select select
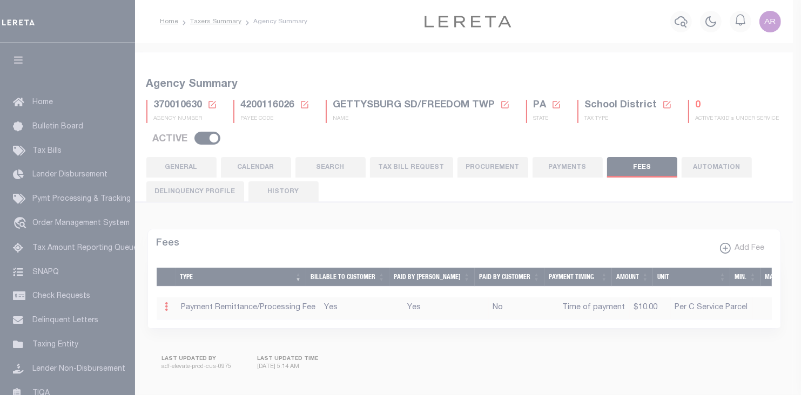
select select "5"
checkbox input "true"
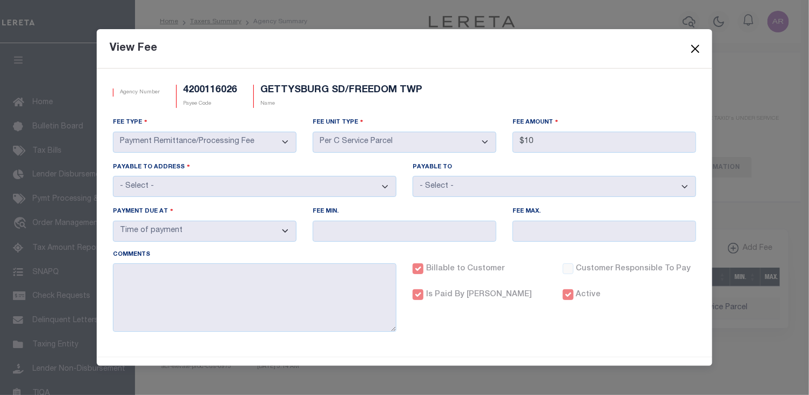
click at [696, 43] on button "Close" at bounding box center [696, 49] width 14 height 14
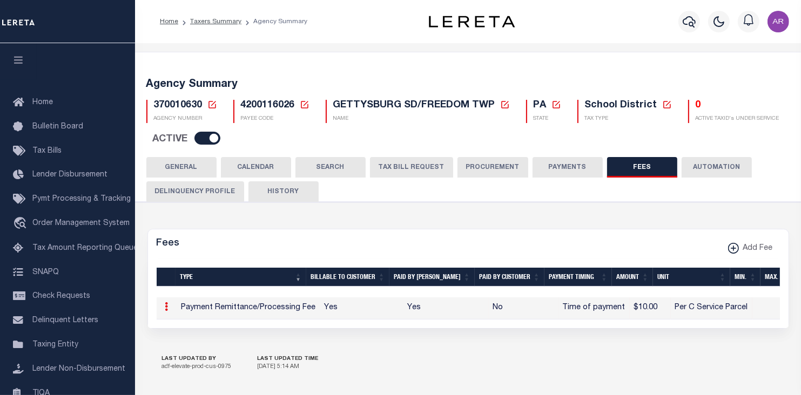
click at [766, 65] on div "Agency Summary 370010630 Agency Number Edit Cancel Ok New Agency Number Cancel …" at bounding box center [468, 111] width 670 height 92
click at [734, 248] on icon "button" at bounding box center [733, 248] width 1 height 5
select select
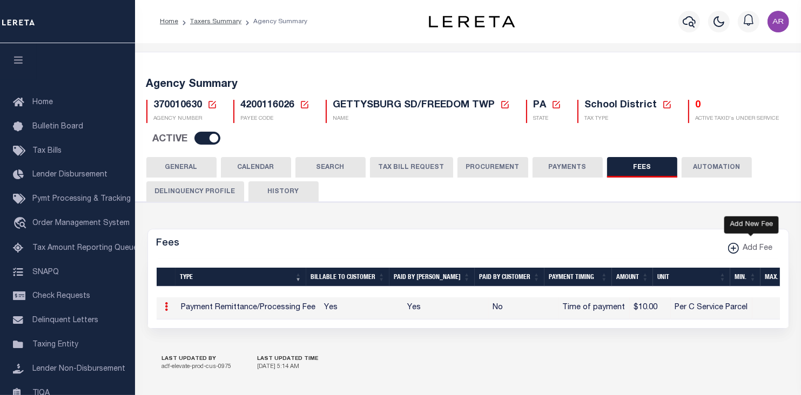
select select
checkbox input "false"
checkbox input "true"
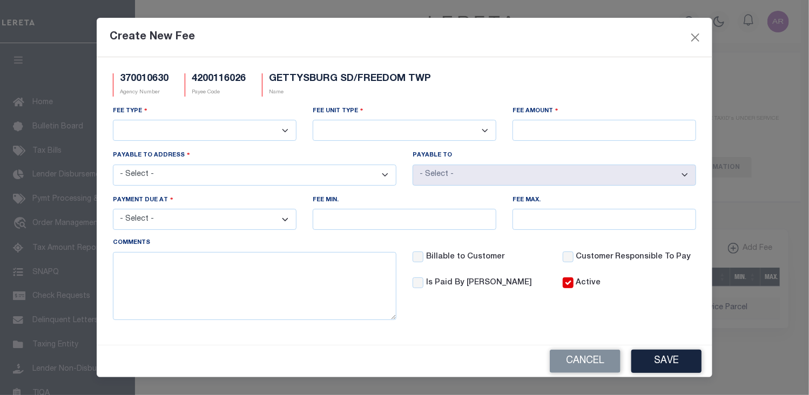
click at [286, 125] on select "3rd Party Web Extract Fee Current 3rd Party Web Extract Fee Prior Automation Fe…" at bounding box center [205, 130] width 184 height 21
select select "18"
click at [113, 120] on select "3rd Party Web Extract Fee Current 3rd Party Web Extract Fee Prior Automation Fe…" at bounding box center [205, 130] width 184 height 21
click at [485, 131] on select "Per Agency Per Agency Parcel Per B Service Parcel Per C Service Parcel Per File…" at bounding box center [405, 130] width 184 height 21
select select "4"
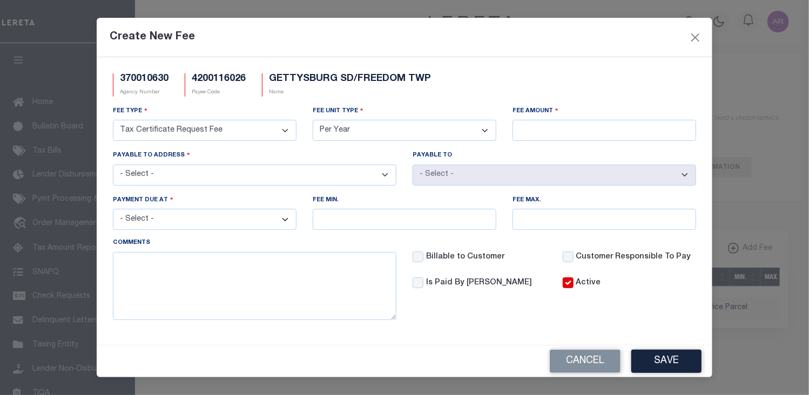
click at [313, 120] on select "Per Agency Per Agency Parcel Per B Service Parcel Per C Service Parcel Per File…" at bounding box center [405, 130] width 184 height 21
click at [536, 133] on input "Fee Amount" at bounding box center [604, 130] width 184 height 21
type input "$20.00"
click at [387, 173] on select "- Select - 555 NATURAL DAM RD, GETTYSBURG, PA, 17325 117 BALTIMORE STREET RM 20…" at bounding box center [255, 175] width 284 height 21
select select "14900"
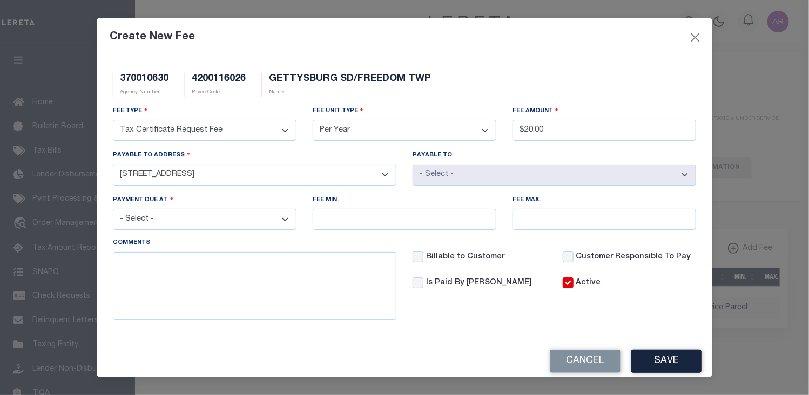
click at [113, 165] on select "- Select - 555 NATURAL DAM RD, GETTYSBURG, PA, 17325 117 BALTIMORE STREET RM 20…" at bounding box center [255, 175] width 284 height 21
select select "63023"
click at [286, 218] on select "- Select - File download Invoice (Prepay) Invoice (Trailing) Time of payment Ti…" at bounding box center [205, 219] width 184 height 21
select select "3"
click at [113, 210] on select "- Select - File download Invoice (Prepay) Invoice (Trailing) Time of payment Ti…" at bounding box center [205, 219] width 184 height 21
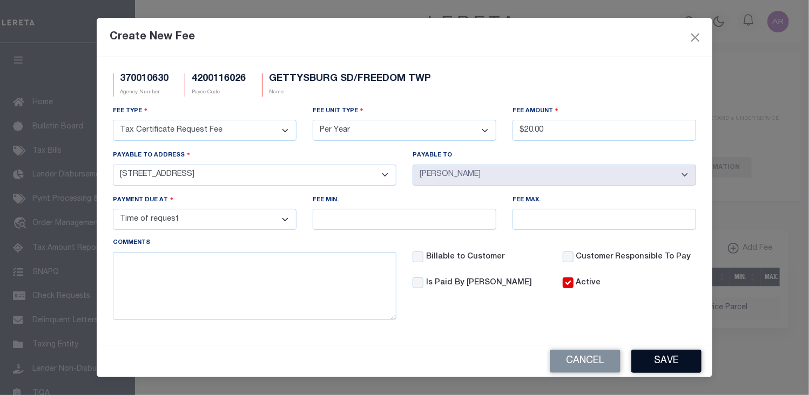
click at [663, 362] on button "Save" at bounding box center [666, 361] width 70 height 23
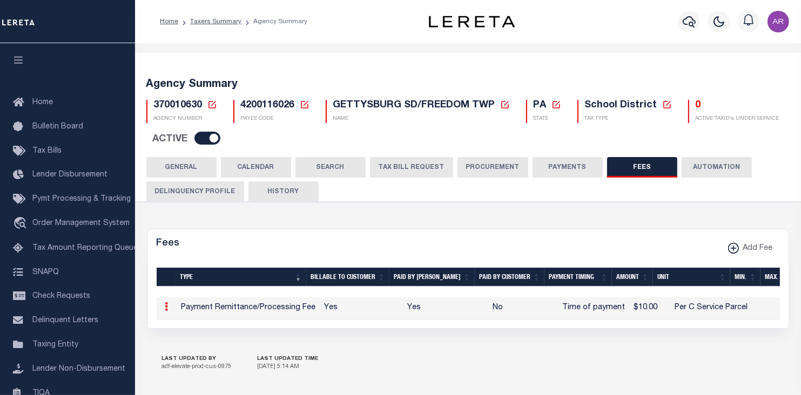
click at [570, 165] on button "PAYMENTS" at bounding box center [567, 167] width 70 height 21
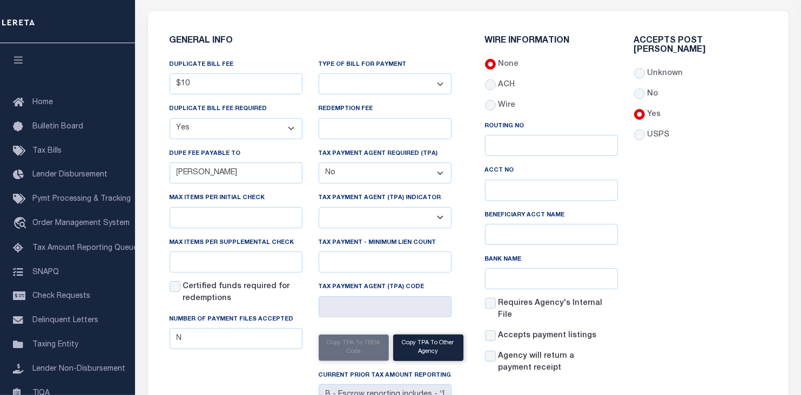
scroll to position [295, 0]
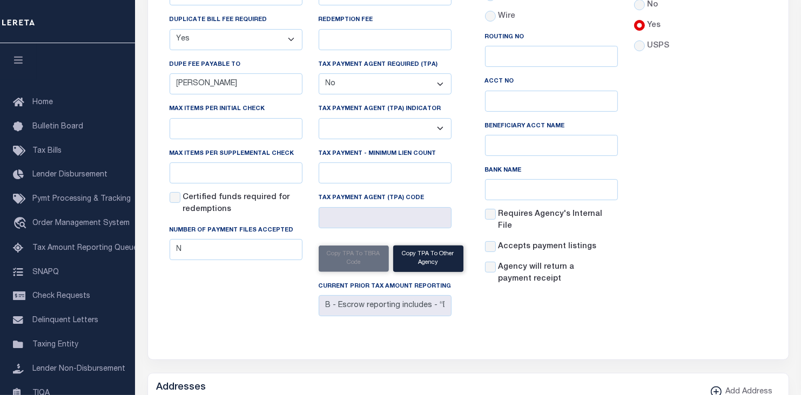
click at [766, 46] on div "Accepts Post Mark Unknown No Yes" at bounding box center [700, 121] width 149 height 347
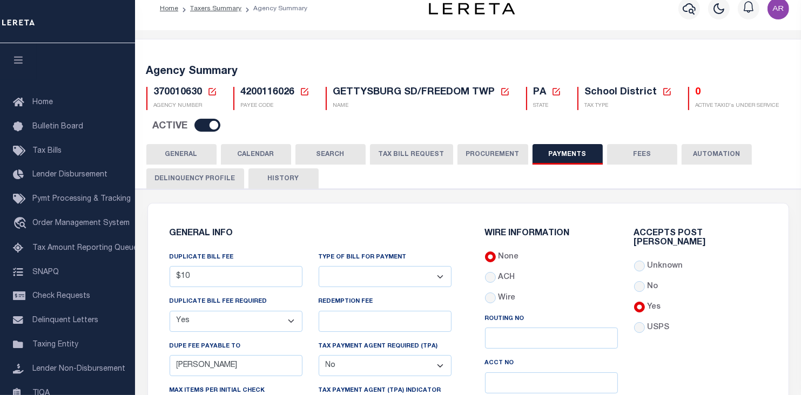
scroll to position [0, 0]
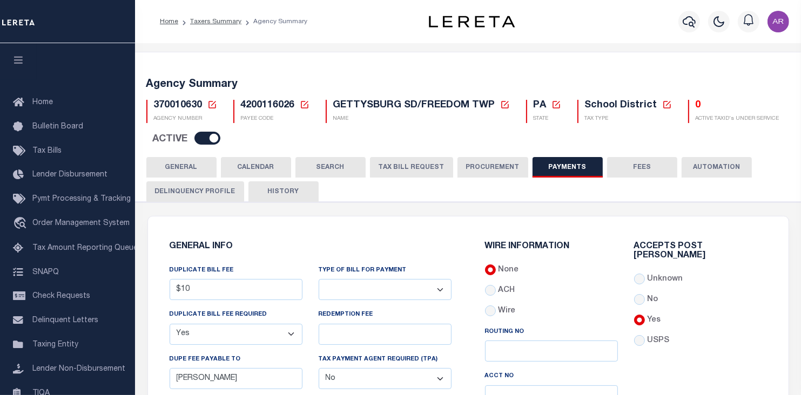
click at [178, 164] on button "GENERAL" at bounding box center [181, 167] width 70 height 21
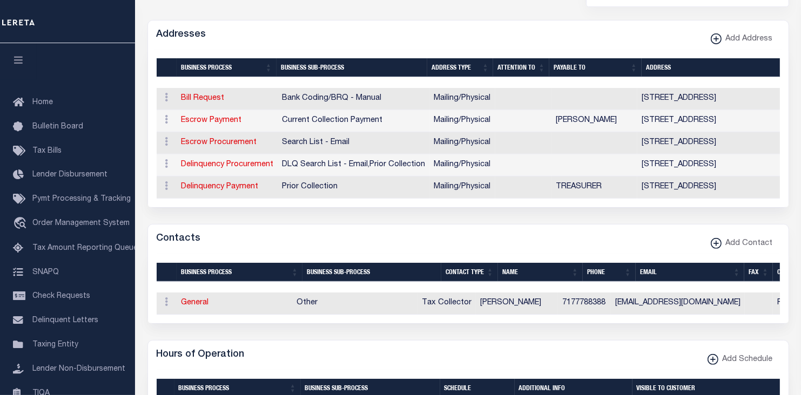
scroll to position [390, 0]
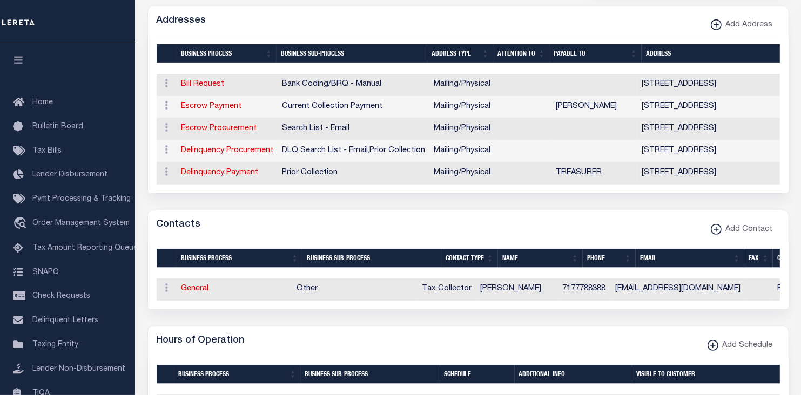
drag, startPoint x: 631, startPoint y: 17, endPoint x: 294, endPoint y: 80, distance: 343.5
click at [631, 17] on div "Addresses Add Address" at bounding box center [468, 21] width 640 height 30
click at [221, 104] on link "Escrow Payment" at bounding box center [211, 107] width 60 height 8
select select "1"
checkbox input "false"
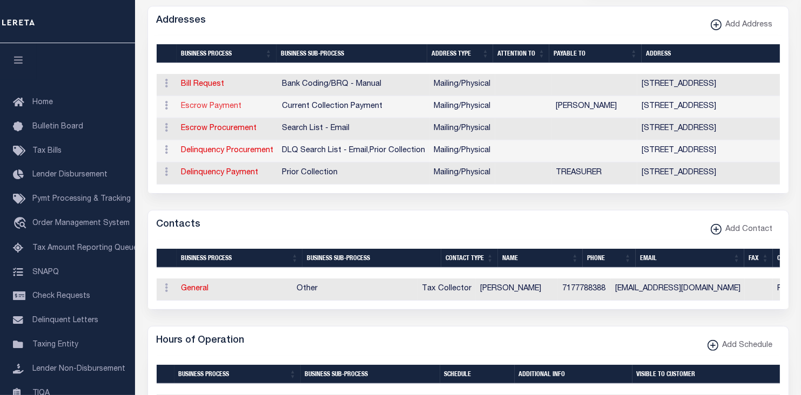
select select
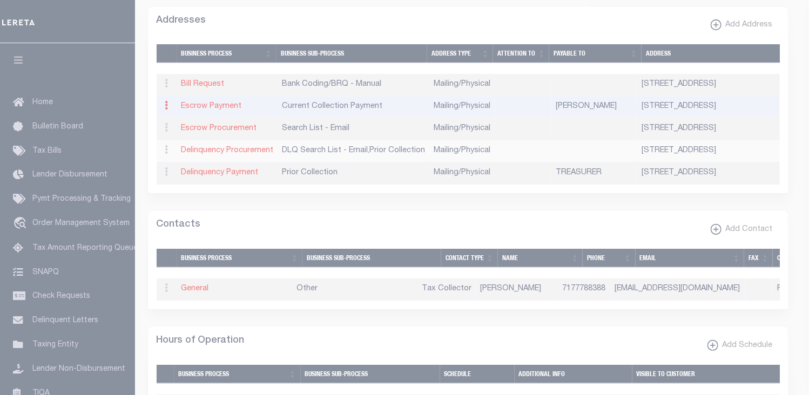
type input "555 NATURAL DAM RD"
type input "GETTYSBURG"
select select "PA"
type input "17325"
select select "5"
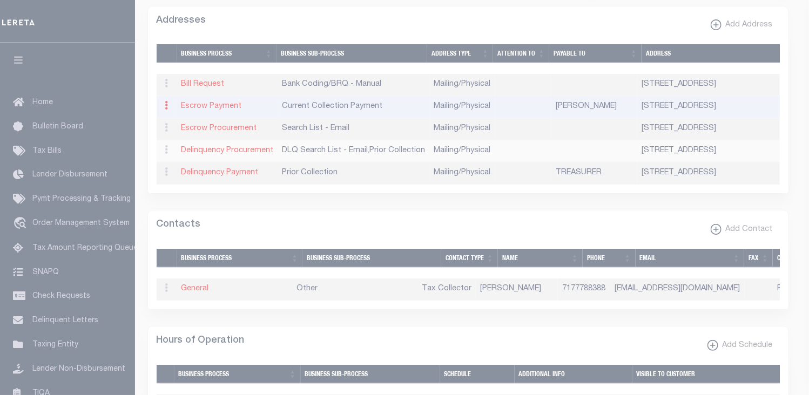
checkbox input "true"
type input "KIMBERLY K BECKETT"
select select "3"
select select "11"
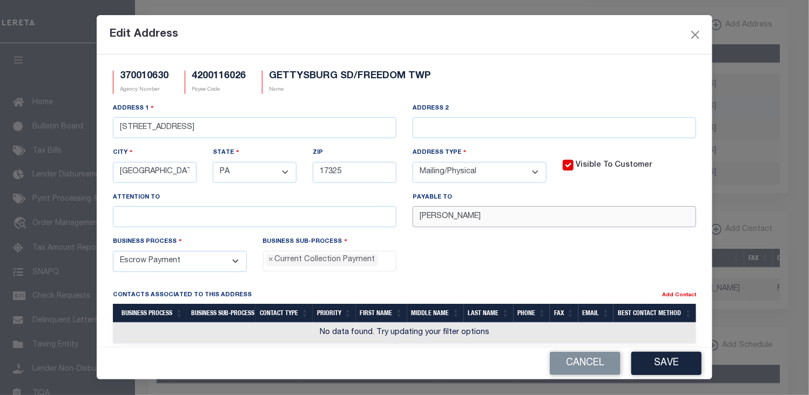
drag, startPoint x: 527, startPoint y: 219, endPoint x: 382, endPoint y: 209, distance: 145.1
click at [382, 210] on div "Address 1 555 NATURAL DAM RD Address 2 City GETTYSBURG State - Select - AK AL A…" at bounding box center [404, 169] width 599 height 133
paste input "FREEDOM TWP TC"
type input "FREEDOM TWP TC"
click at [660, 365] on button "Save" at bounding box center [666, 363] width 70 height 23
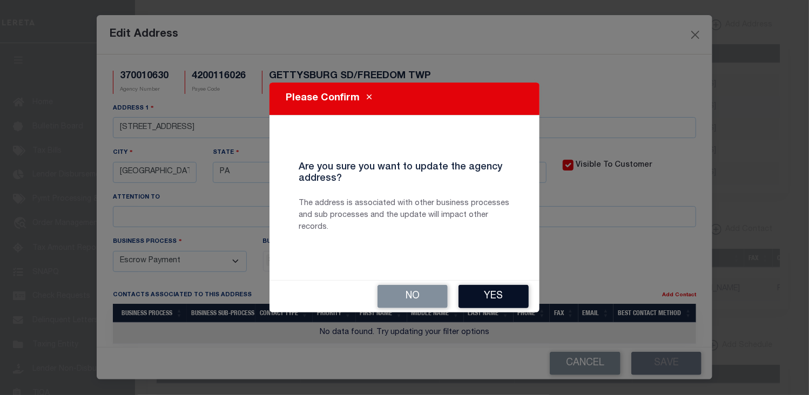
click at [503, 292] on button "Yes" at bounding box center [493, 296] width 70 height 23
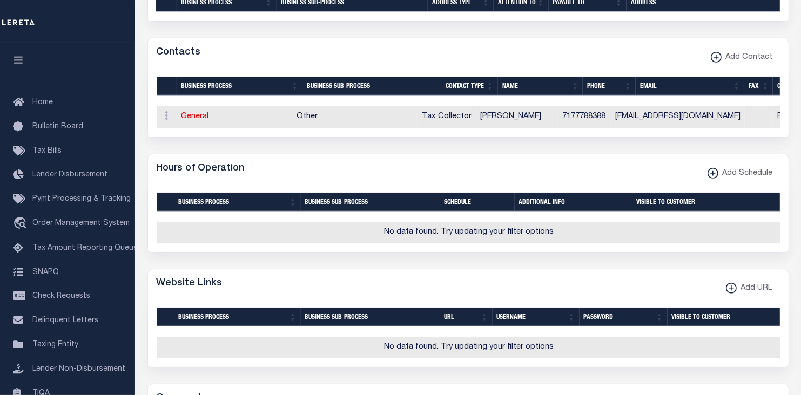
scroll to position [567, 0]
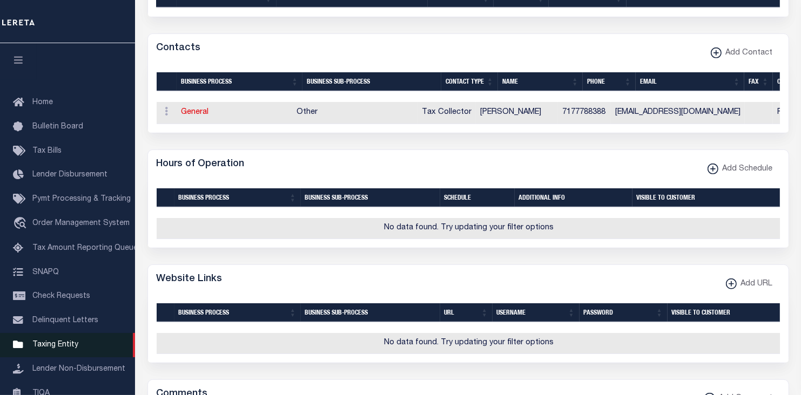
click at [62, 349] on span "Taxing Entity" at bounding box center [55, 345] width 46 height 8
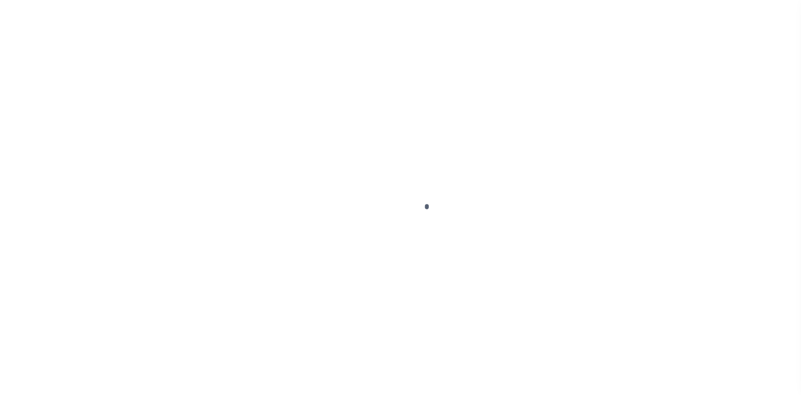
scroll to position [124, 0]
